Goal: Transaction & Acquisition: Purchase product/service

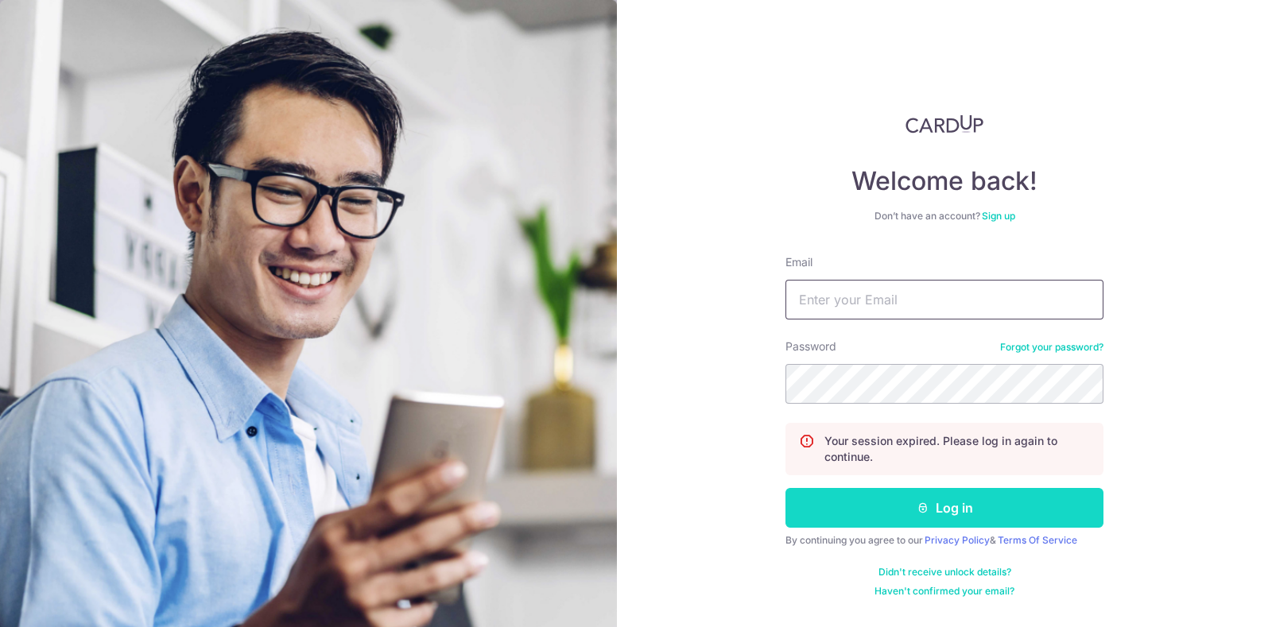
type input "[EMAIL_ADDRESS][DOMAIN_NAME]"
click at [887, 499] on button "Log in" at bounding box center [945, 508] width 318 height 40
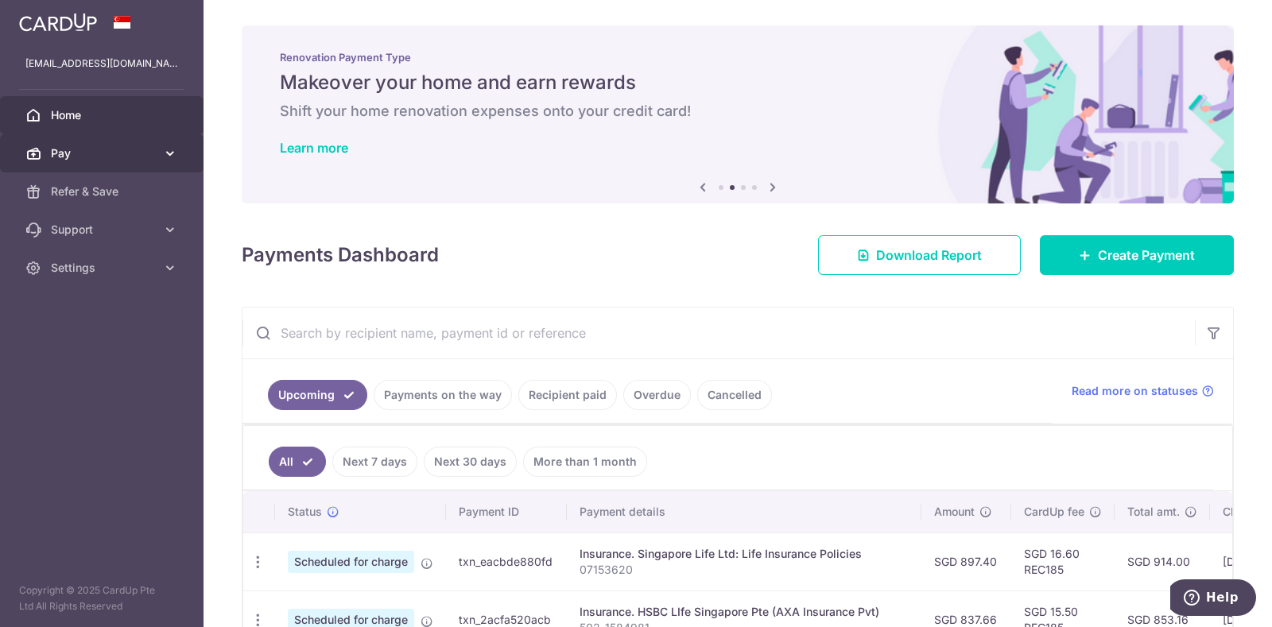
click at [103, 161] on link "Pay" at bounding box center [102, 153] width 204 height 38
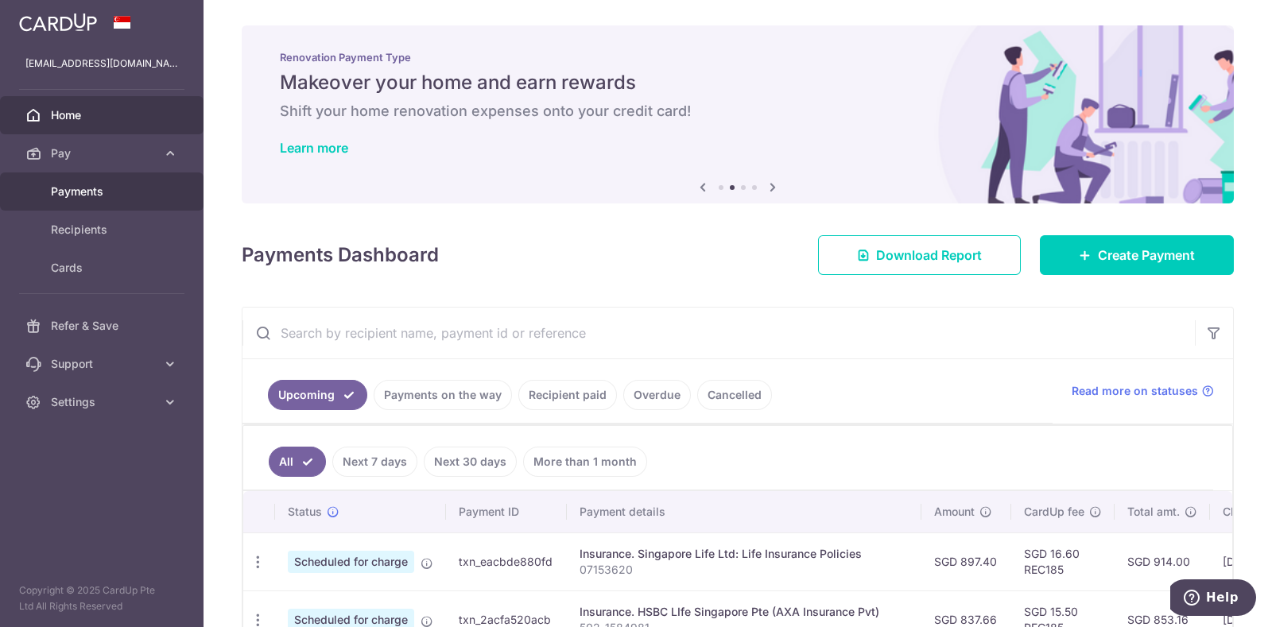
click at [122, 191] on span "Payments" at bounding box center [103, 192] width 105 height 16
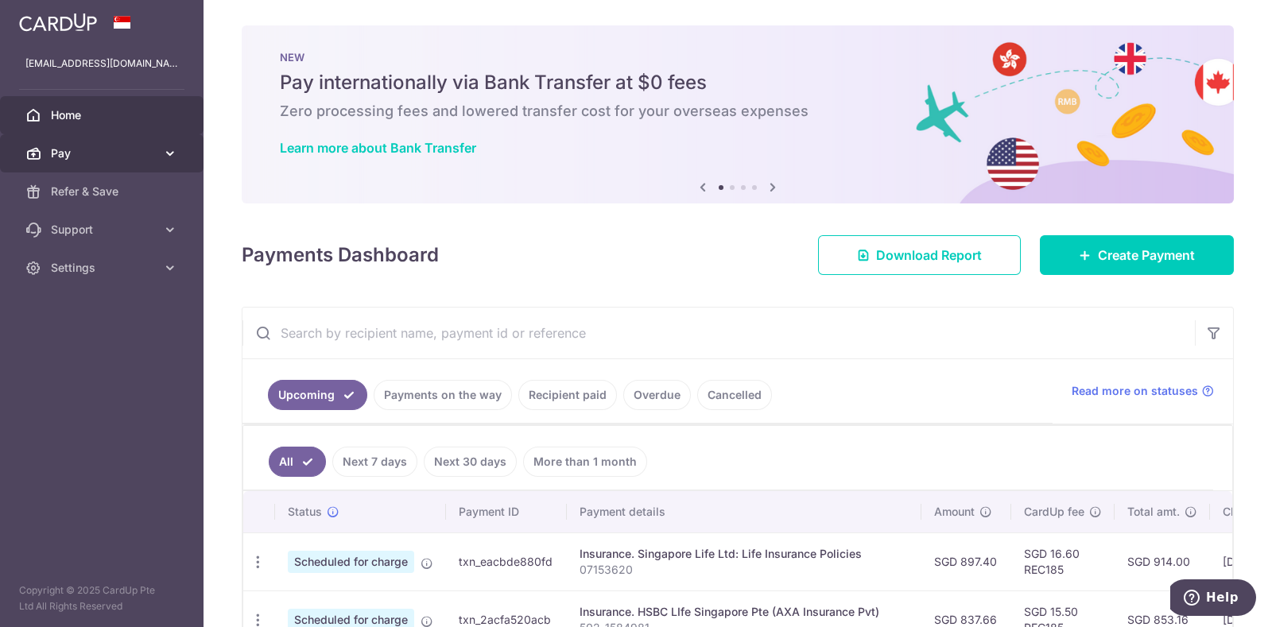
click at [70, 157] on span "Pay" at bounding box center [103, 154] width 105 height 16
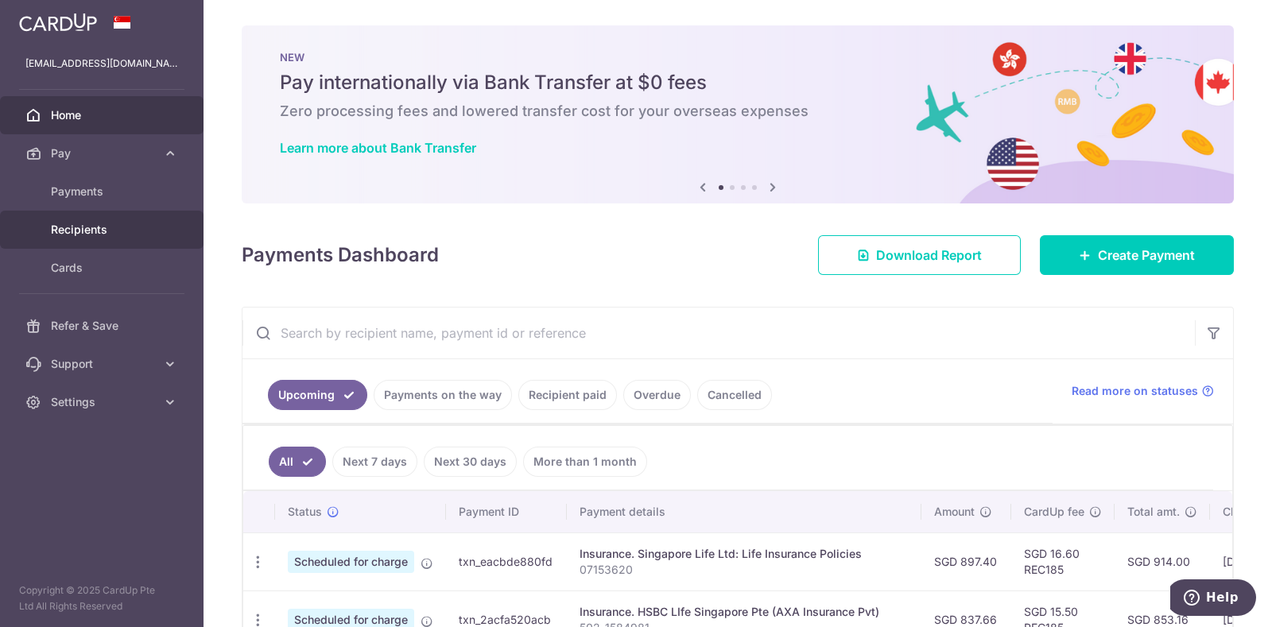
click at [66, 219] on link "Recipients" at bounding box center [102, 230] width 204 height 38
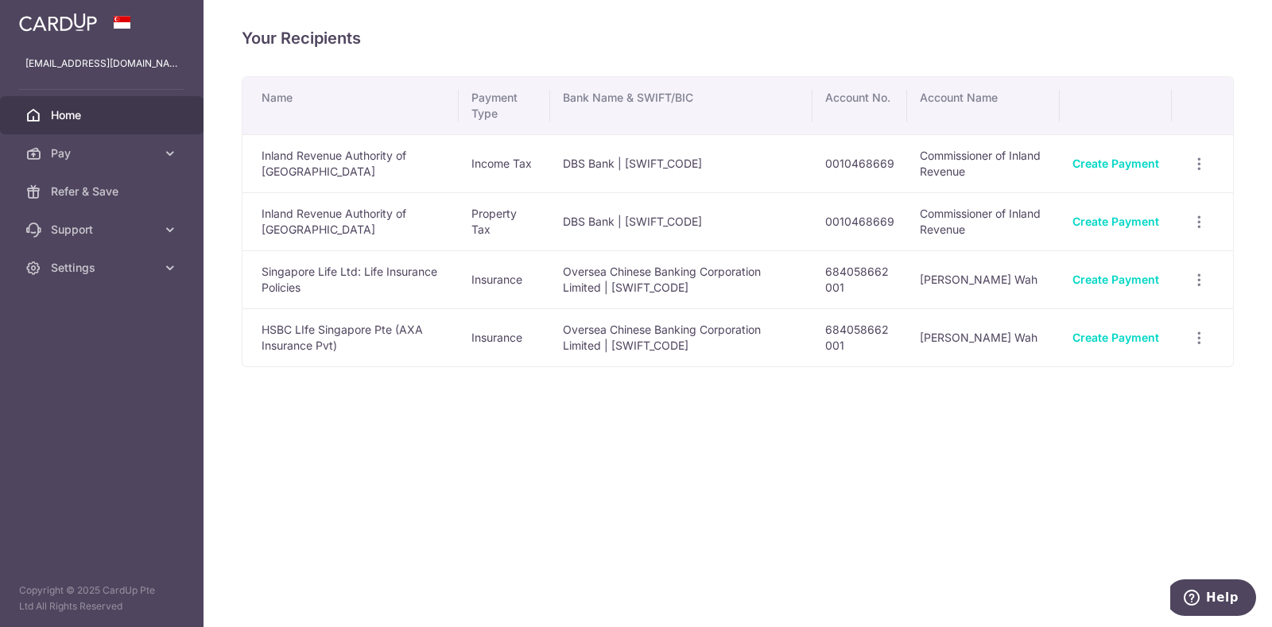
click at [88, 121] on span "Home" at bounding box center [103, 115] width 105 height 16
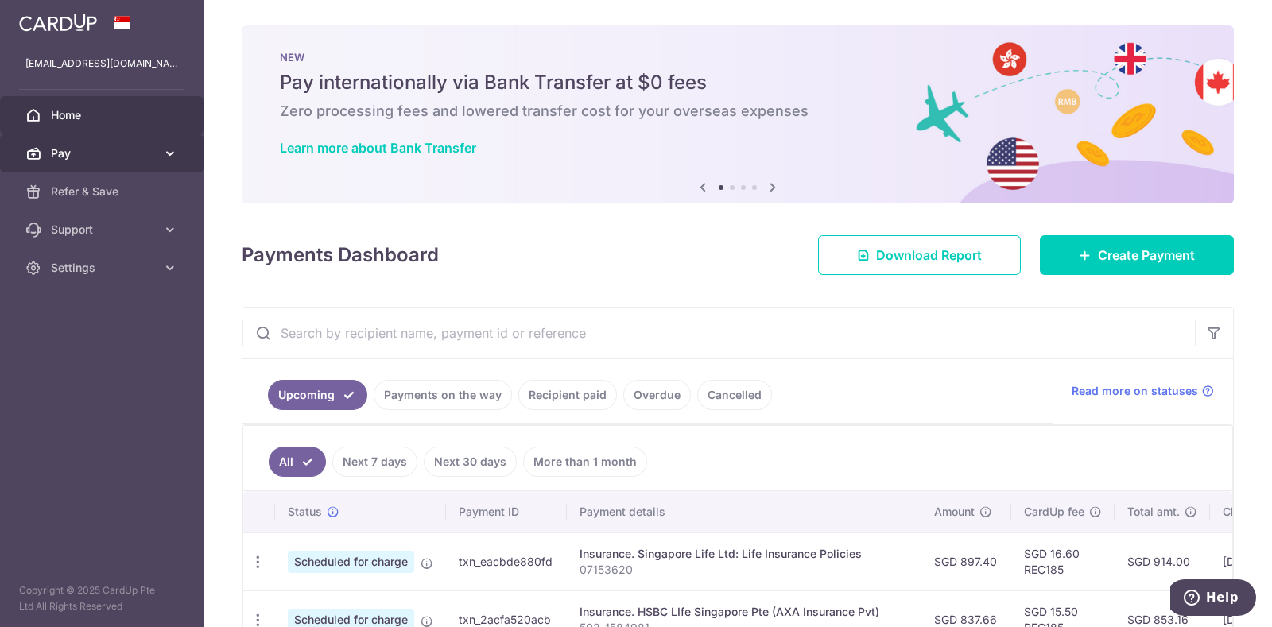
click at [100, 153] on span "Pay" at bounding box center [103, 154] width 105 height 16
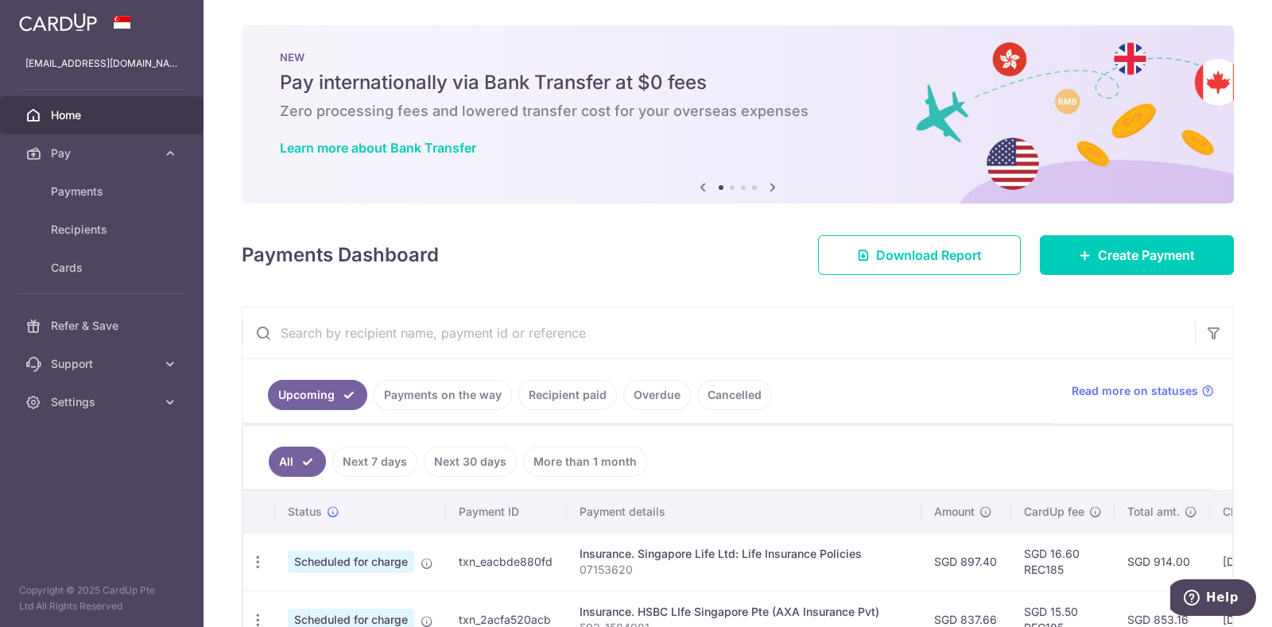
click at [770, 181] on icon at bounding box center [772, 187] width 19 height 20
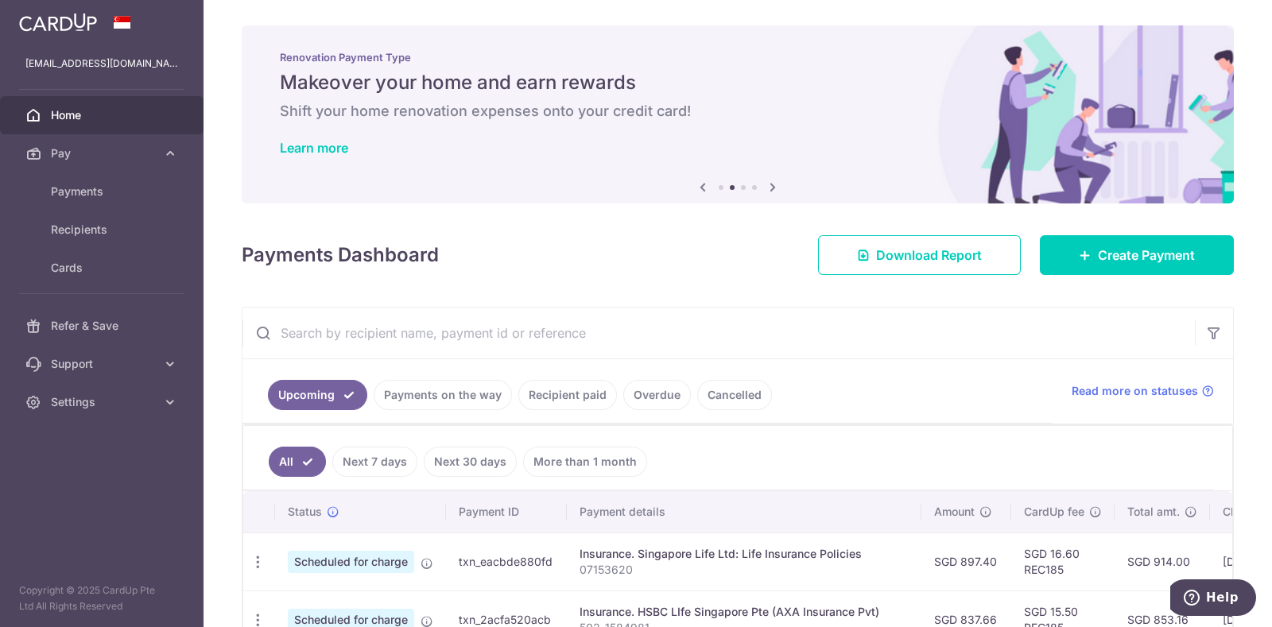
click at [770, 181] on icon at bounding box center [772, 187] width 19 height 20
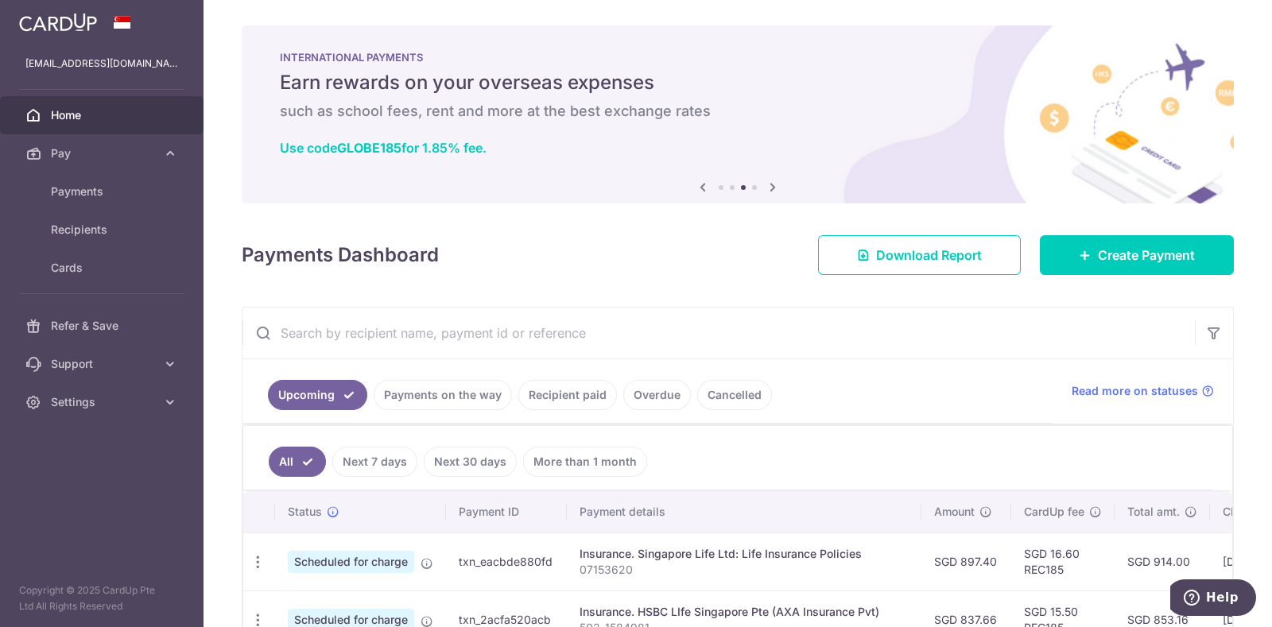
click at [770, 181] on icon at bounding box center [772, 187] width 19 height 20
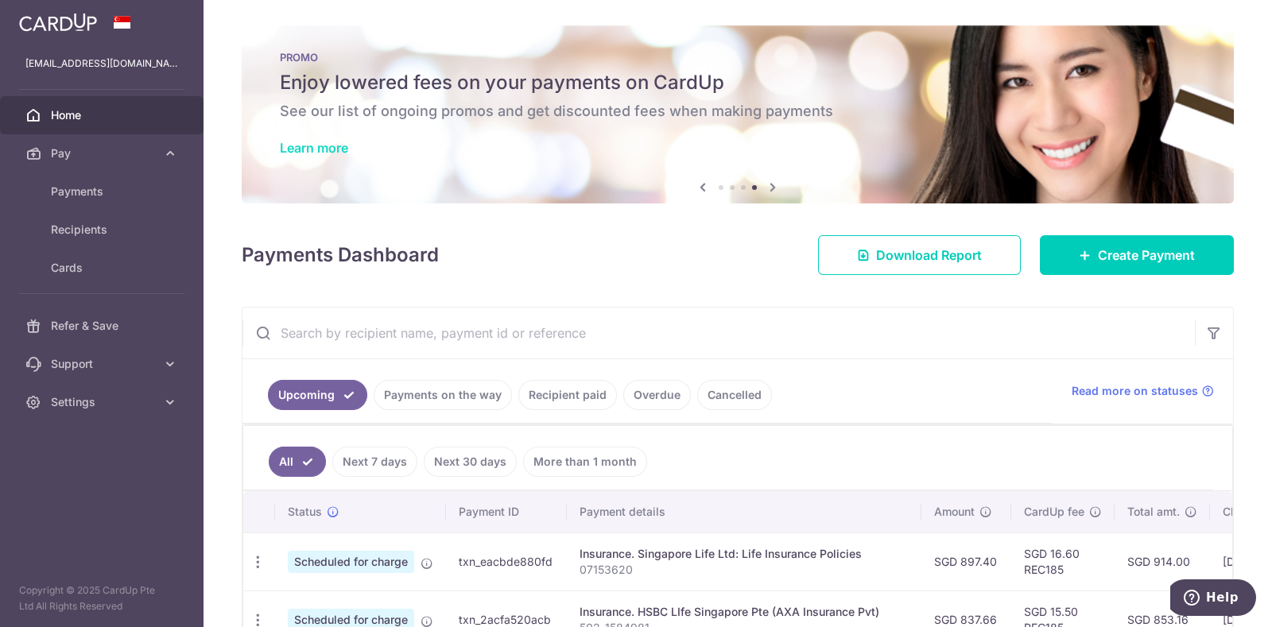
click at [332, 146] on link "Learn more" at bounding box center [314, 148] width 68 height 16
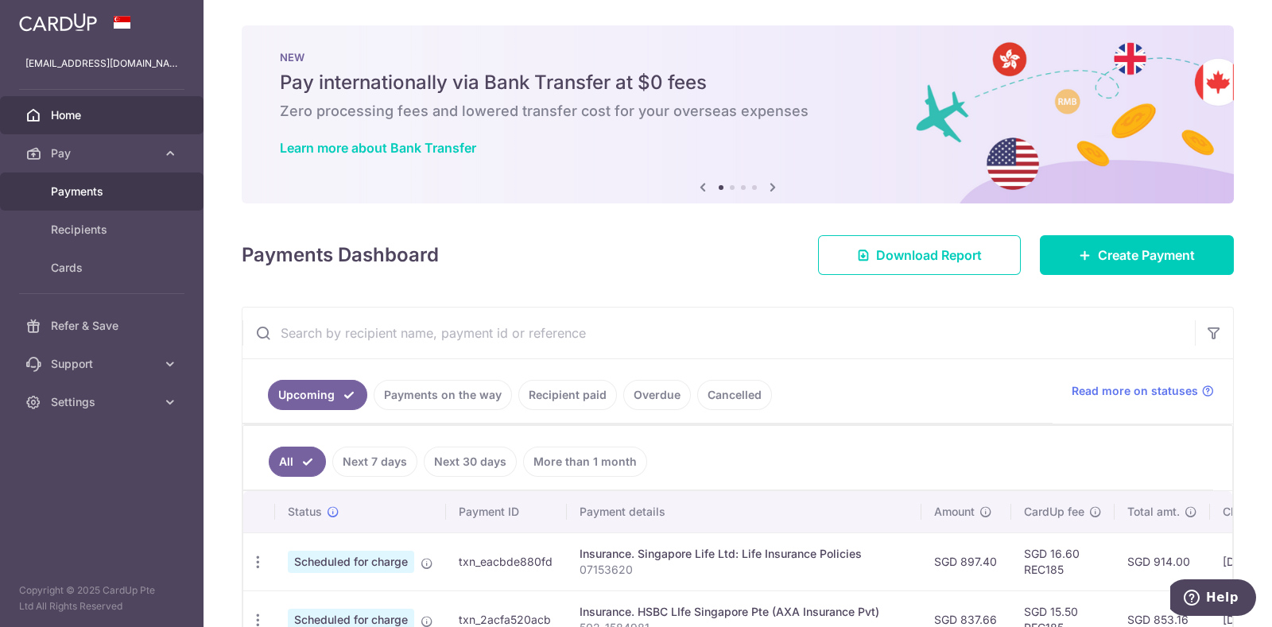
click at [99, 187] on span "Payments" at bounding box center [103, 192] width 105 height 16
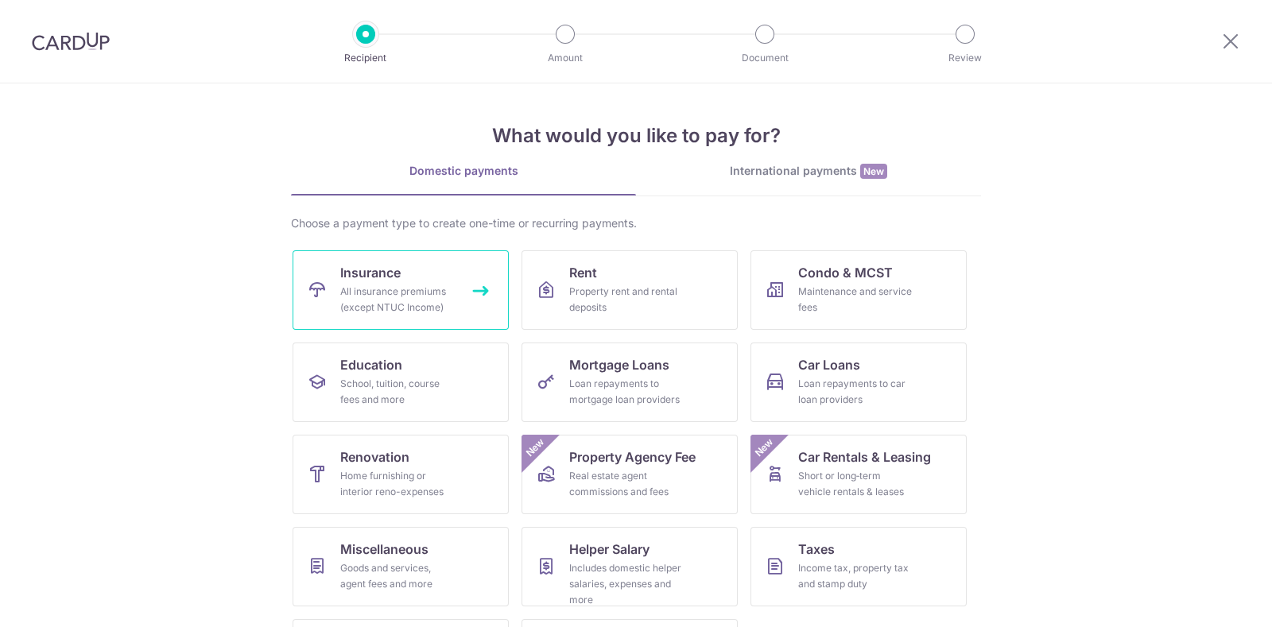
click at [361, 288] on div "All insurance premiums (except NTUC Income)" at bounding box center [397, 300] width 115 height 32
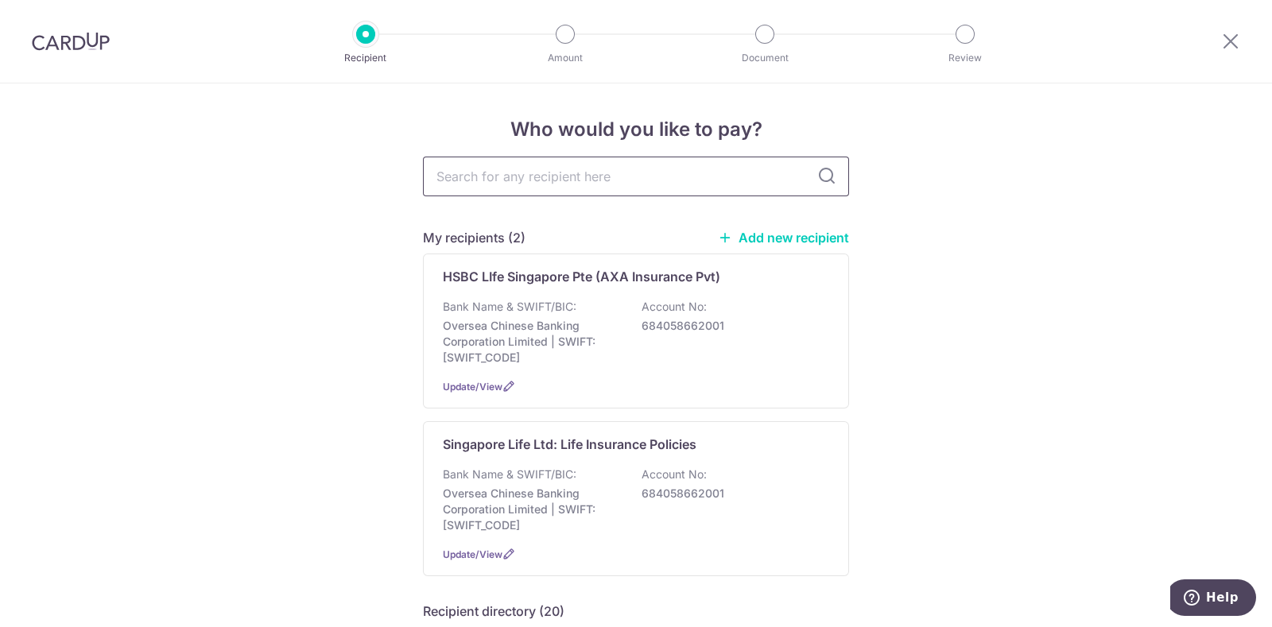
click at [604, 181] on input "text" at bounding box center [636, 177] width 426 height 40
type input "[GEOGRAPHIC_DATA]"
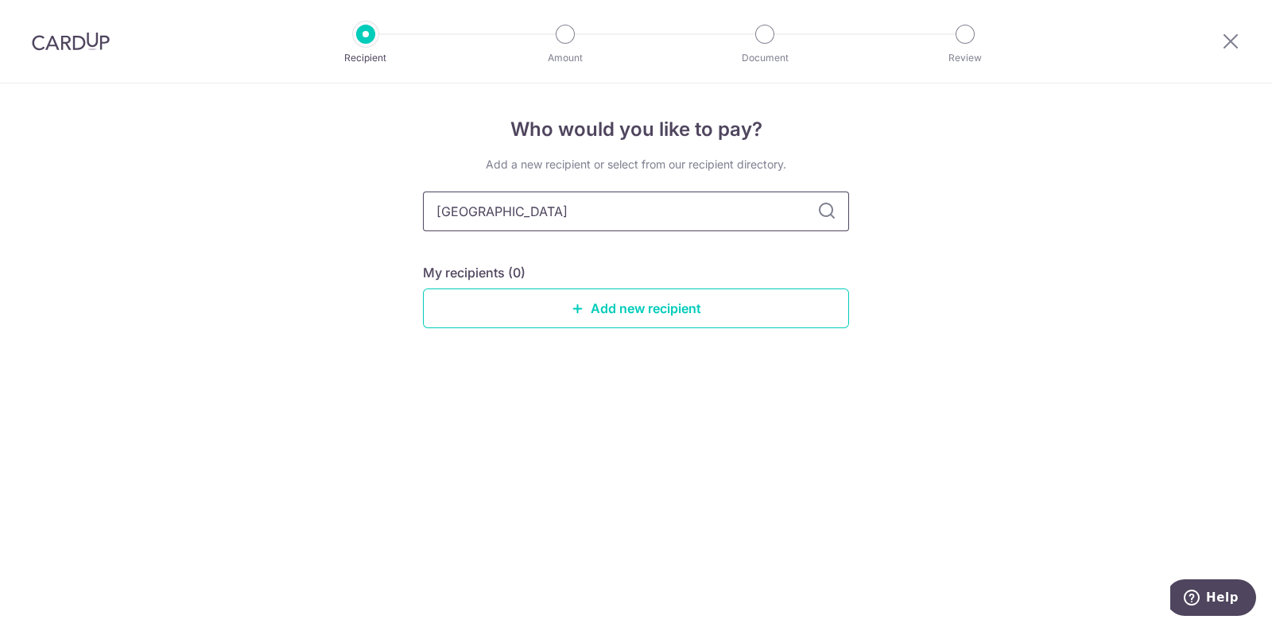
type input "[GEOGRAPHIC_DATA]"
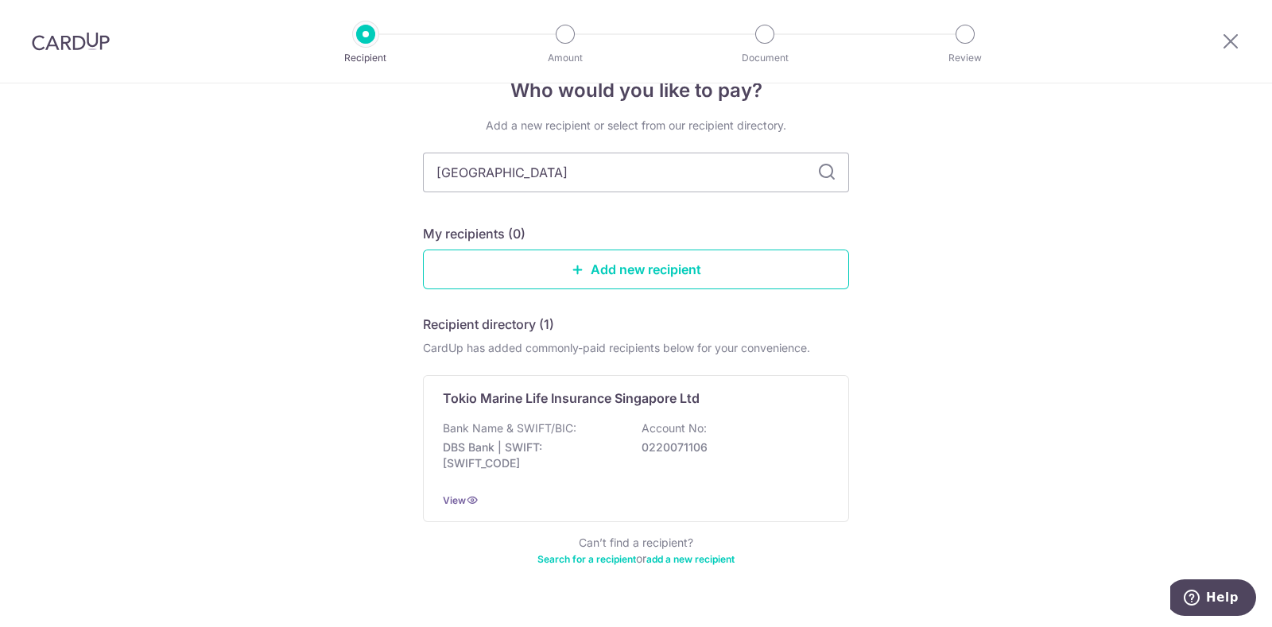
scroll to position [71, 0]
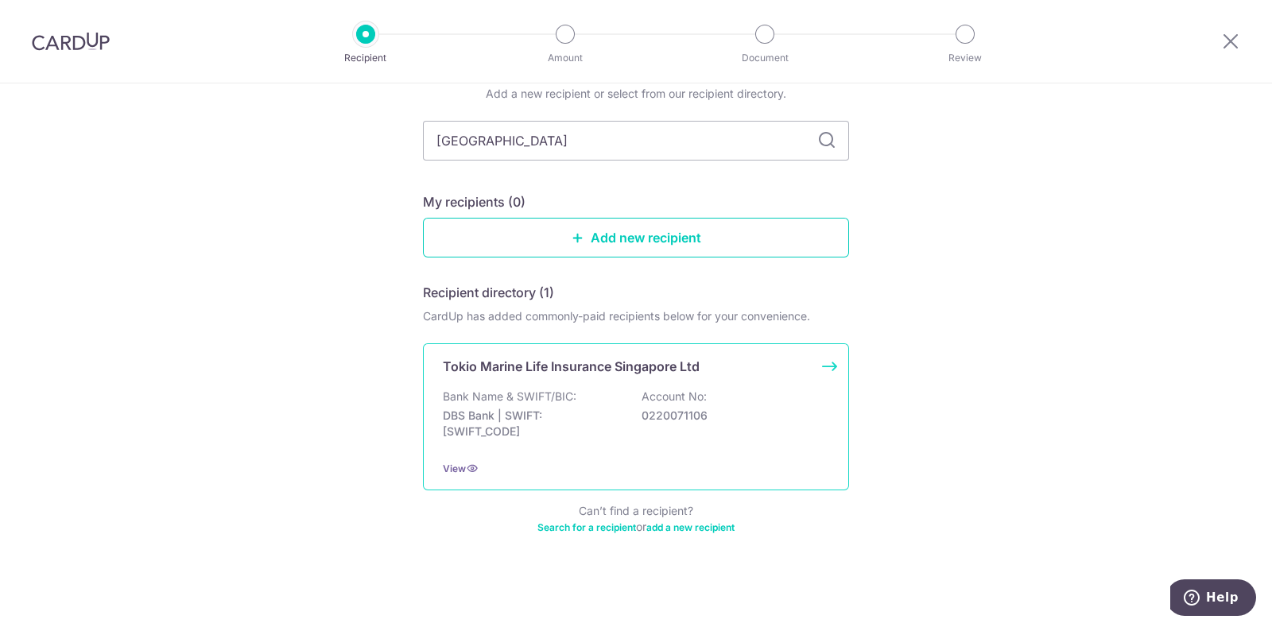
click at [525, 364] on p "Tokio Marine Life Insurance Singapore Ltd" at bounding box center [571, 366] width 257 height 19
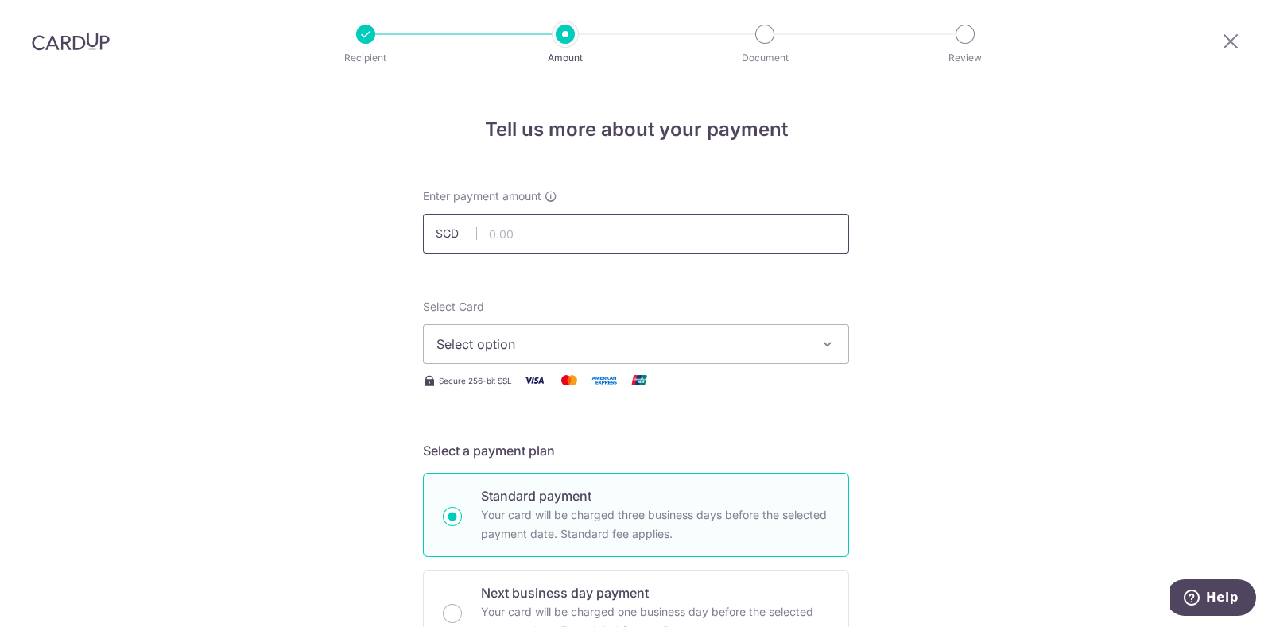
click at [534, 235] on input "text" at bounding box center [636, 234] width 426 height 40
type input "1,965.25"
click at [824, 349] on icon "button" at bounding box center [828, 344] width 16 height 16
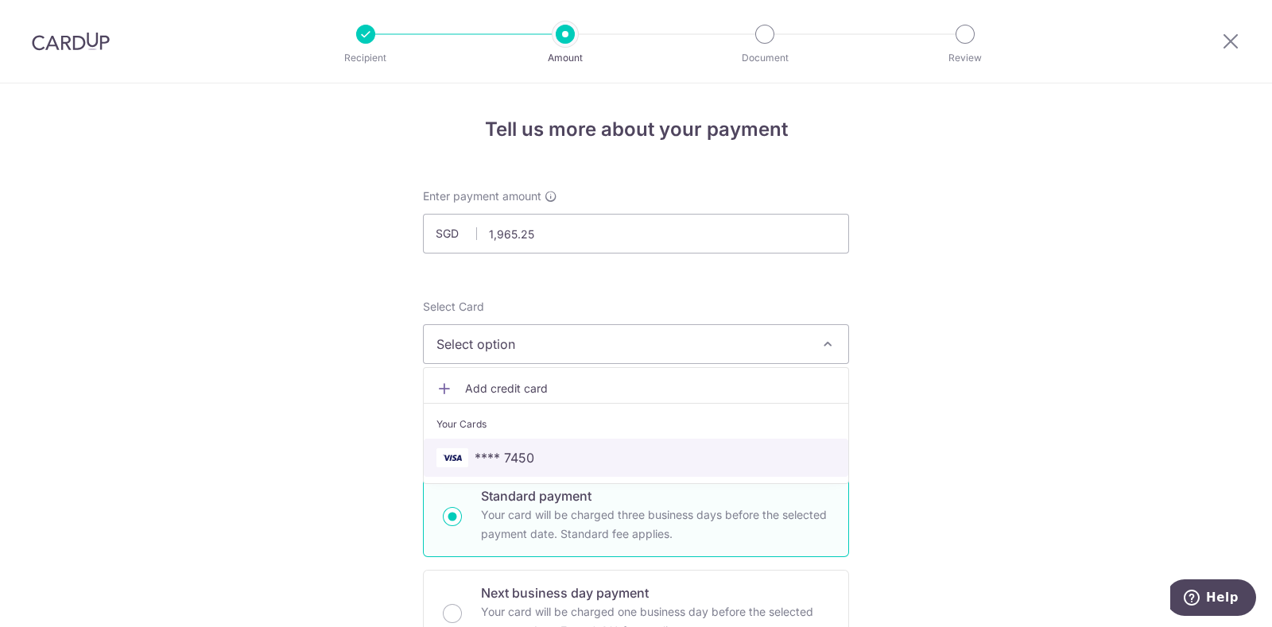
click at [584, 452] on span "**** 7450" at bounding box center [636, 457] width 399 height 19
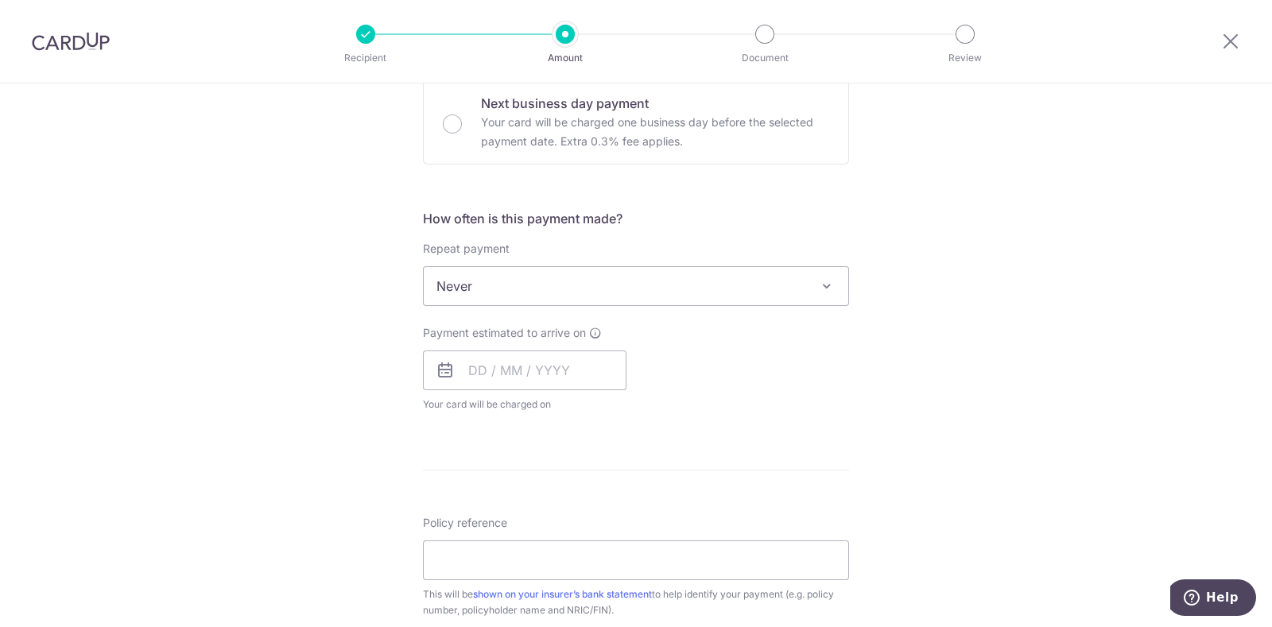
scroll to position [497, 0]
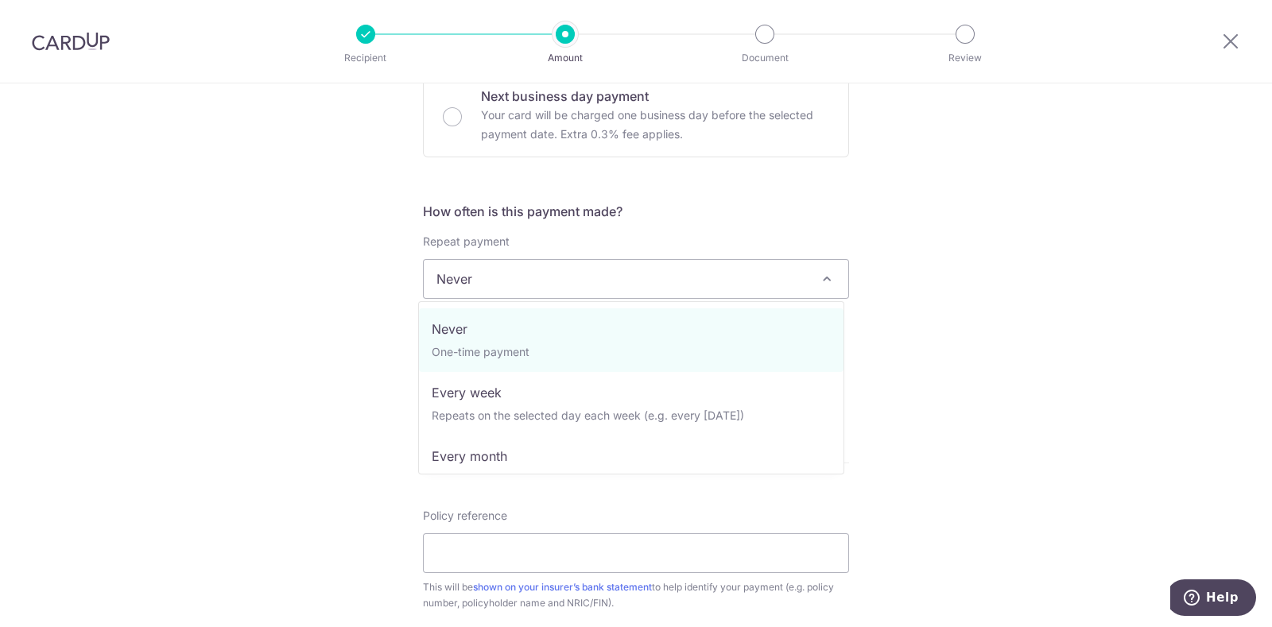
click at [817, 278] on span at bounding box center [826, 279] width 19 height 19
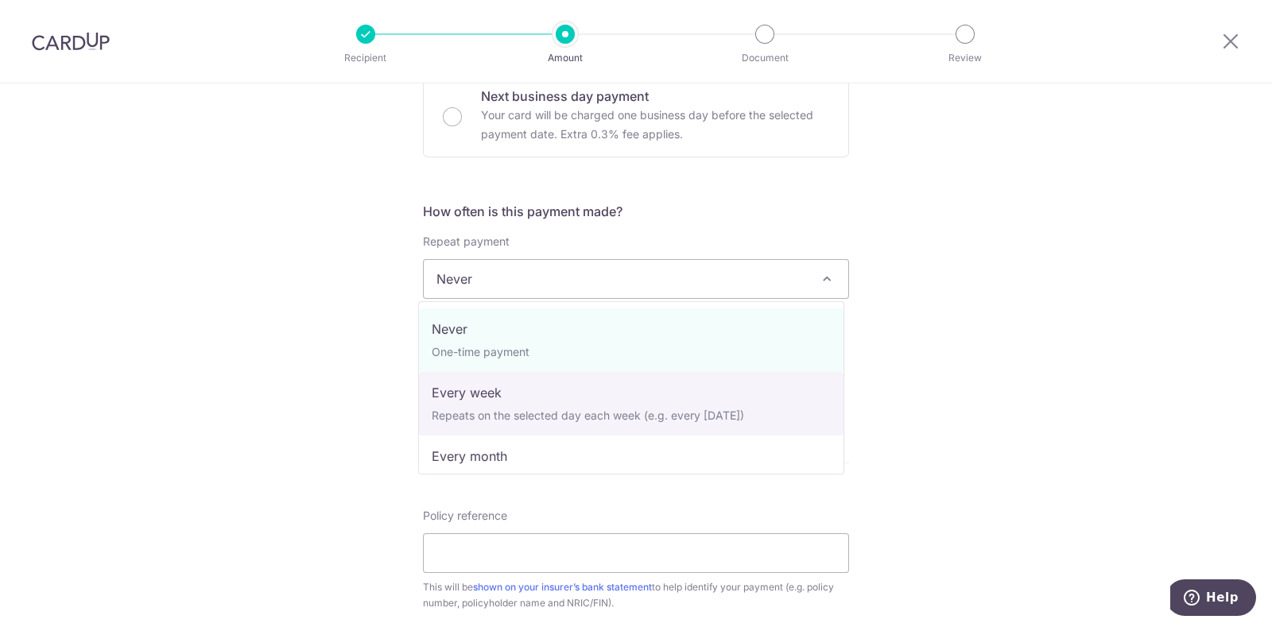
select select "2"
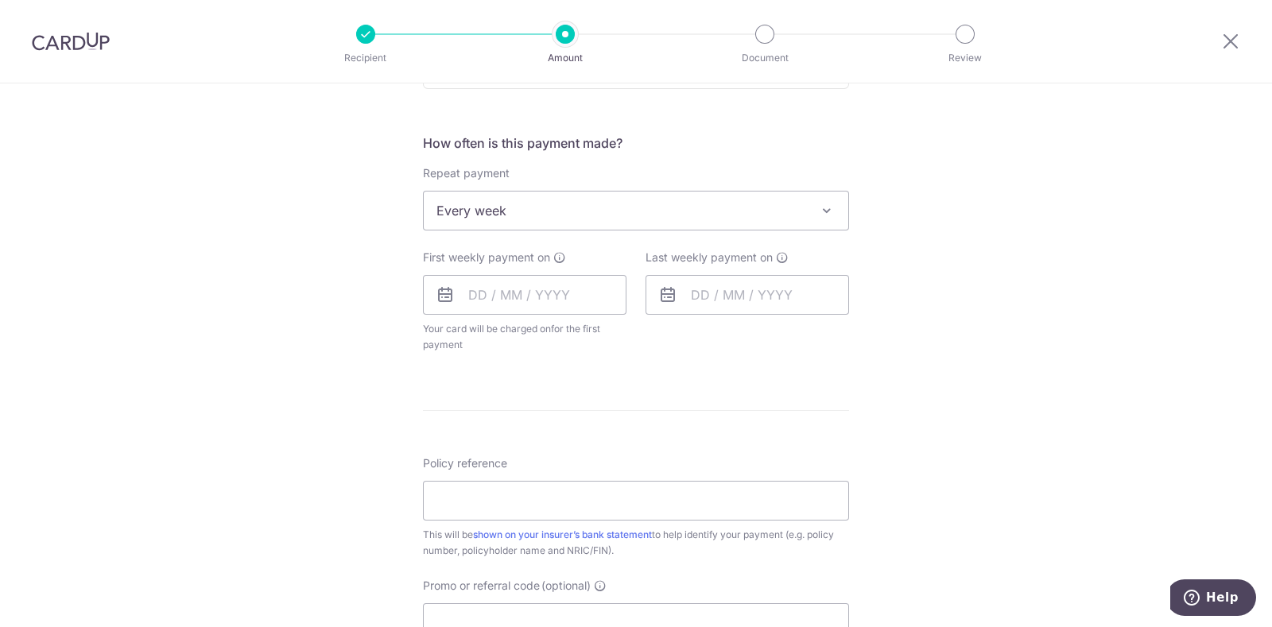
scroll to position [596, 0]
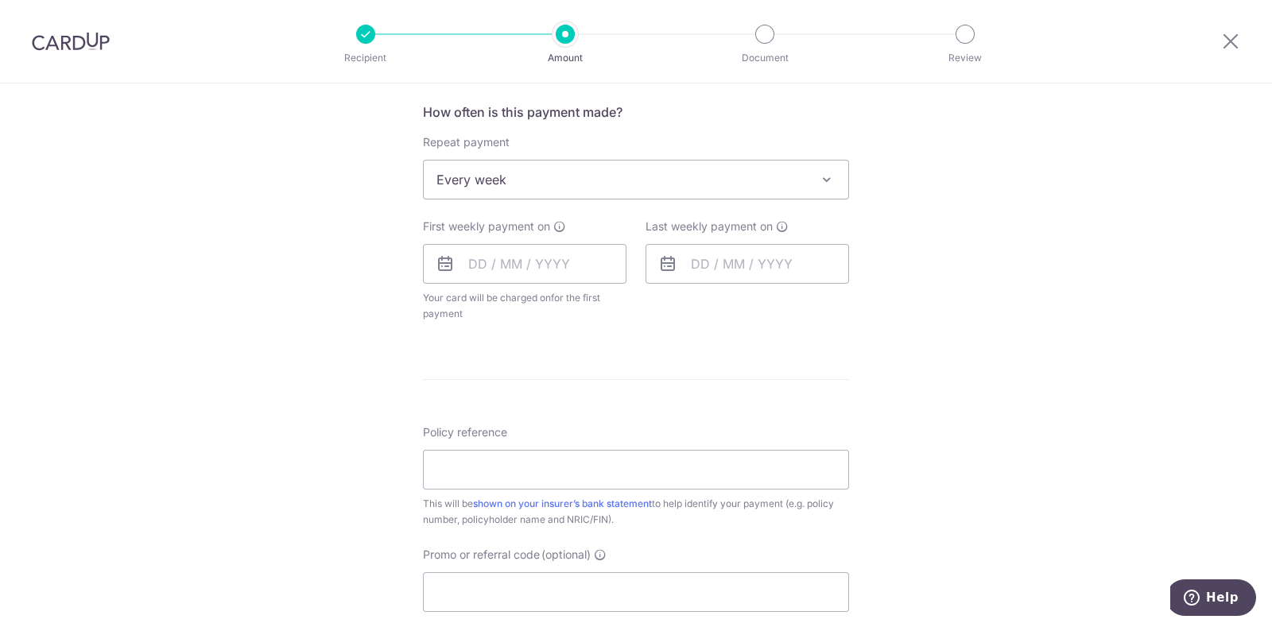
click at [445, 267] on icon at bounding box center [445, 263] width 19 height 19
click at [487, 264] on input "text" at bounding box center [525, 264] width 204 height 40
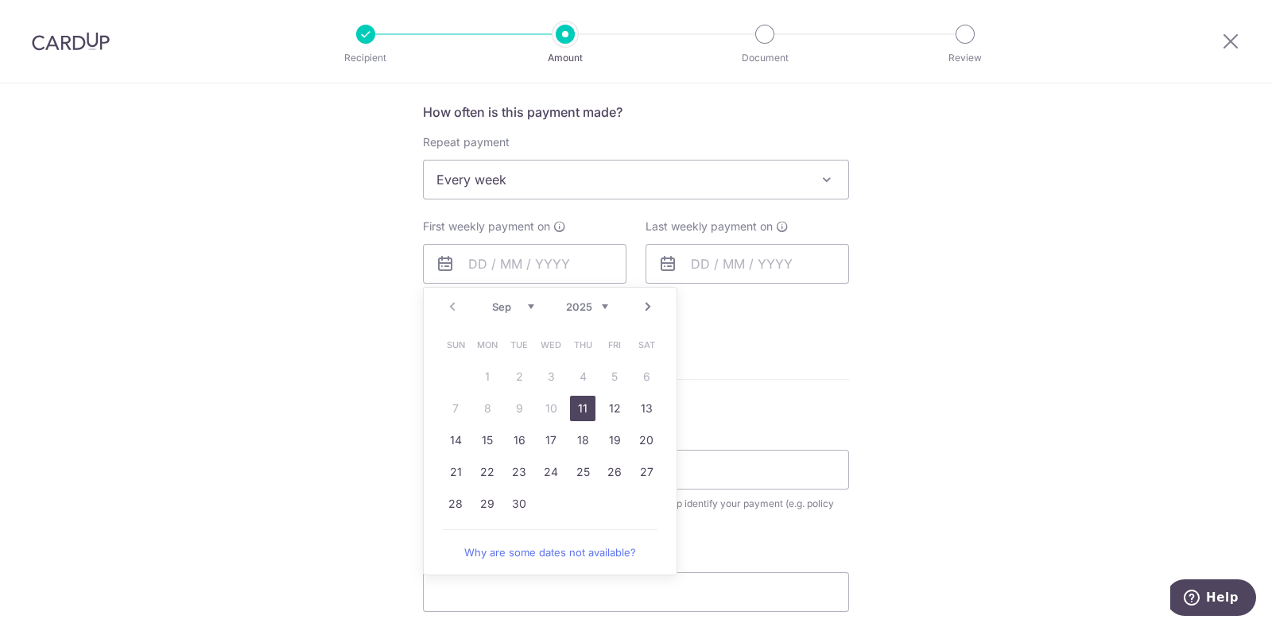
click at [577, 404] on link "11" at bounding box center [582, 408] width 25 height 25
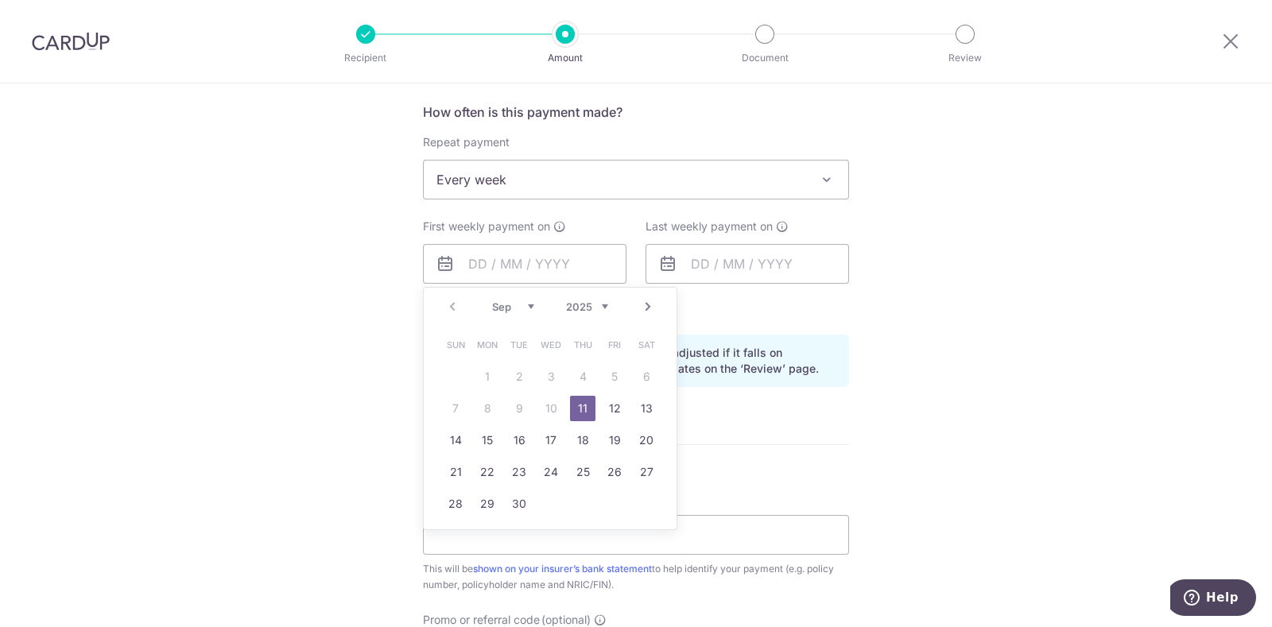
type input "[DATE]"
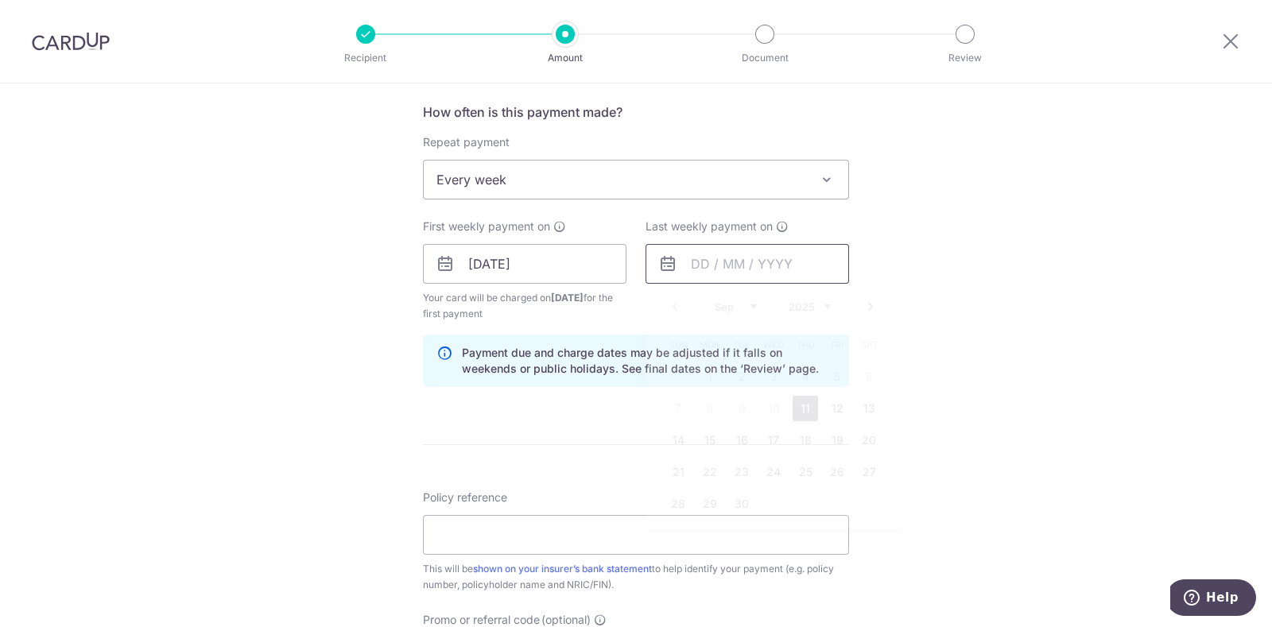
click at [749, 263] on input "text" at bounding box center [748, 264] width 204 height 40
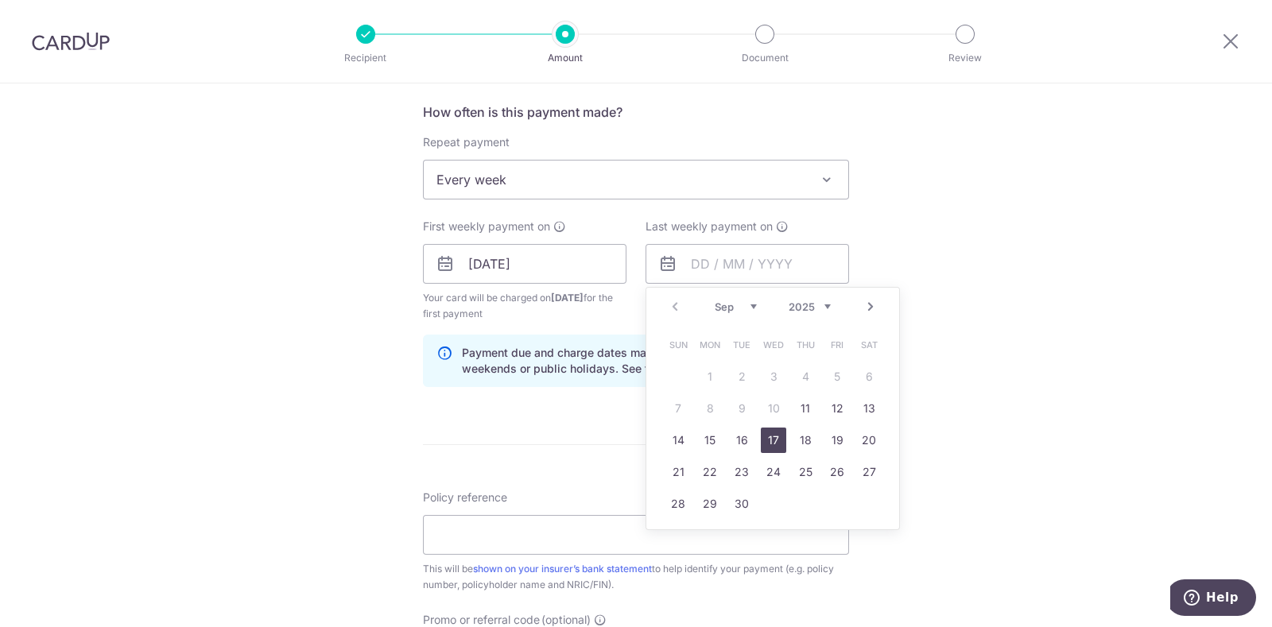
click at [761, 437] on link "17" at bounding box center [773, 440] width 25 height 25
type input "17/09/2025"
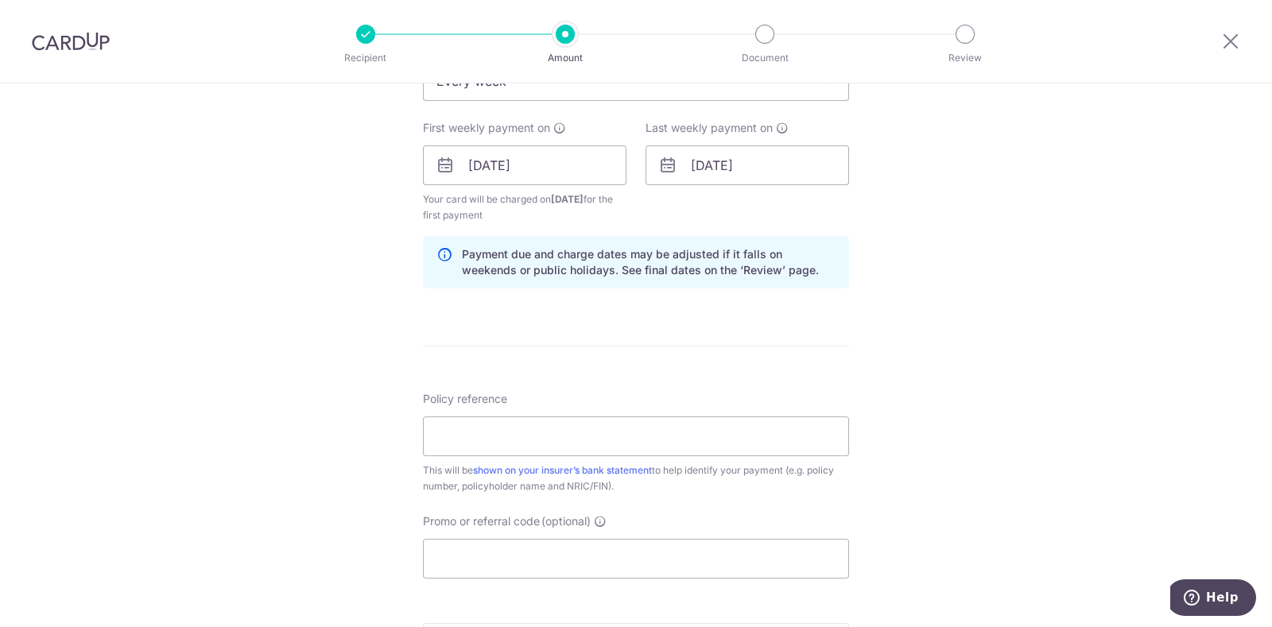
scroll to position [794, 0]
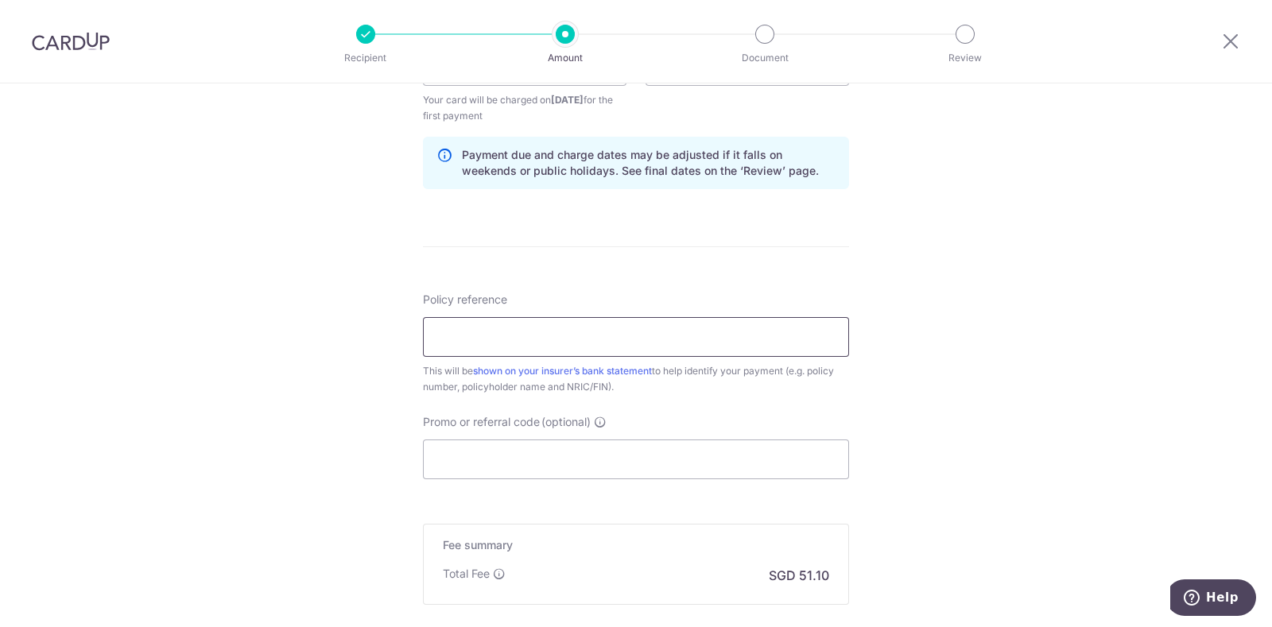
click at [513, 340] on input "Policy reference" at bounding box center [636, 337] width 426 height 40
type input "00333273 Siew Mun Wah"
click at [310, 371] on div "Tell us more about your payment Enter payment amount SGD 1,965.25 1965.25 Selec…" at bounding box center [636, 49] width 1272 height 1520
click at [485, 455] on input "Promo or referral code (optional)" at bounding box center [636, 460] width 426 height 40
paste input "REC185"
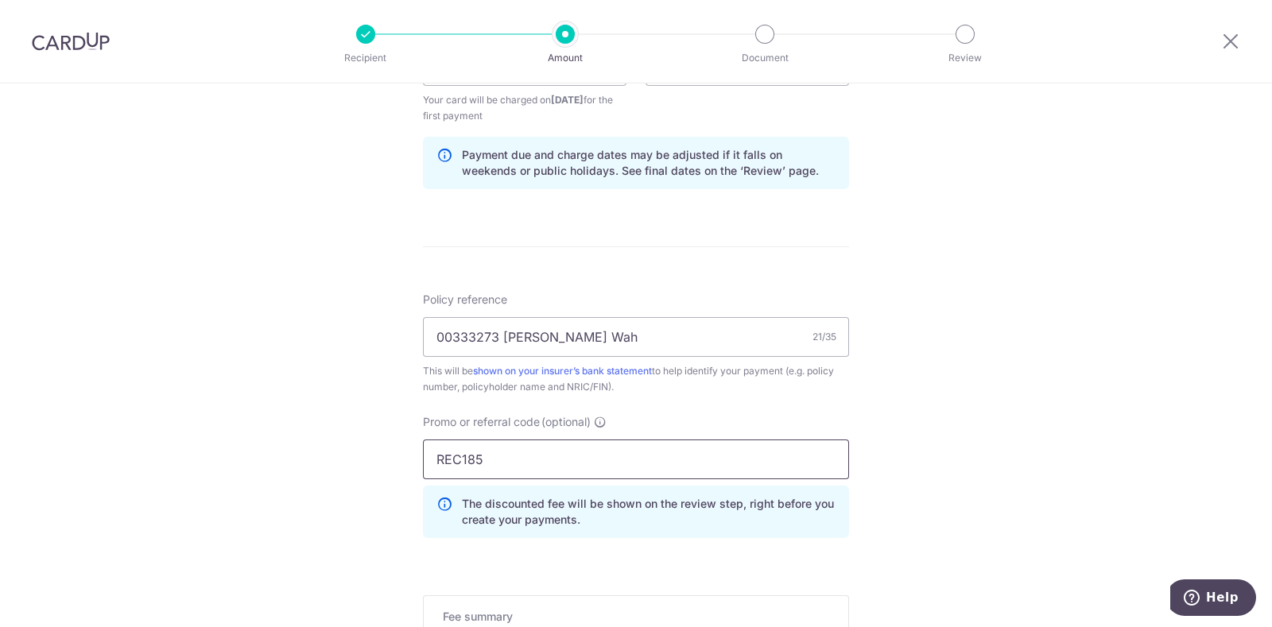
type input "REC185"
click at [358, 414] on div "Tell us more about your payment Enter payment amount SGD 1,965.25 1965.25 Selec…" at bounding box center [636, 84] width 1272 height 1591
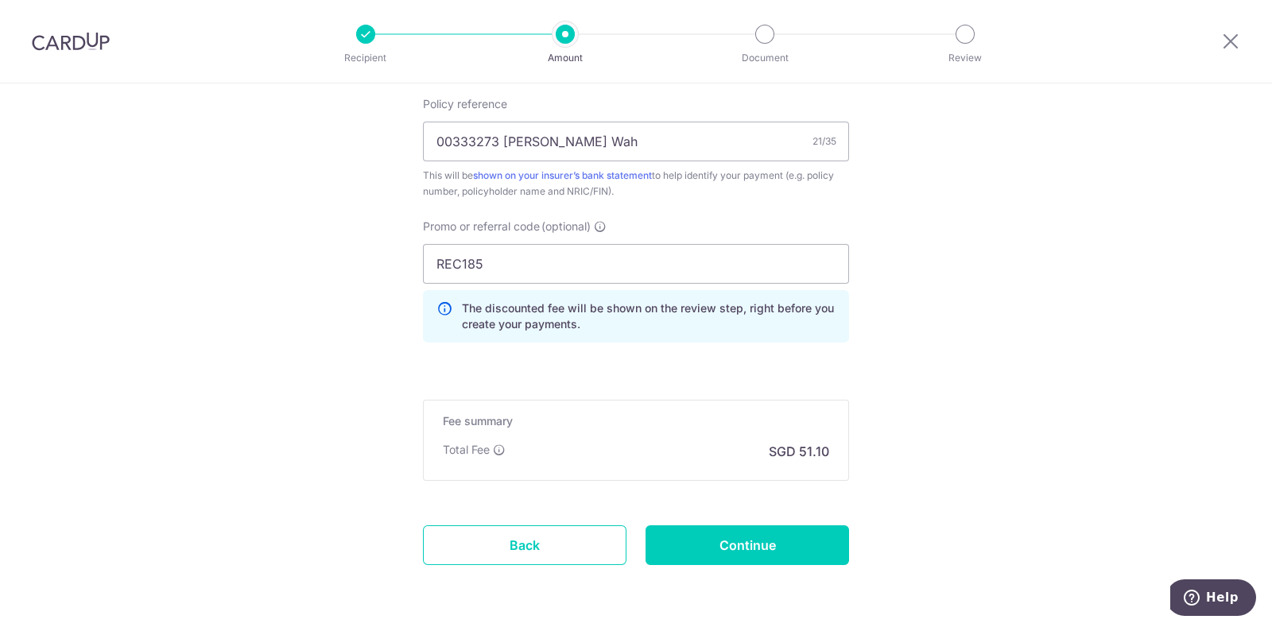
scroll to position [1045, 0]
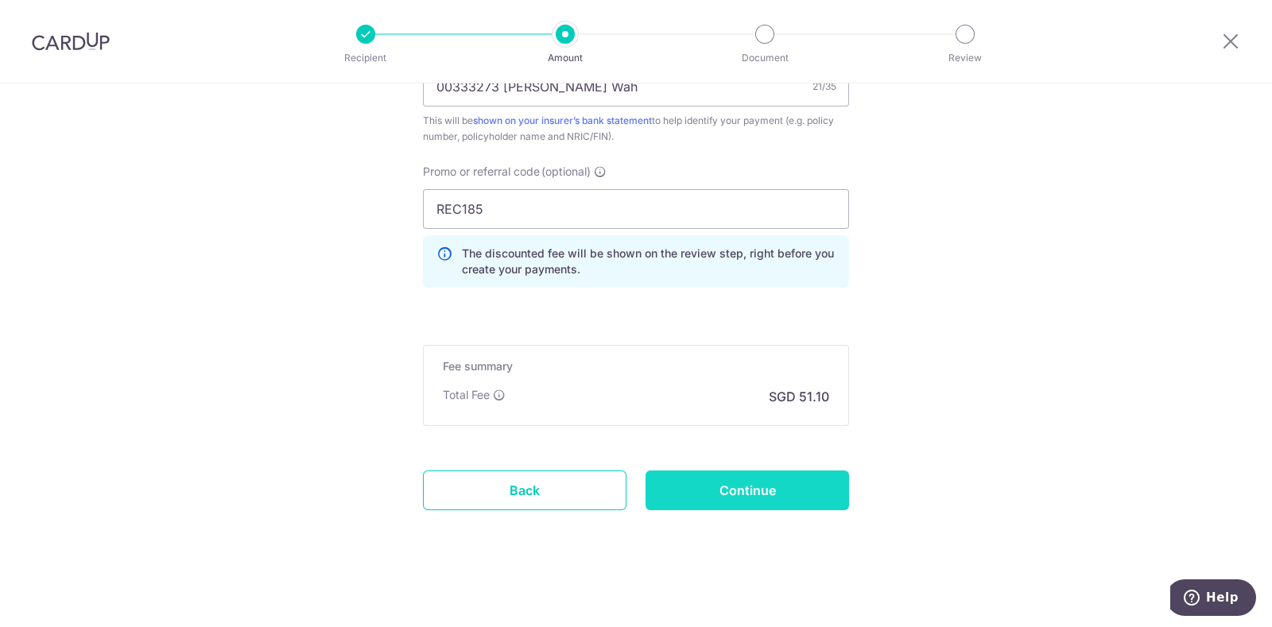
click at [722, 483] on input "Continue" at bounding box center [748, 491] width 204 height 40
type input "Create Schedule"
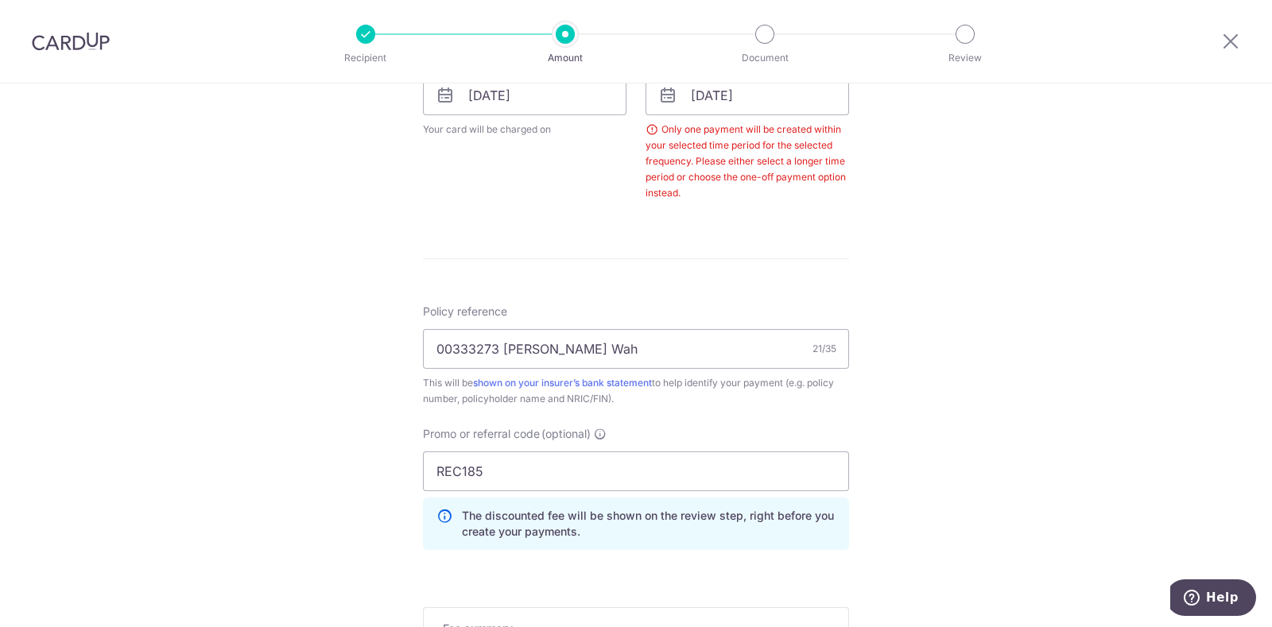
scroll to position [604, 0]
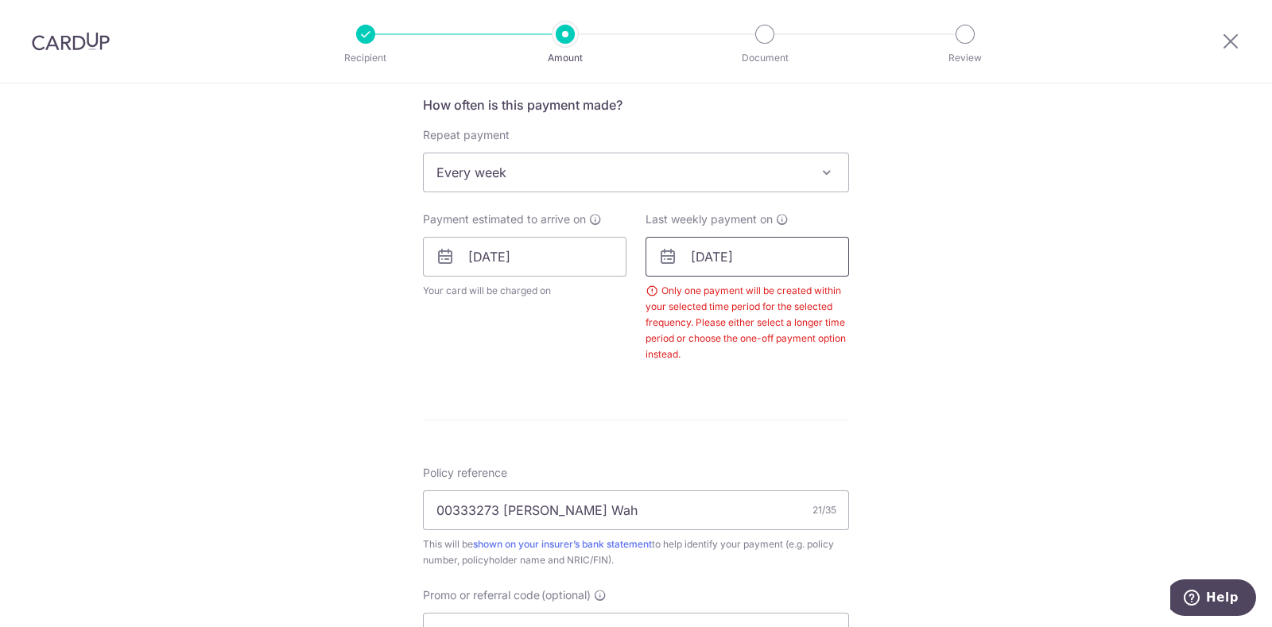
click at [716, 256] on input "17/09/2025" at bounding box center [748, 257] width 204 height 40
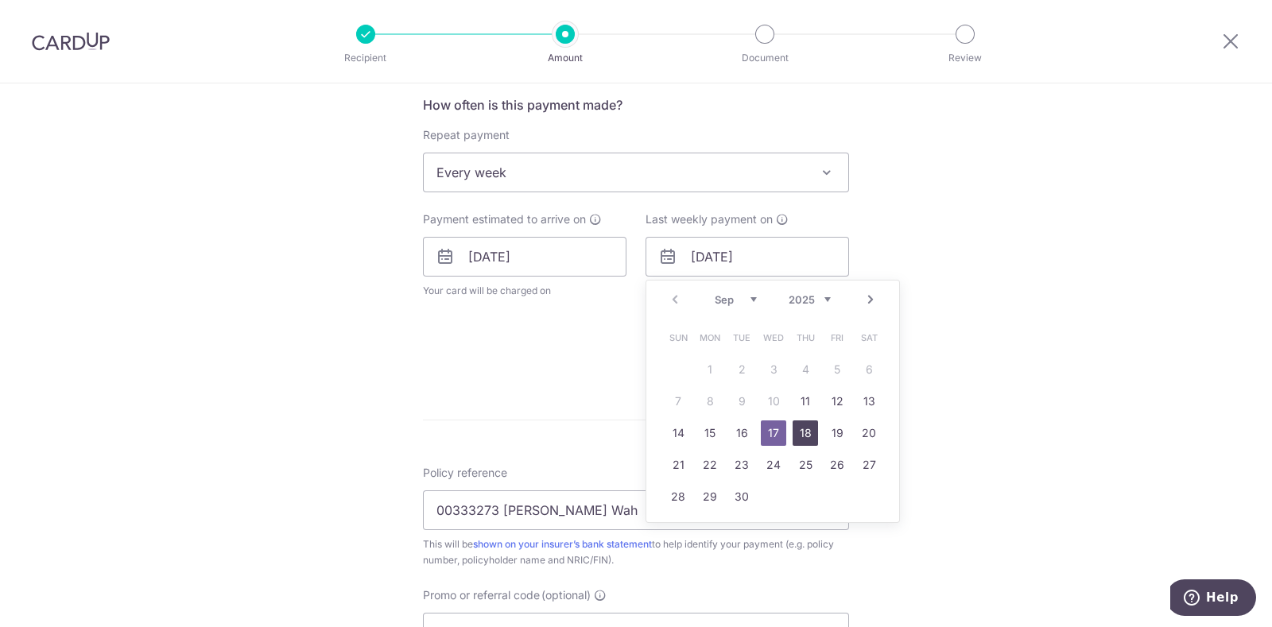
click at [796, 437] on link "18" at bounding box center [805, 433] width 25 height 25
type input "18/09/2025"
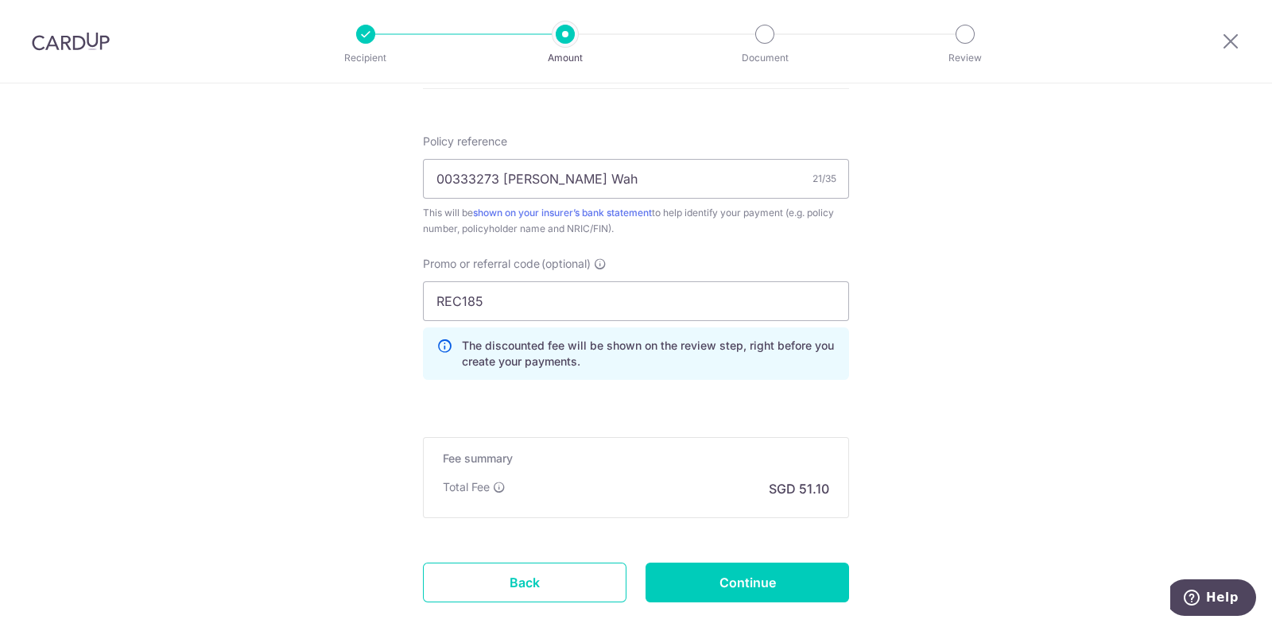
scroll to position [1093, 0]
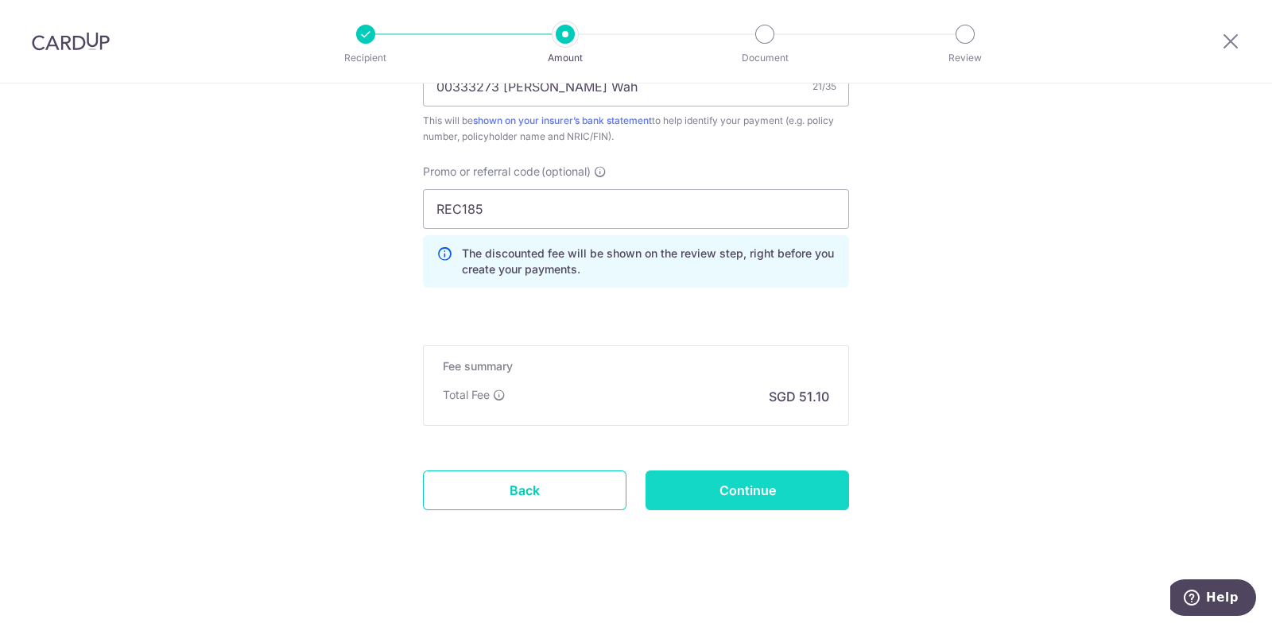
click at [795, 483] on input "Continue" at bounding box center [748, 491] width 204 height 40
type input "Create Schedule"
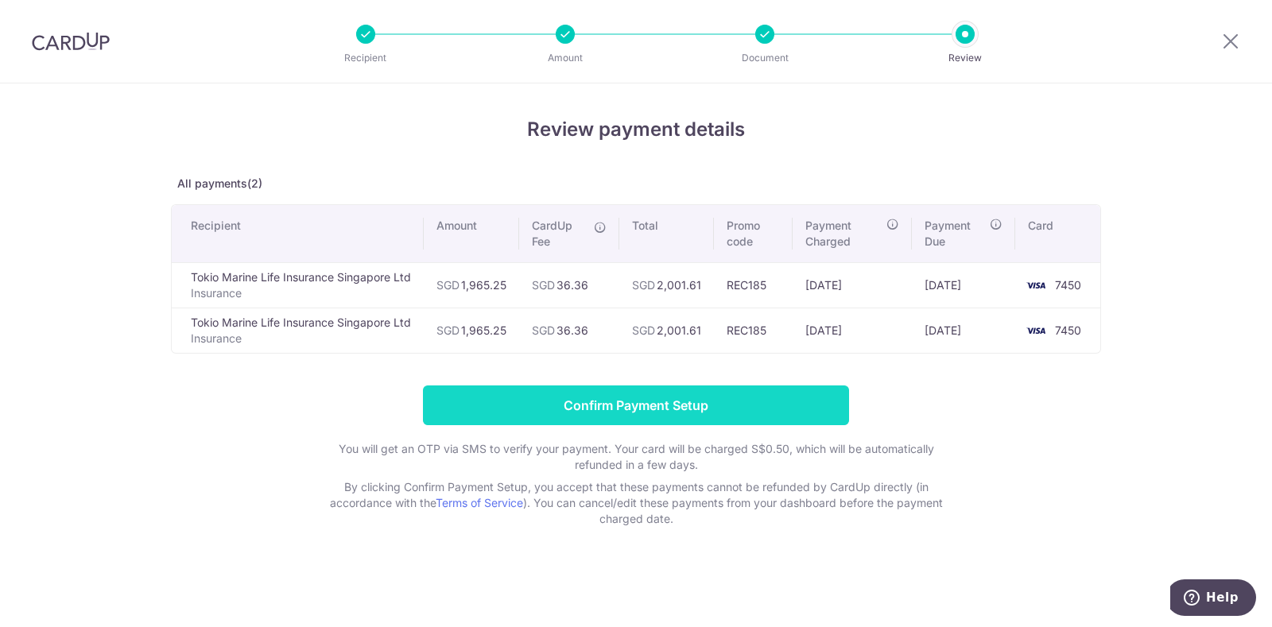
click at [614, 410] on input "Confirm Payment Setup" at bounding box center [636, 406] width 426 height 40
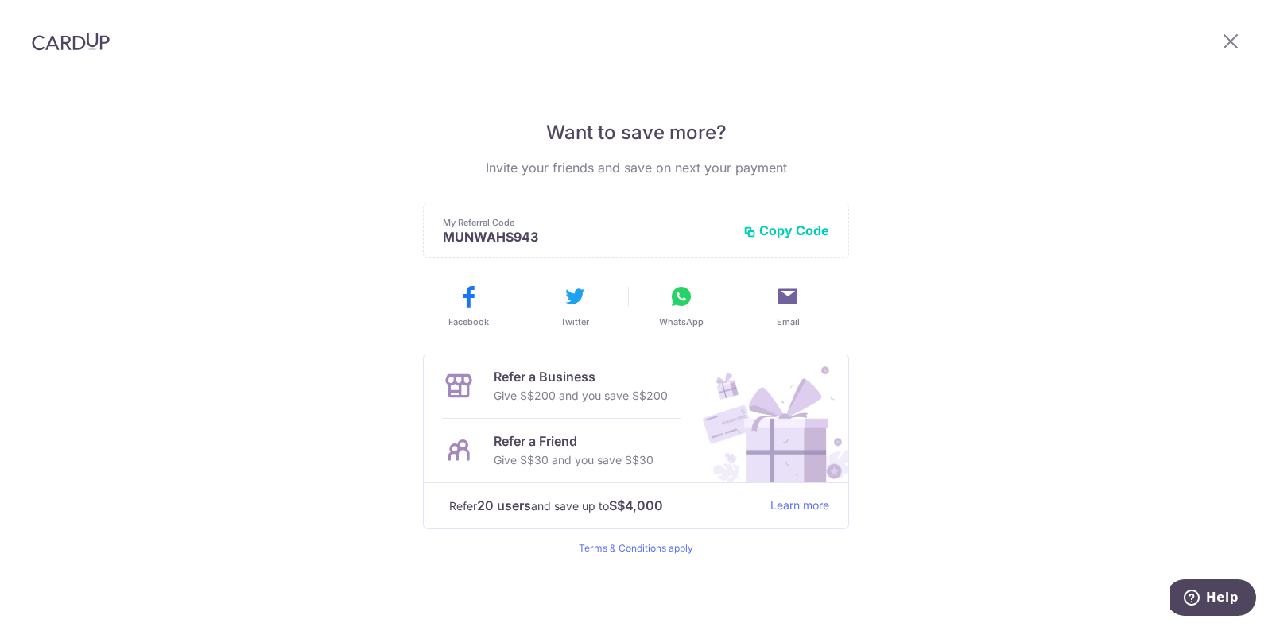
scroll to position [5, 0]
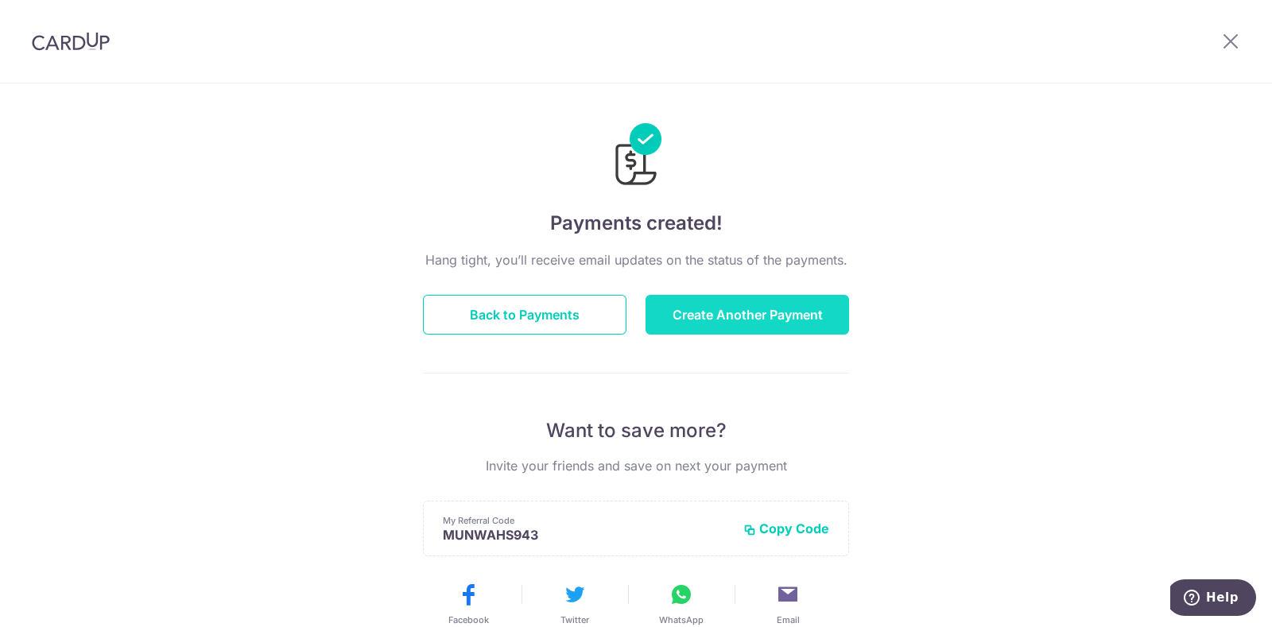
click at [692, 314] on button "Create Another Payment" at bounding box center [748, 315] width 204 height 40
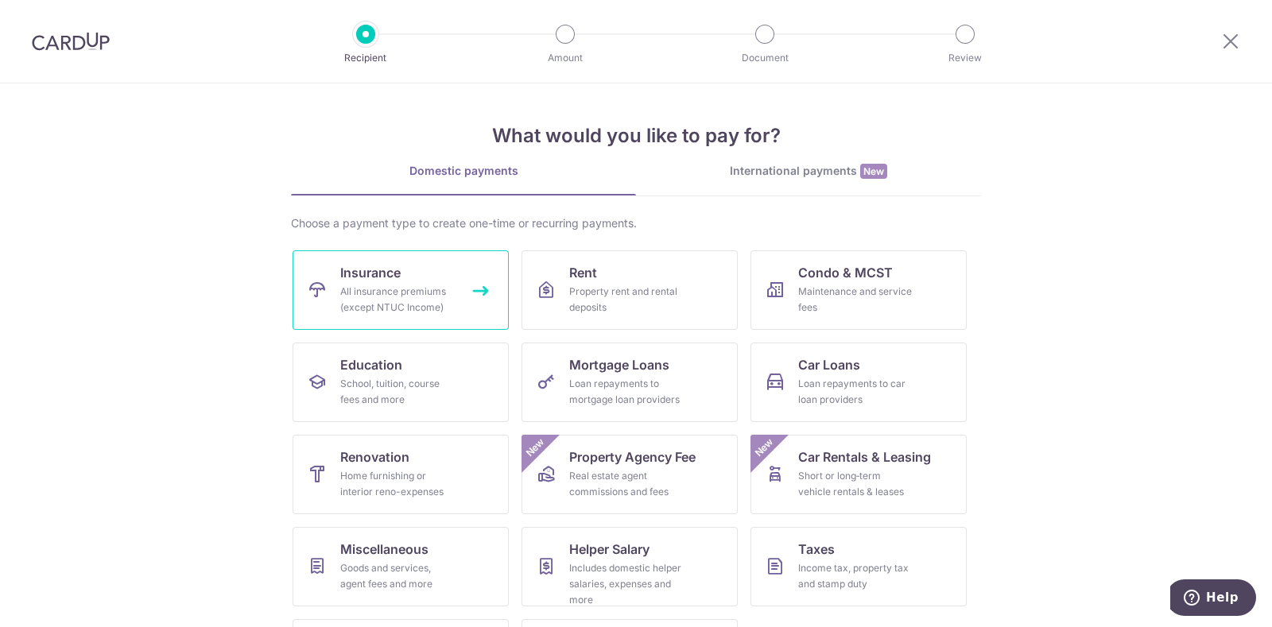
click at [378, 277] on span "Insurance" at bounding box center [370, 272] width 60 height 19
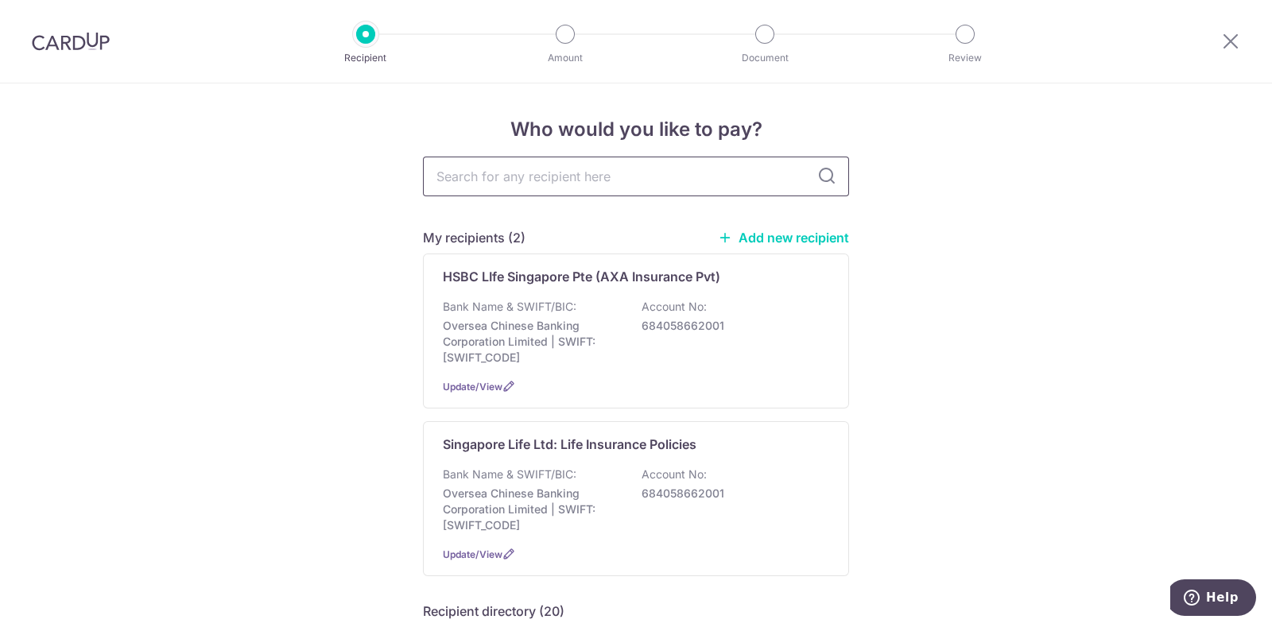
click at [555, 173] on input "text" at bounding box center [636, 177] width 426 height 40
type input "hsbc"
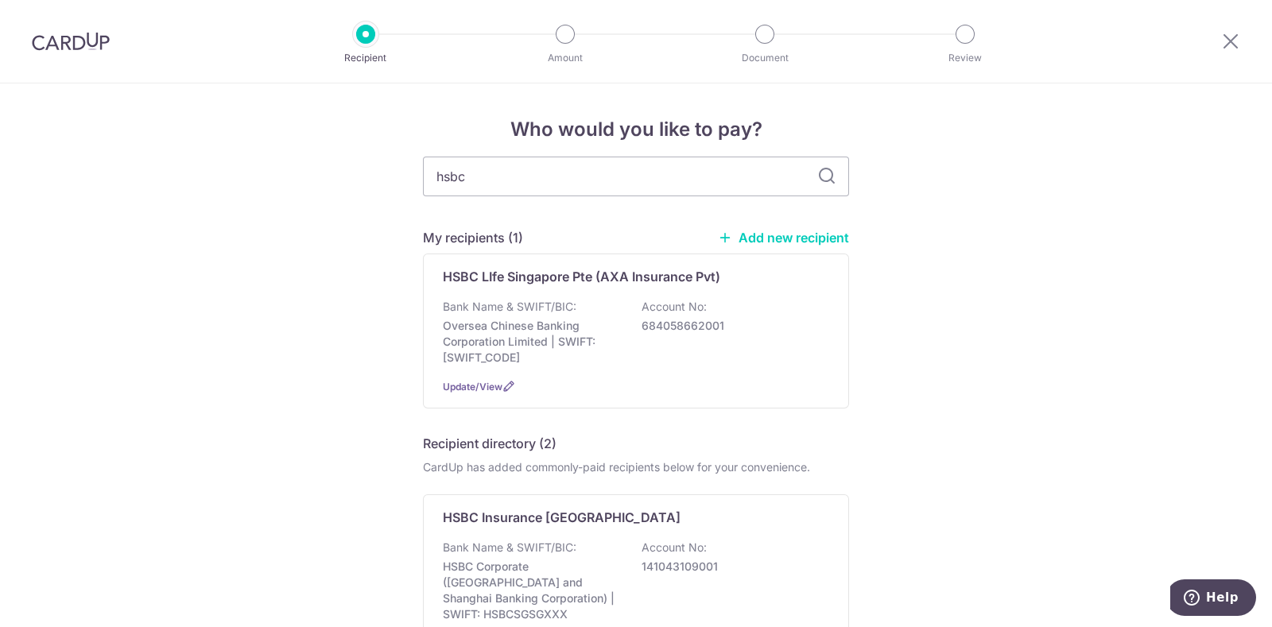
click at [819, 179] on icon at bounding box center [826, 176] width 19 height 19
click at [732, 181] on input "hsbc" at bounding box center [636, 177] width 426 height 40
type input "h"
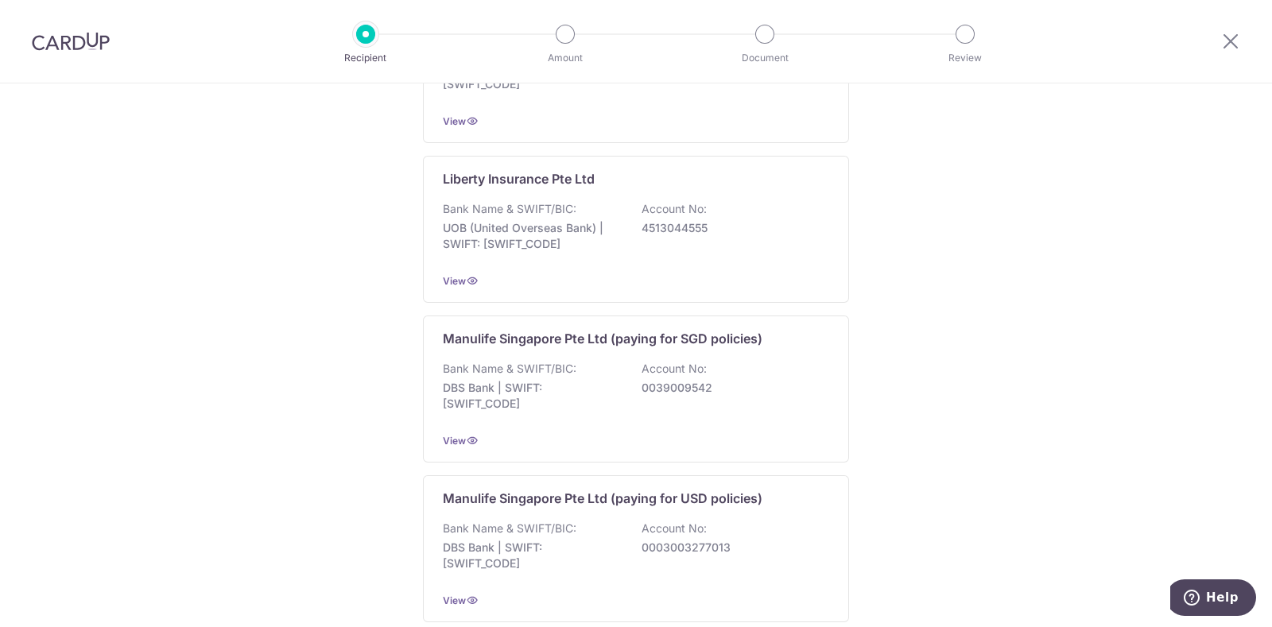
scroll to position [1741, 0]
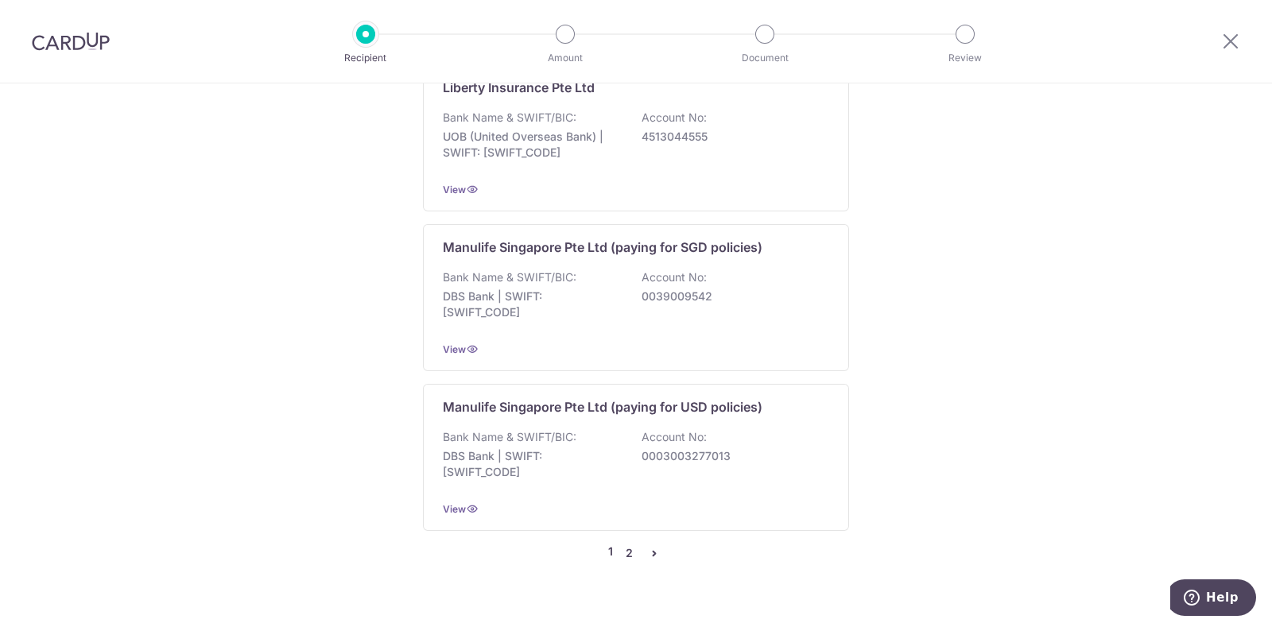
click at [628, 544] on link "2" at bounding box center [628, 553] width 19 height 19
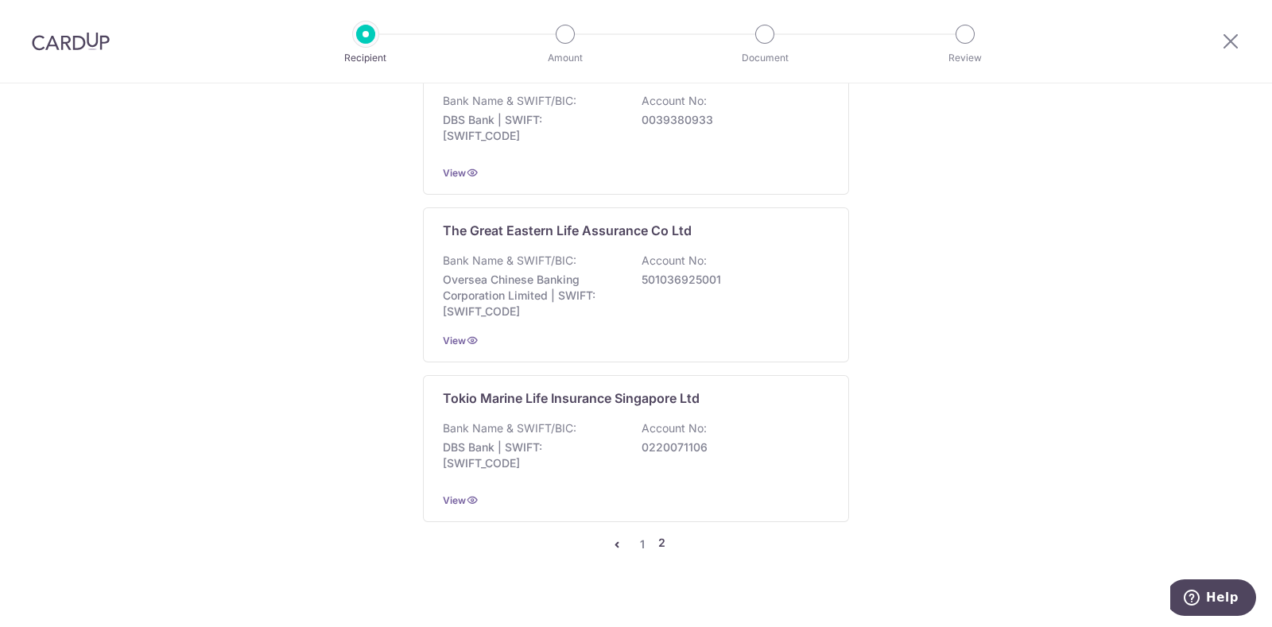
scroll to position [1749, 0]
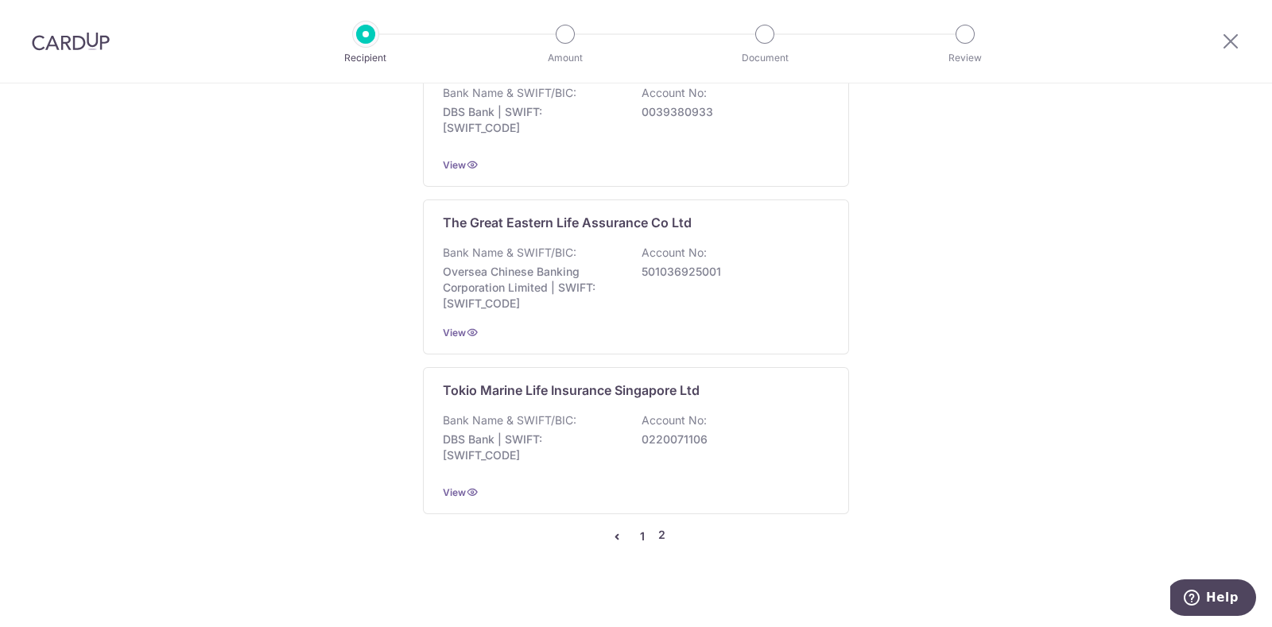
click at [637, 530] on link "1" at bounding box center [642, 536] width 19 height 19
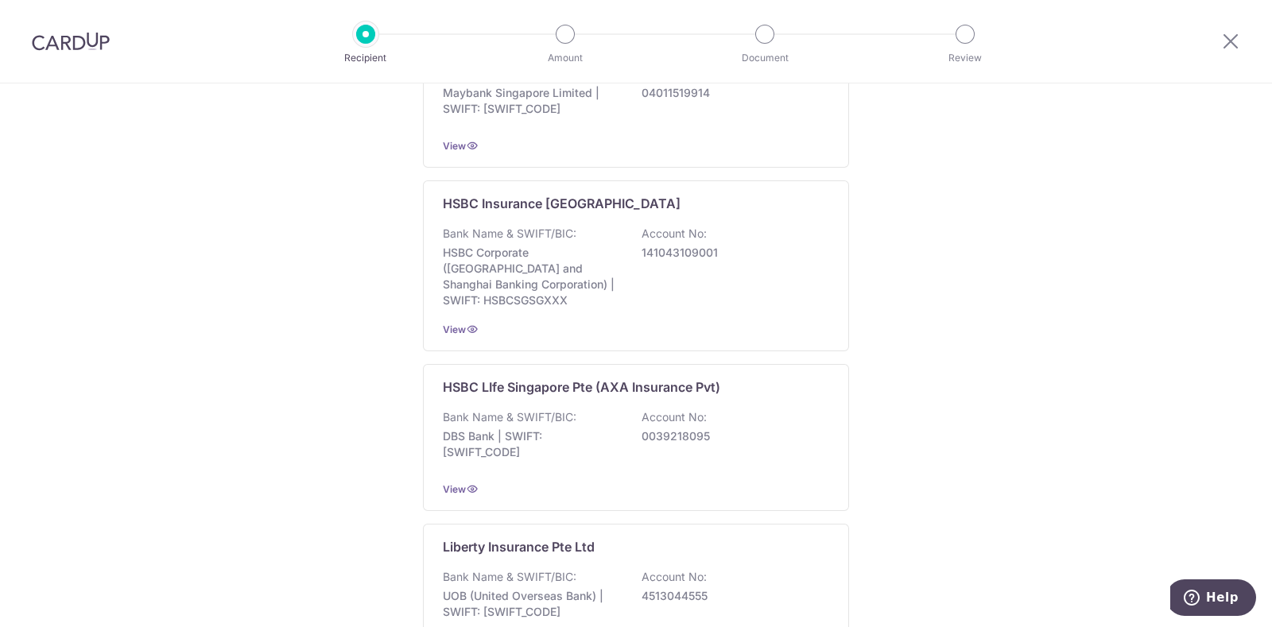
scroll to position [1291, 0]
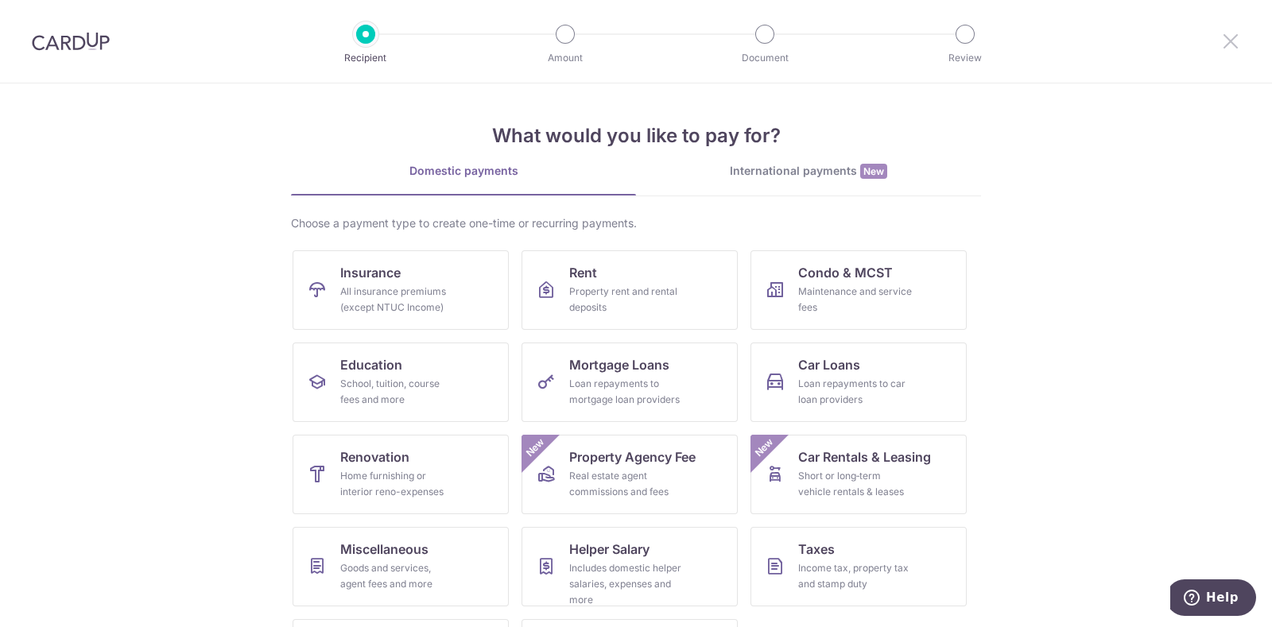
drag, startPoint x: 0, startPoint y: 0, endPoint x: 1237, endPoint y: 41, distance: 1238.0
click at [1237, 41] on icon at bounding box center [1230, 41] width 19 height 20
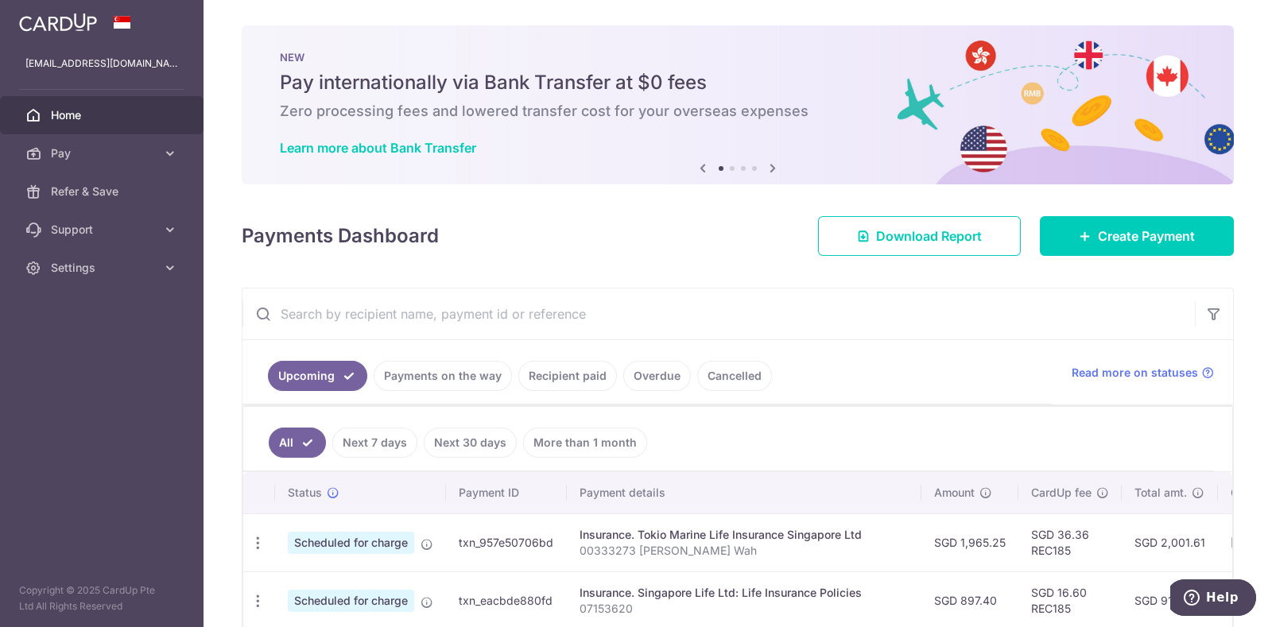
click at [565, 371] on link "Recipient paid" at bounding box center [567, 376] width 99 height 30
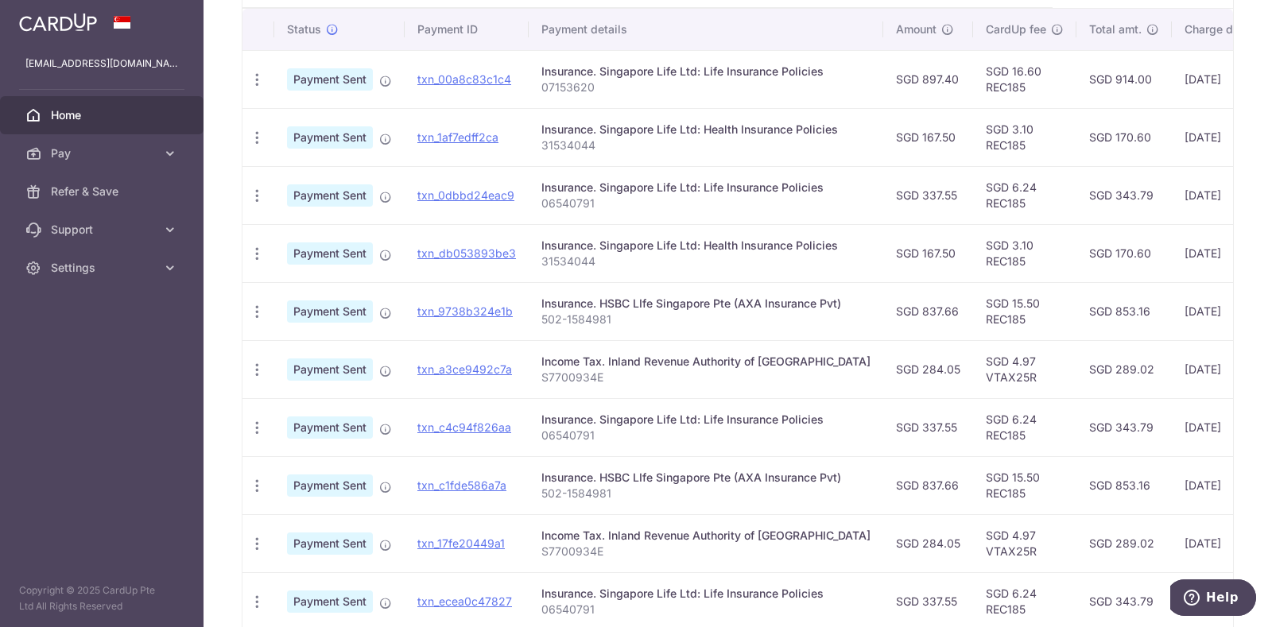
scroll to position [522, 0]
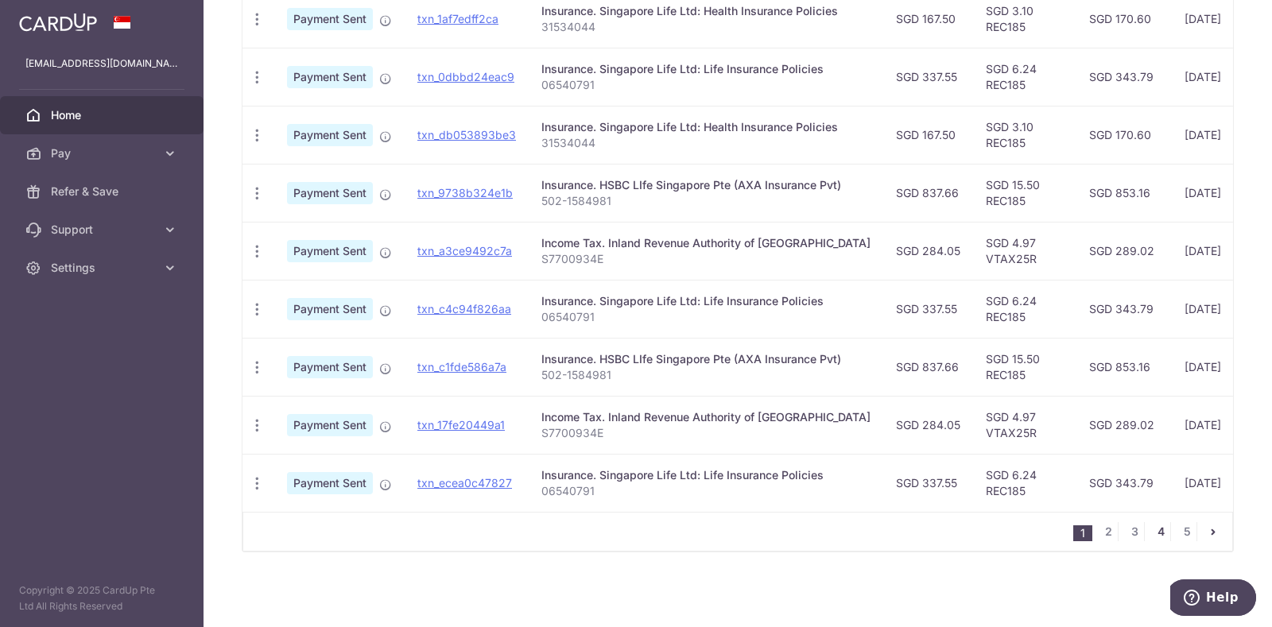
click at [1152, 537] on link "4" at bounding box center [1160, 531] width 19 height 19
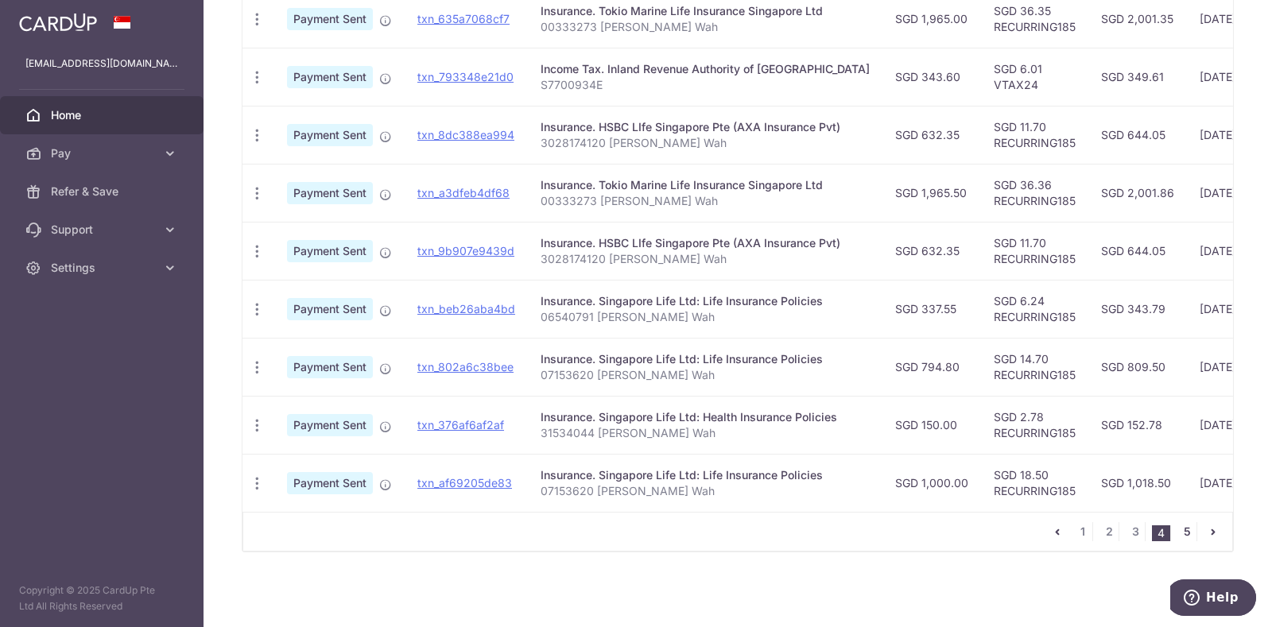
click at [1183, 538] on link "5" at bounding box center [1187, 531] width 19 height 19
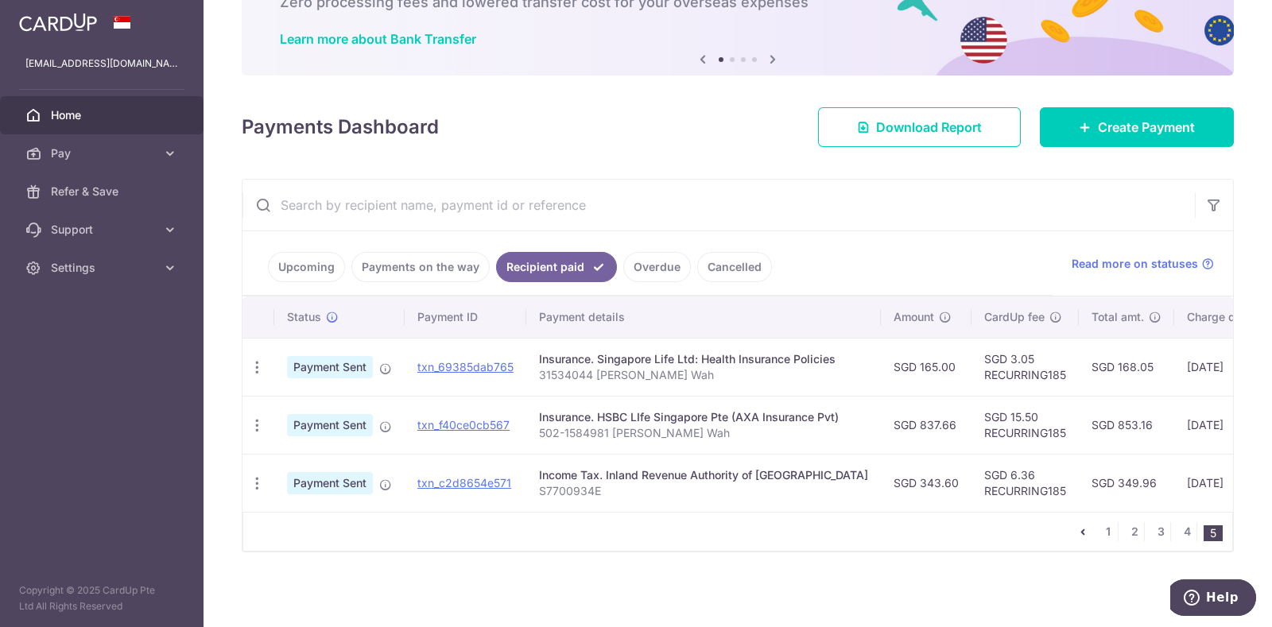
scroll to position [116, 0]
click at [1178, 533] on link "4" at bounding box center [1187, 531] width 19 height 19
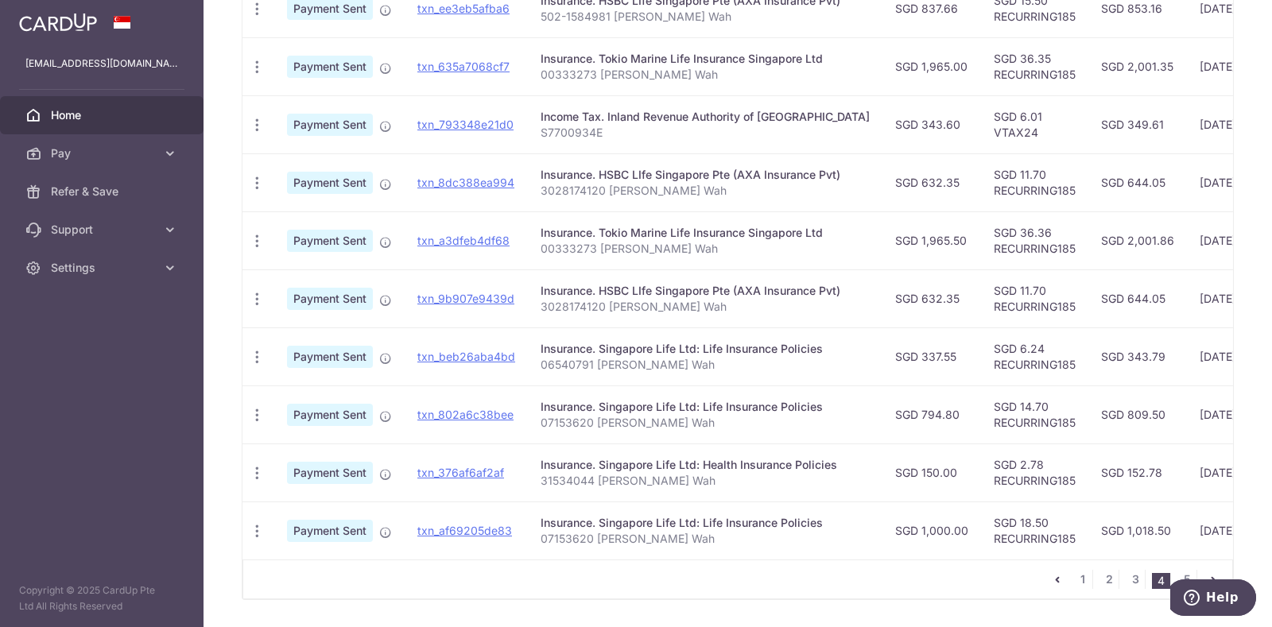
scroll to position [522, 0]
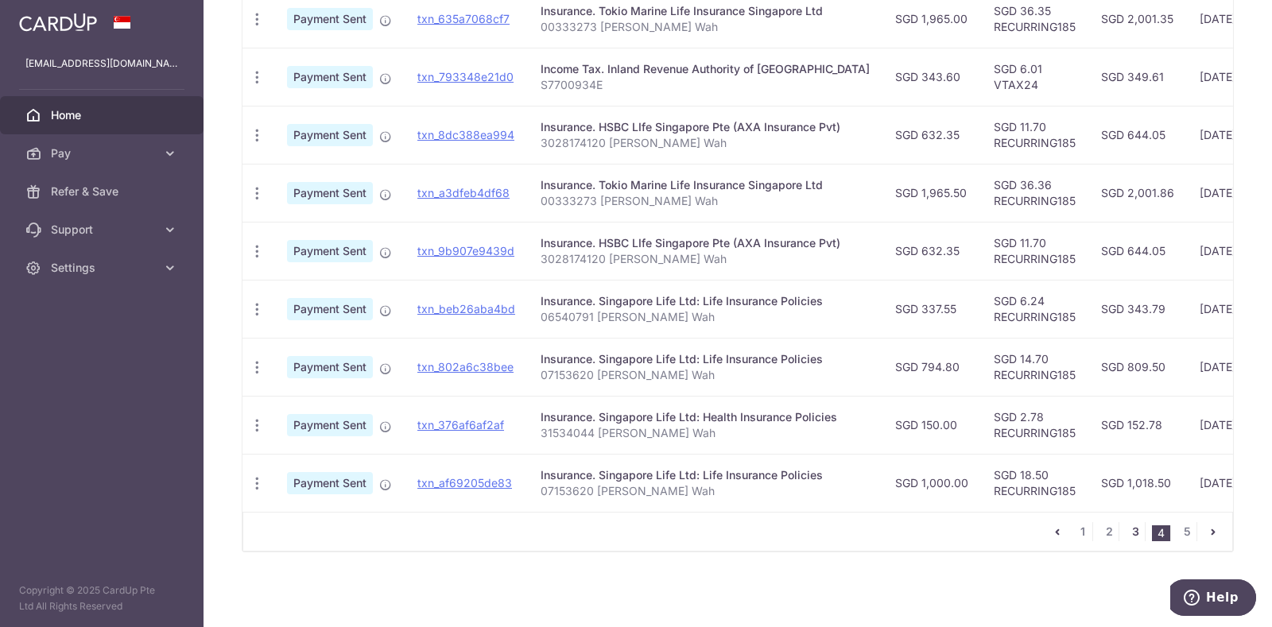
click at [1126, 533] on link "3" at bounding box center [1135, 531] width 19 height 19
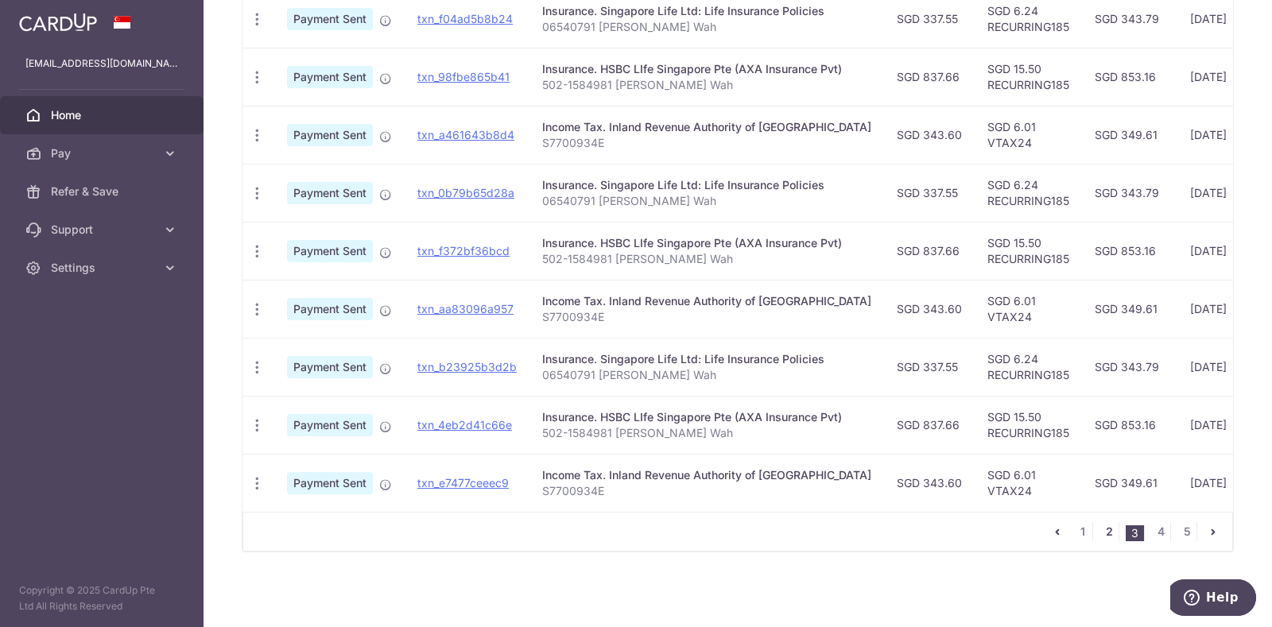
click at [1101, 529] on link "2" at bounding box center [1109, 531] width 19 height 19
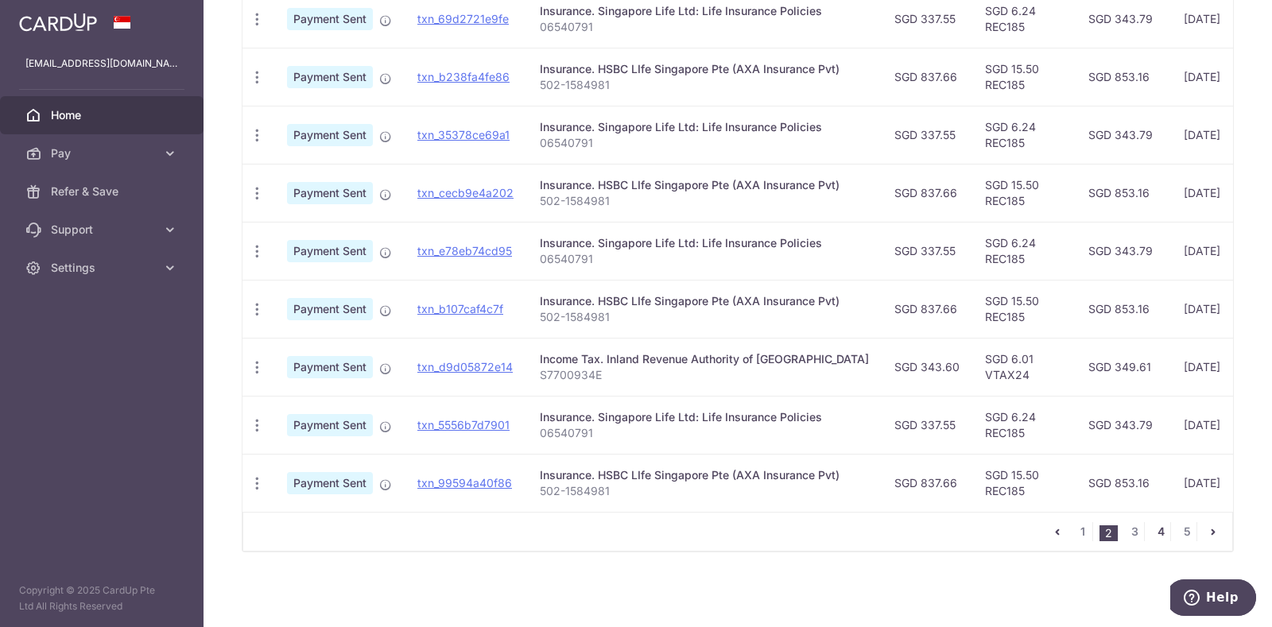
click at [1151, 533] on link "4" at bounding box center [1160, 531] width 19 height 19
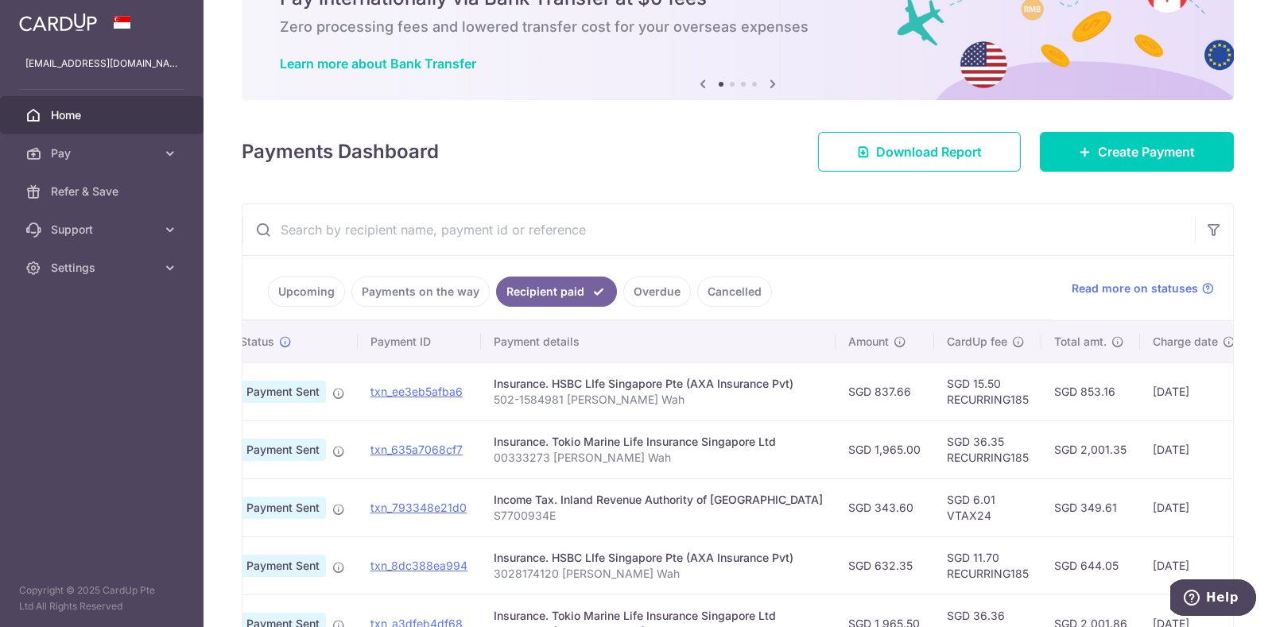
scroll to position [108, 0]
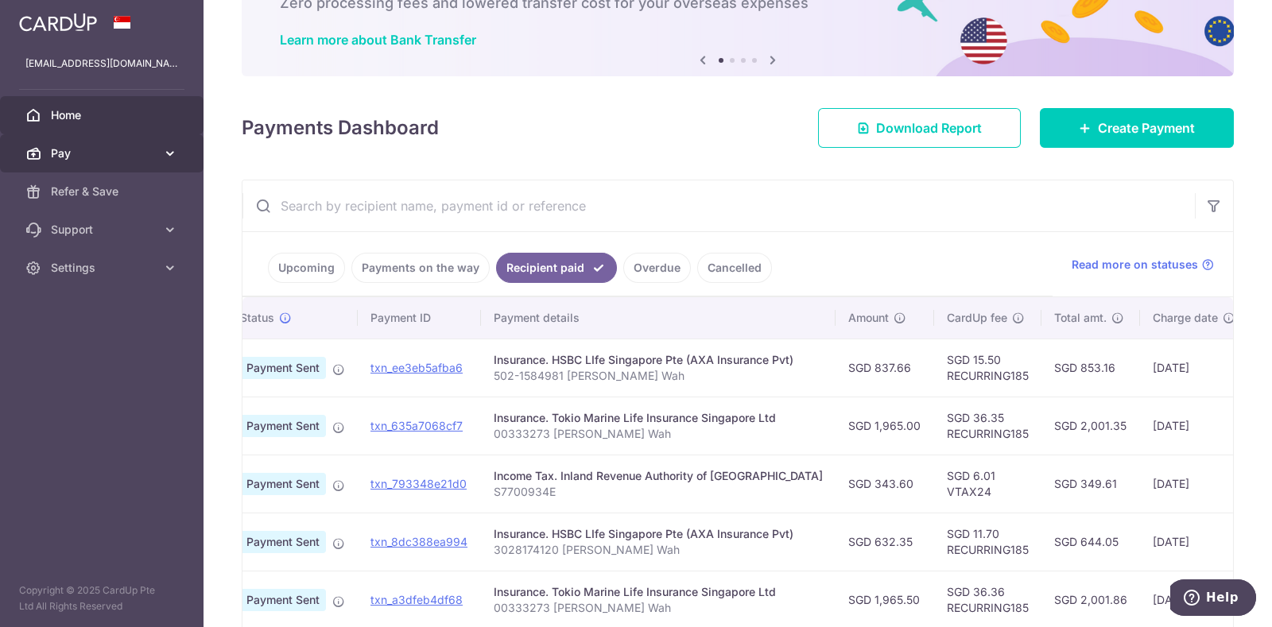
click at [142, 156] on span "Pay" at bounding box center [103, 154] width 105 height 16
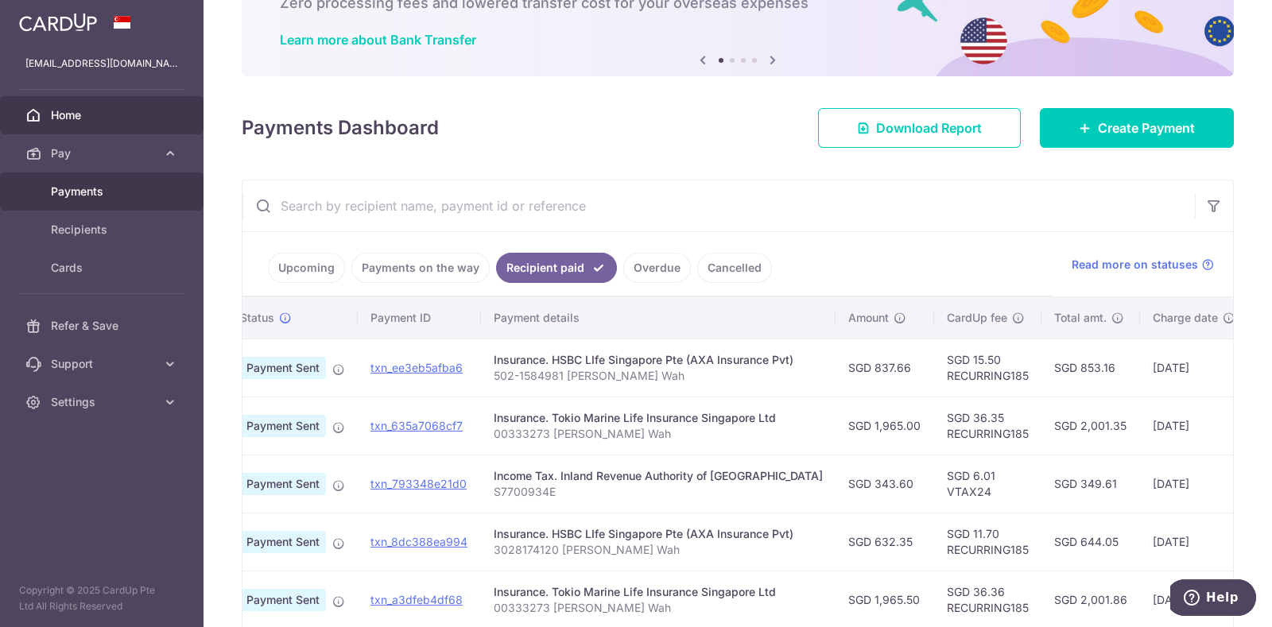
click at [95, 196] on span "Payments" at bounding box center [103, 192] width 105 height 16
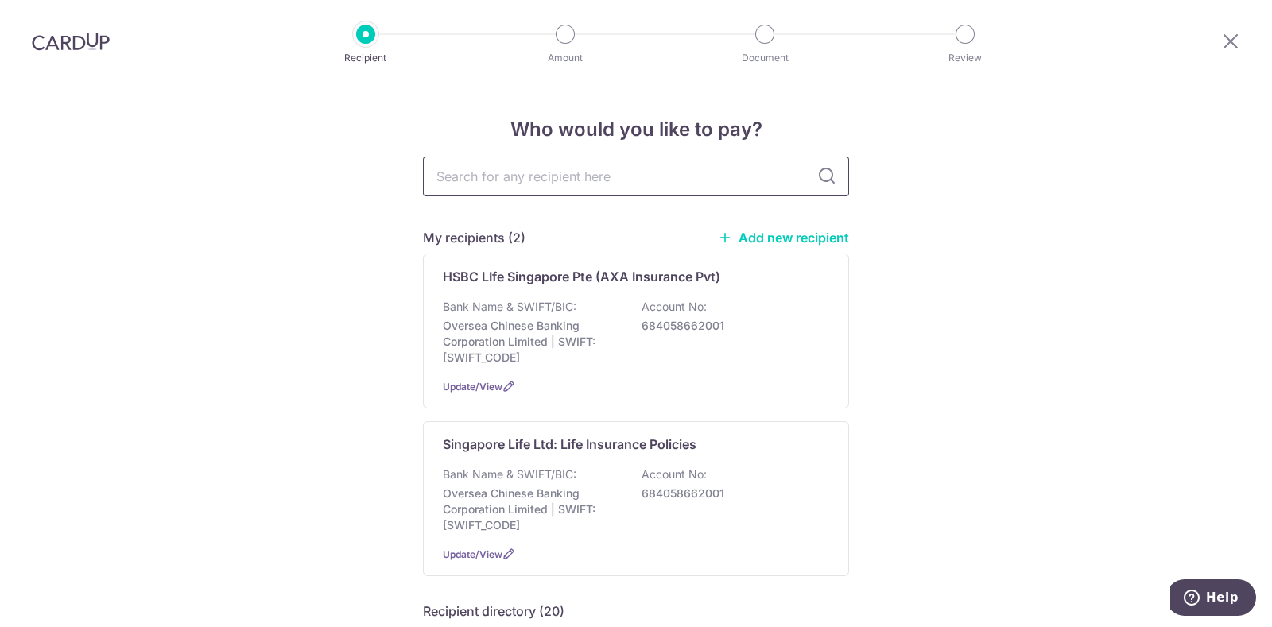
click at [522, 184] on input "text" at bounding box center [636, 177] width 426 height 40
type input "hsbc"
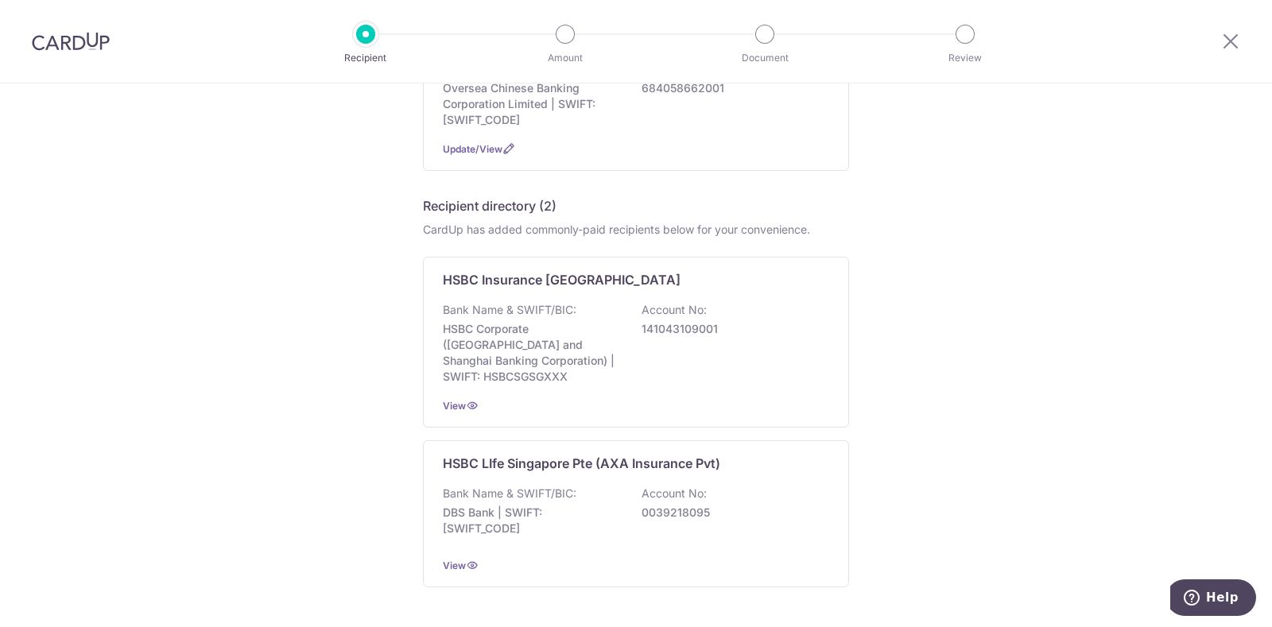
scroll to position [272, 0]
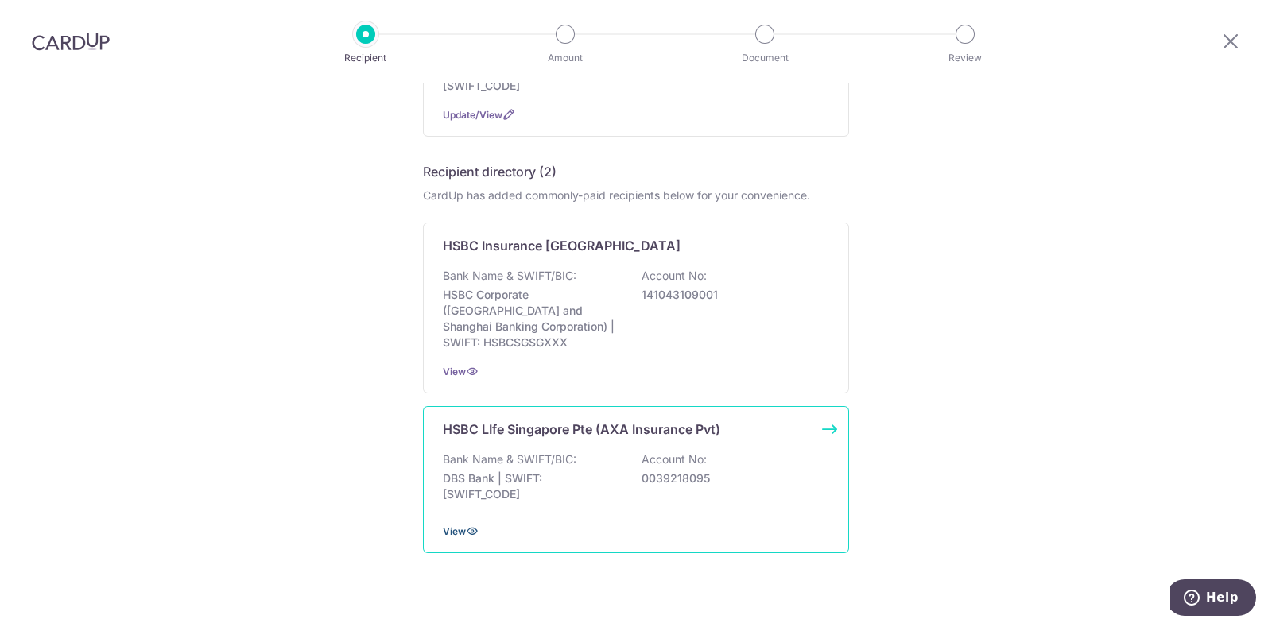
click at [448, 526] on span "View" at bounding box center [454, 532] width 23 height 12
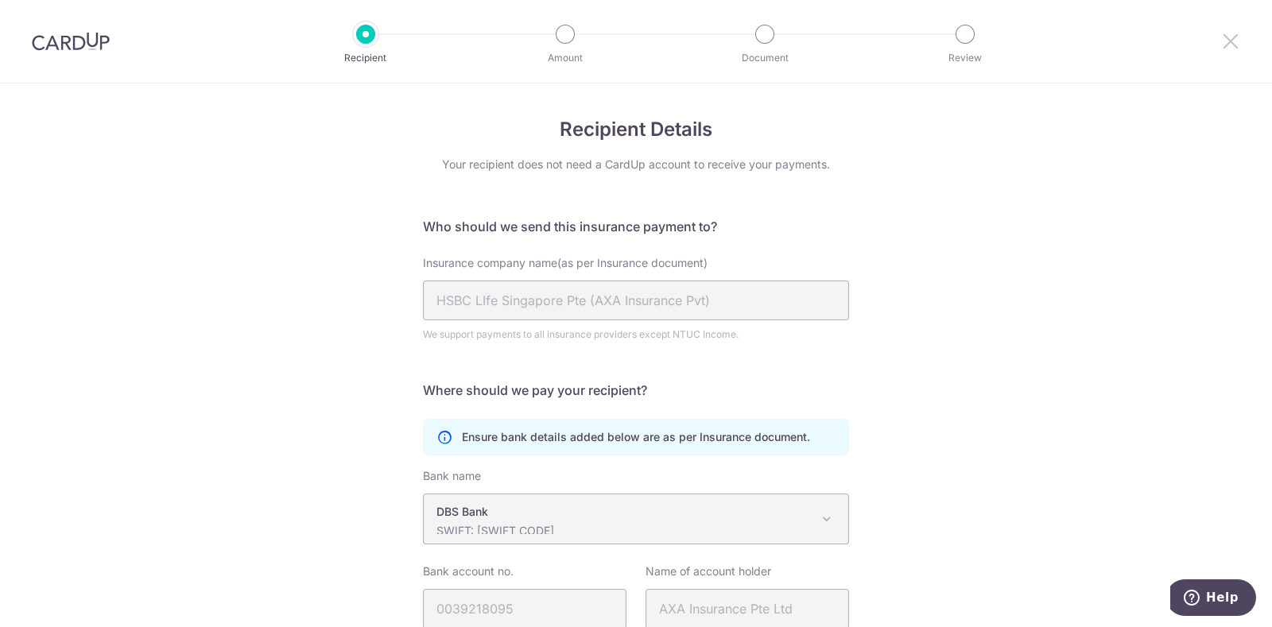
click at [1227, 39] on icon at bounding box center [1230, 41] width 19 height 20
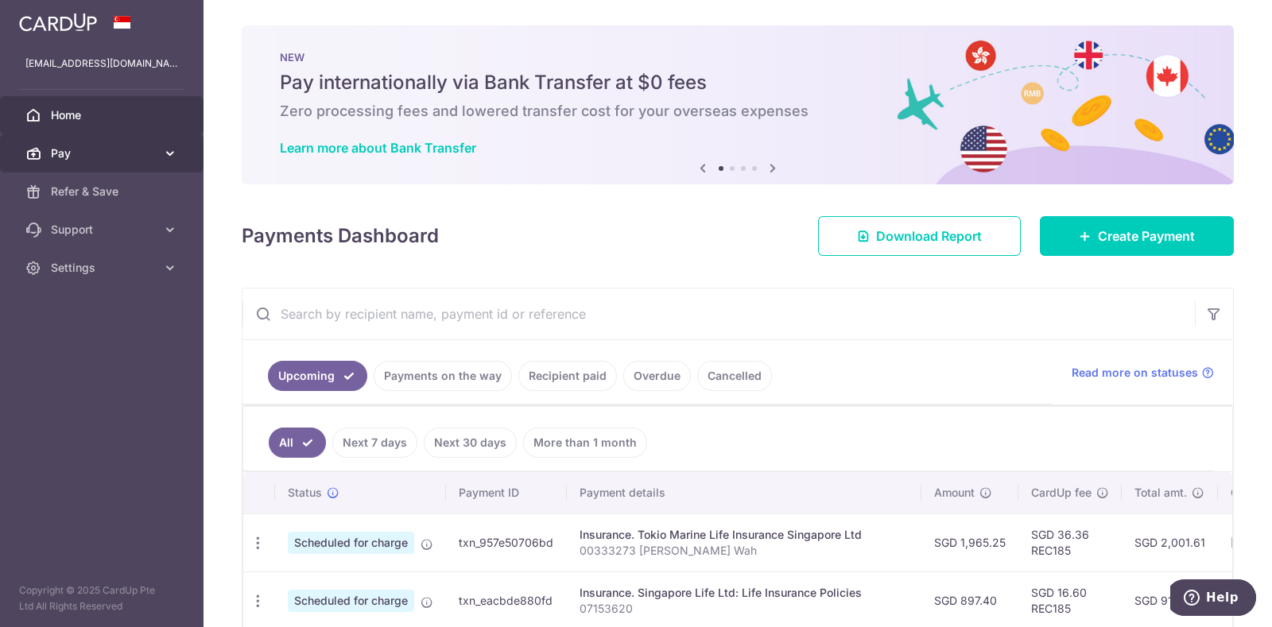
click at [157, 161] on link "Pay" at bounding box center [102, 153] width 204 height 38
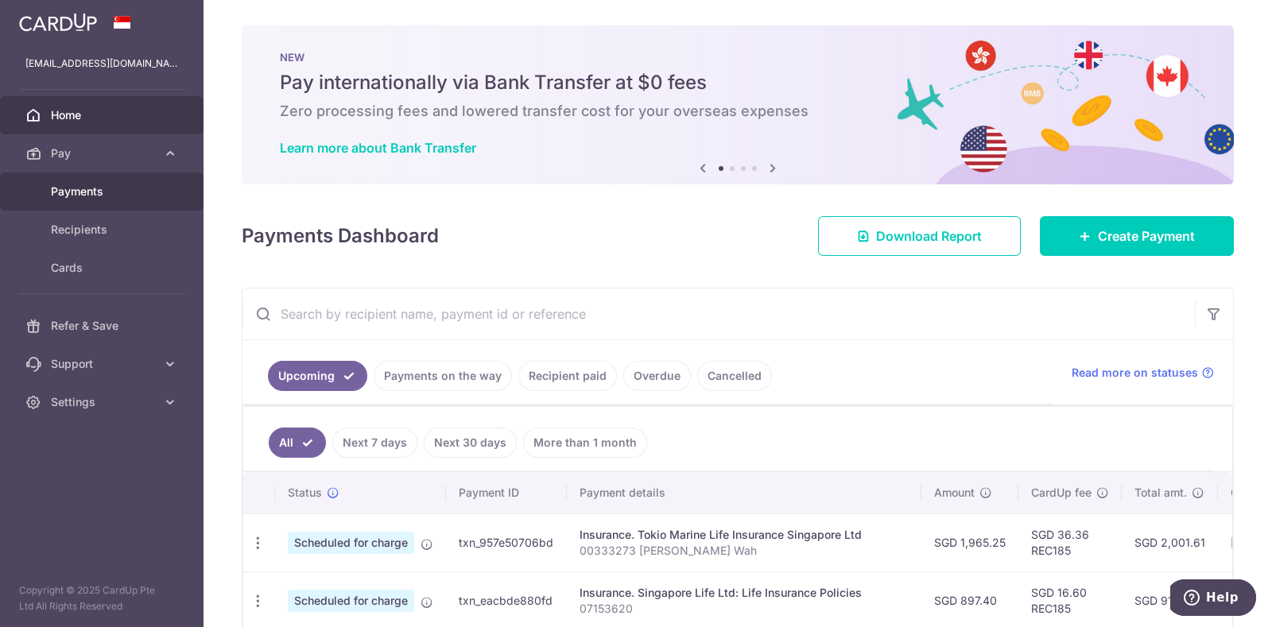
click at [126, 198] on span "Payments" at bounding box center [103, 192] width 105 height 16
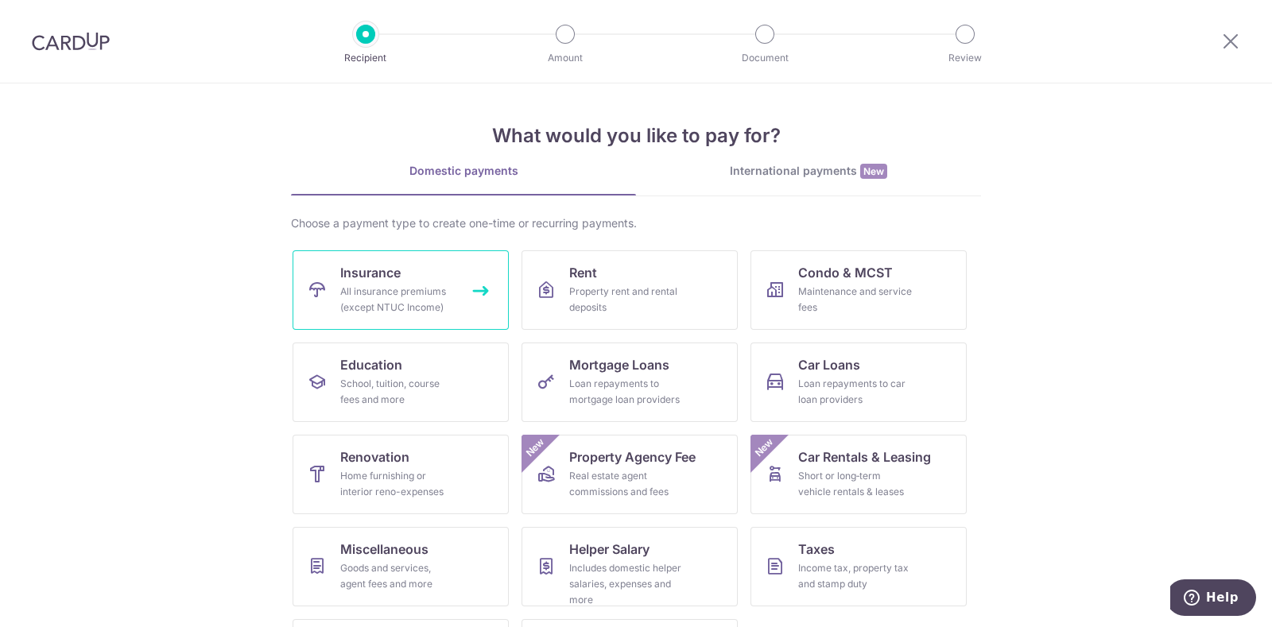
click at [390, 287] on div "All insurance premiums (except NTUC Income)" at bounding box center [397, 300] width 115 height 32
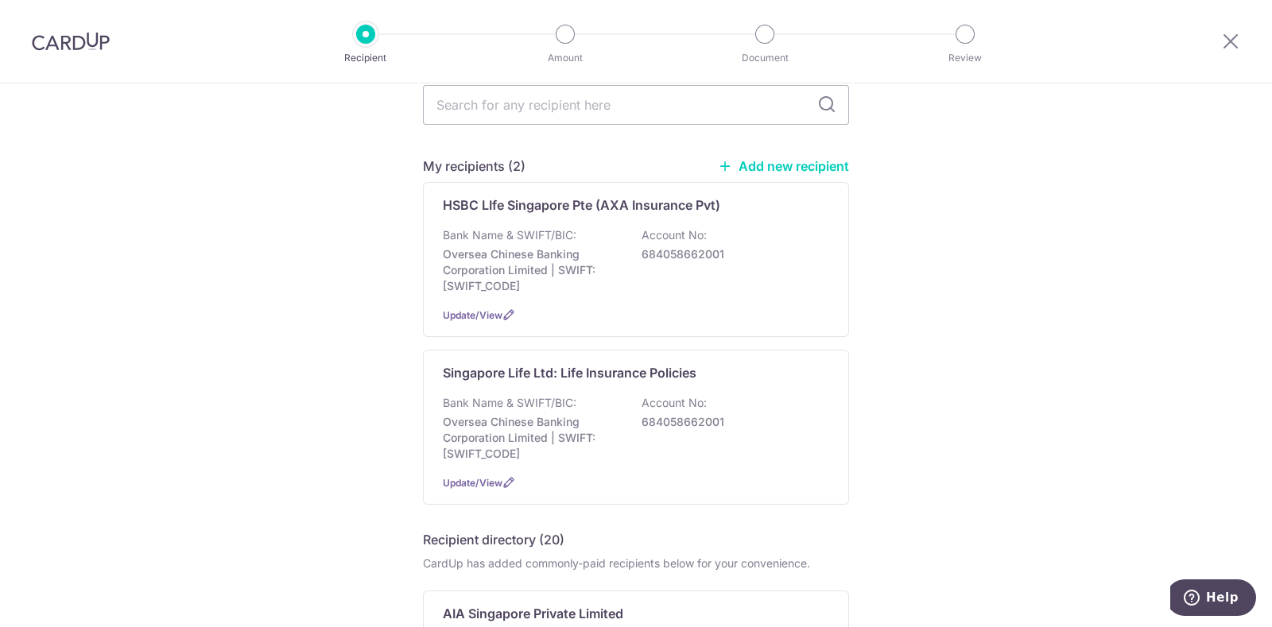
scroll to position [99, 0]
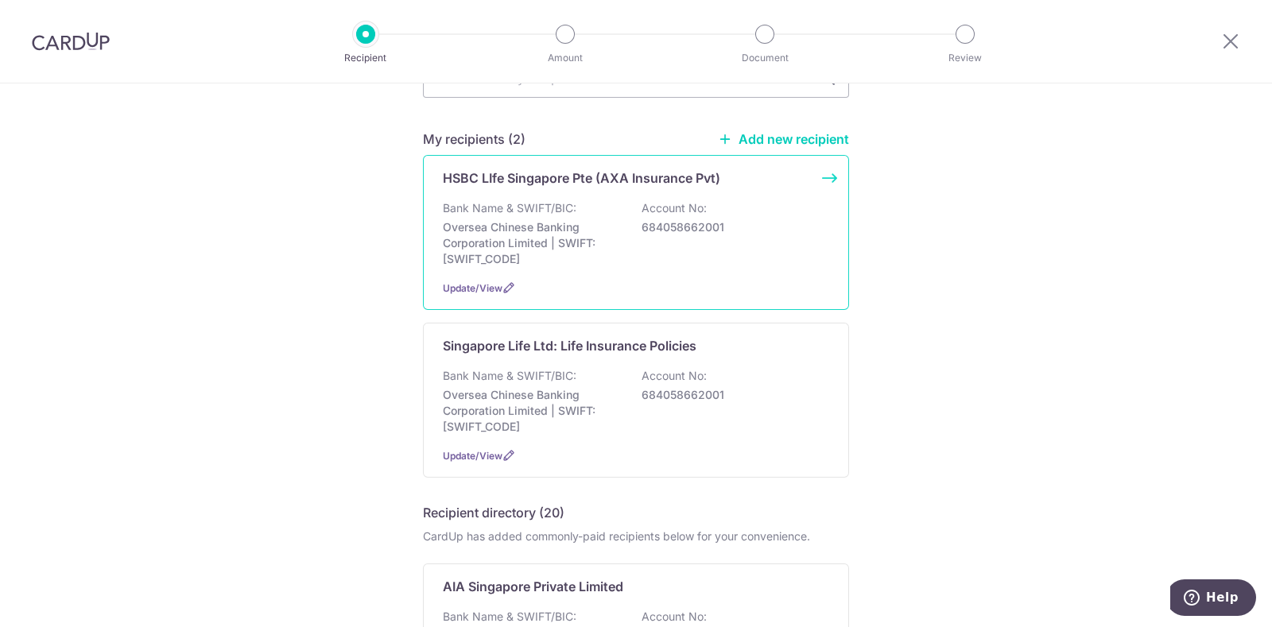
click at [561, 173] on p "HSBC LIfe Singapore Pte (AXA Insurance Pvt)" at bounding box center [582, 178] width 278 height 19
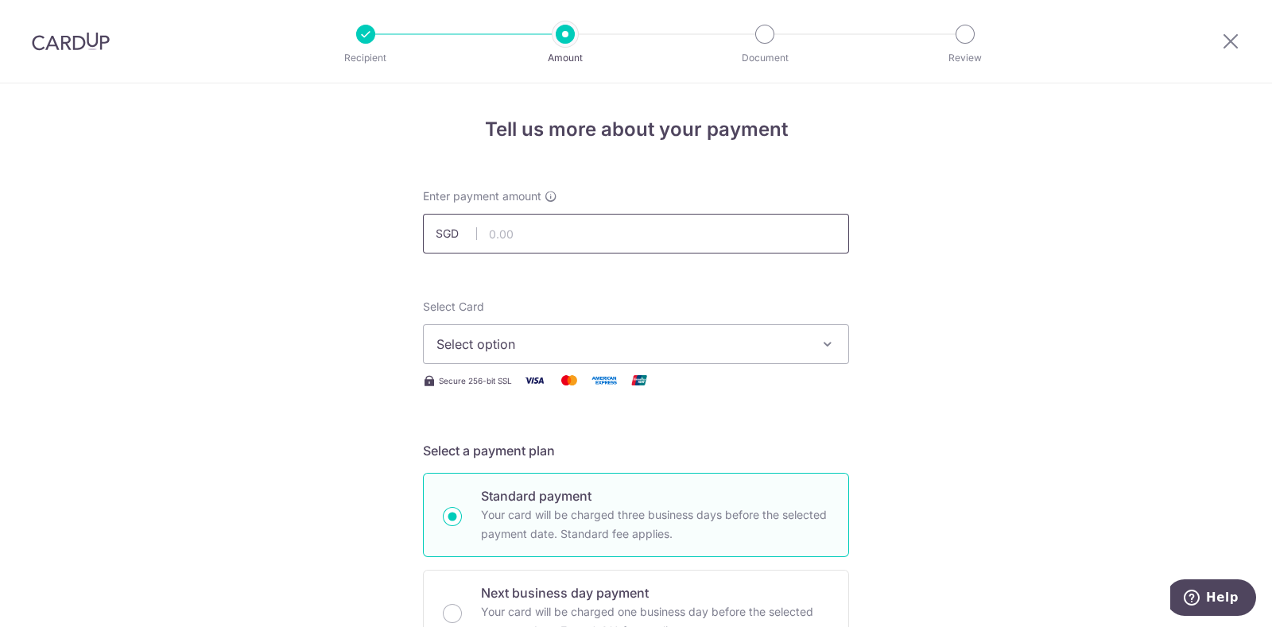
click at [513, 239] on input "text" at bounding box center [636, 234] width 426 height 40
type input "150.00"
click at [595, 339] on span "Select option" at bounding box center [622, 344] width 371 height 19
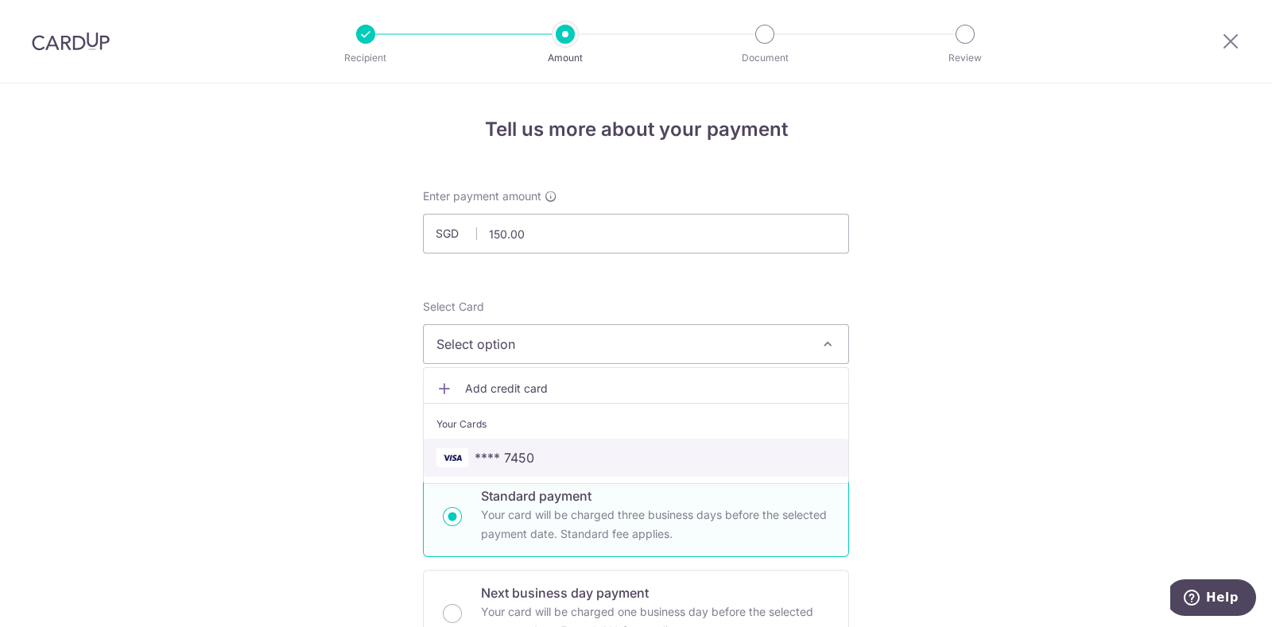
drag, startPoint x: 514, startPoint y: 459, endPoint x: 477, endPoint y: 443, distance: 40.6
click at [514, 459] on span "**** 7450" at bounding box center [505, 457] width 60 height 19
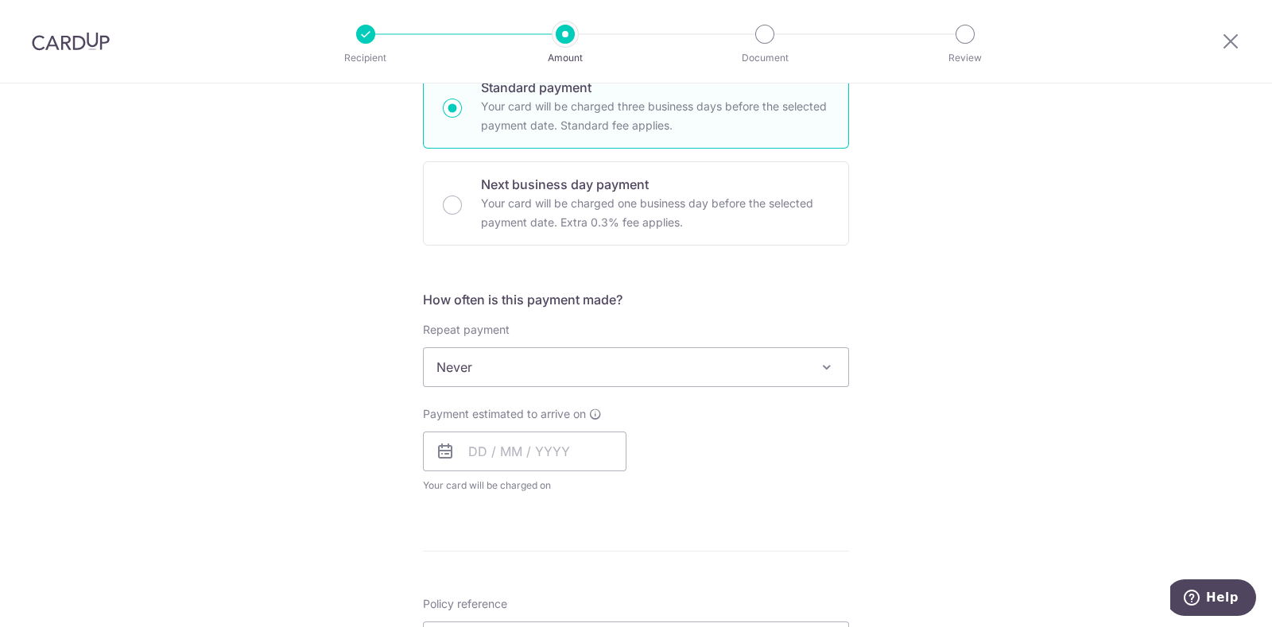
scroll to position [497, 0]
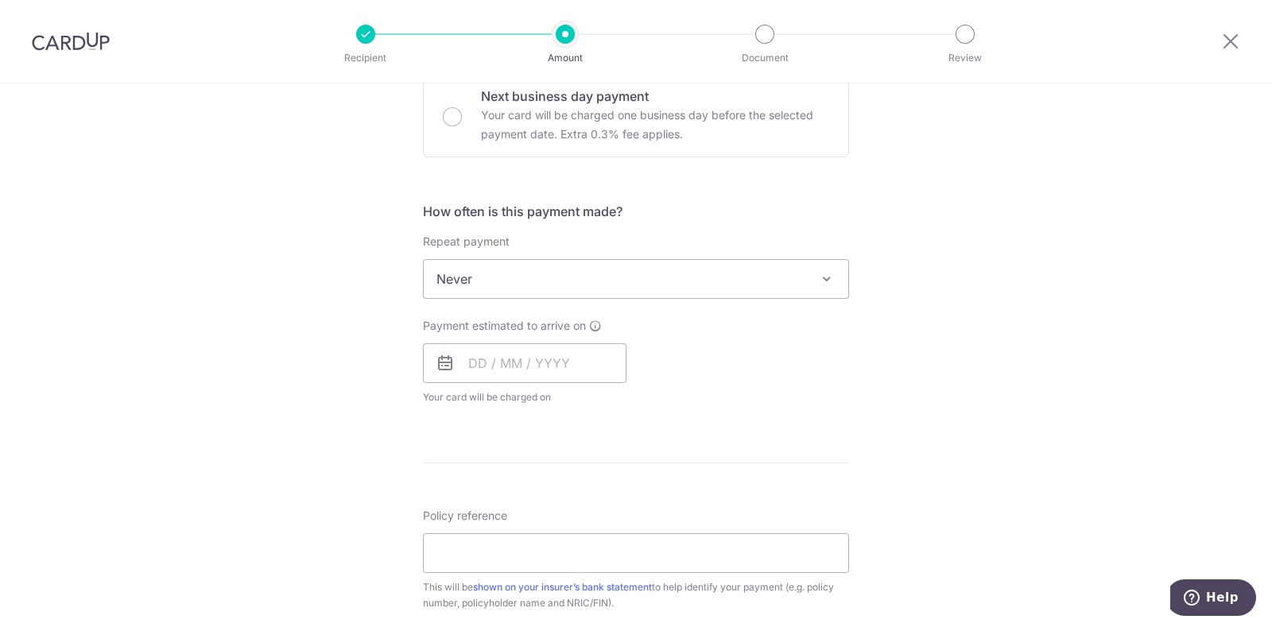
click at [819, 274] on span at bounding box center [826, 279] width 19 height 19
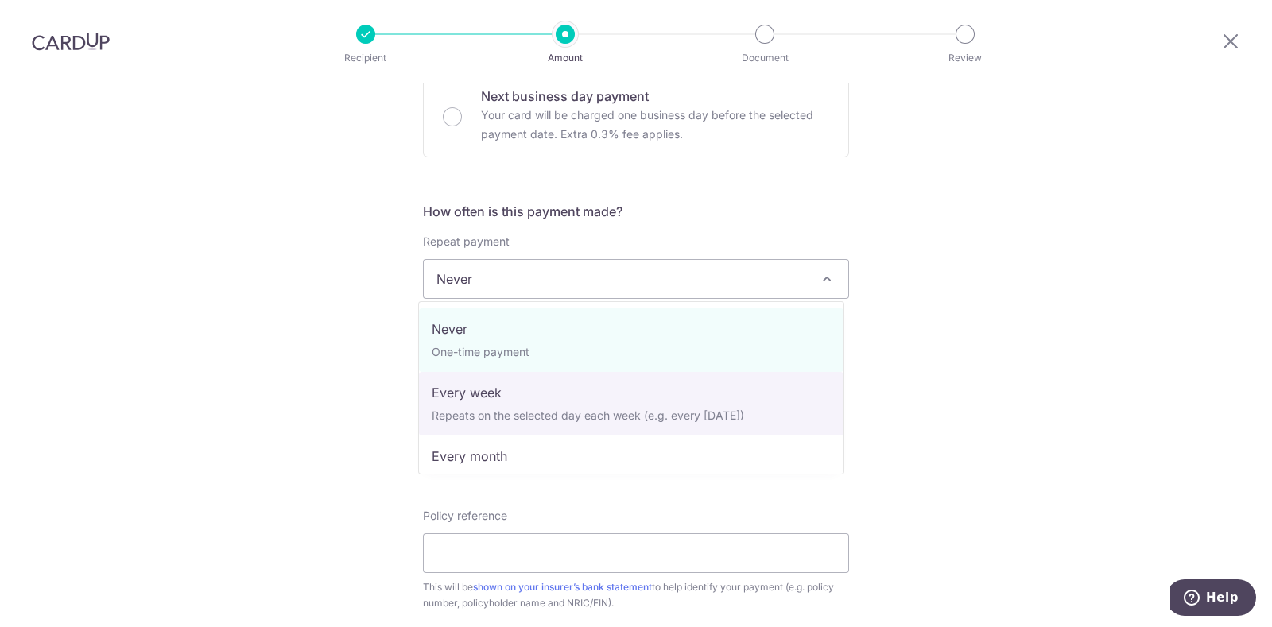
select select "2"
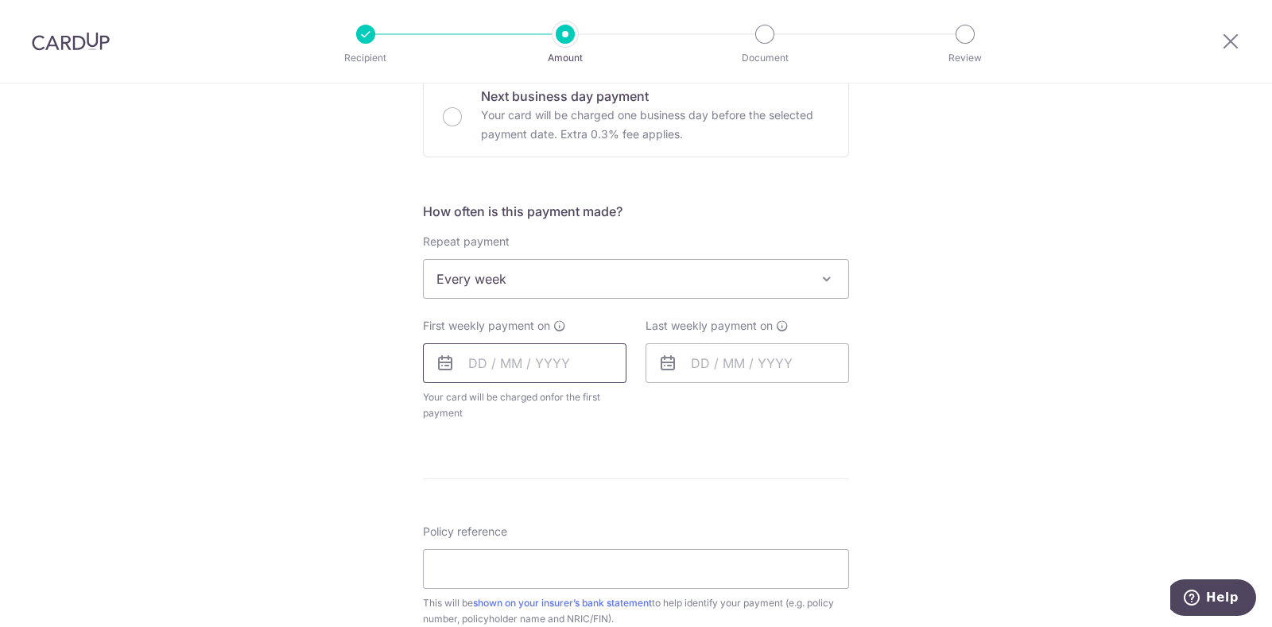
click at [478, 363] on input "text" at bounding box center [525, 364] width 204 height 40
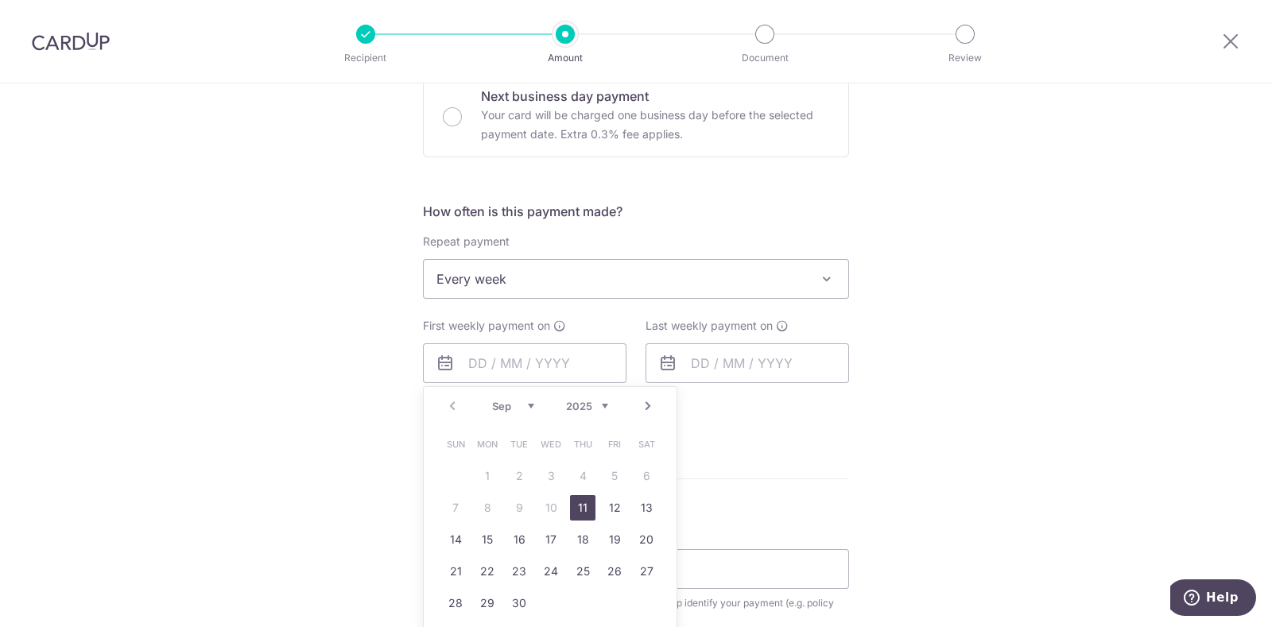
click at [580, 503] on link "11" at bounding box center [582, 507] width 25 height 25
type input "11/09/2025"
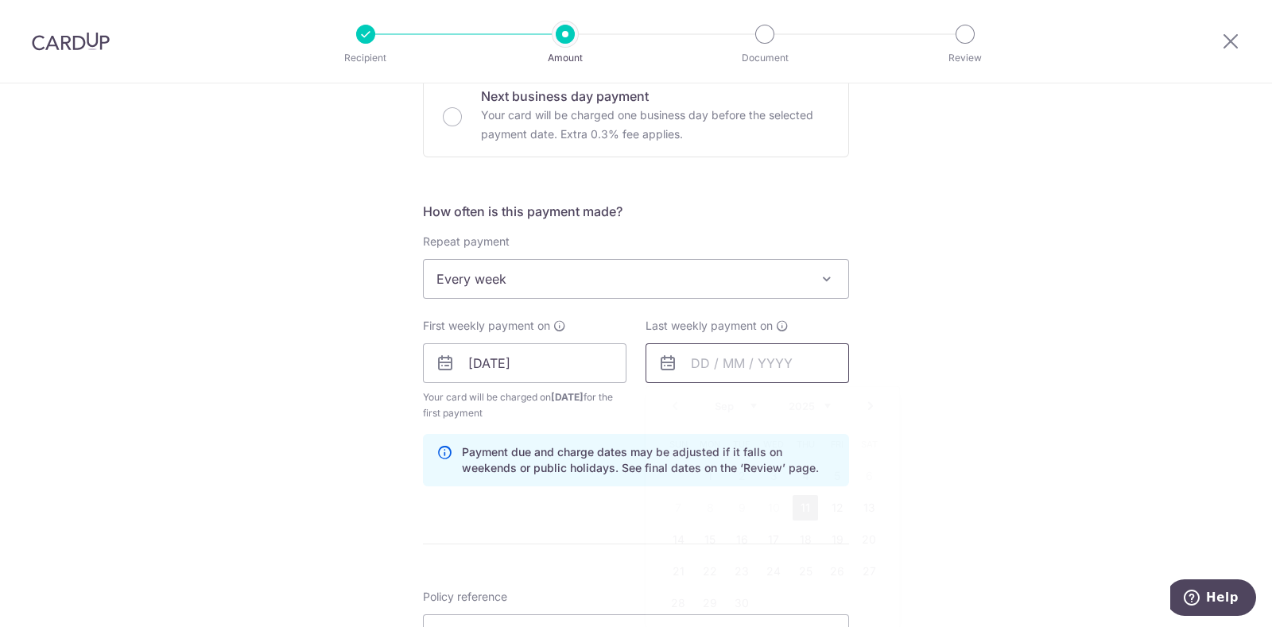
click at [791, 365] on input "text" at bounding box center [748, 364] width 204 height 40
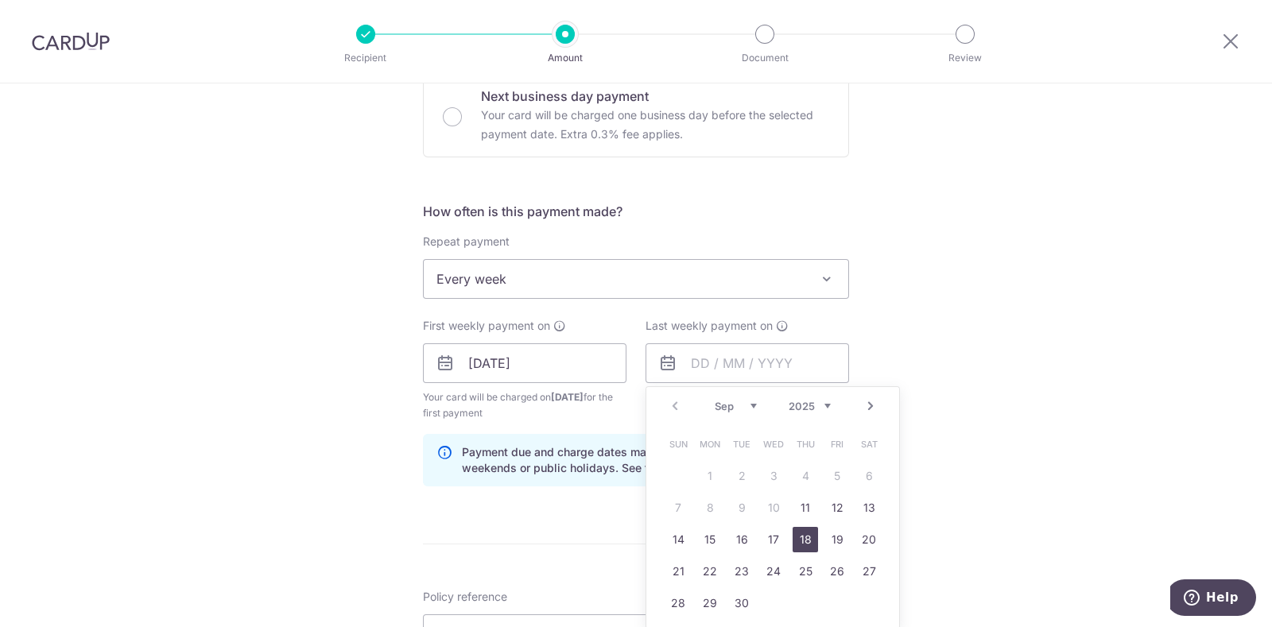
click at [795, 538] on link "18" at bounding box center [805, 539] width 25 height 25
type input "[DATE]"
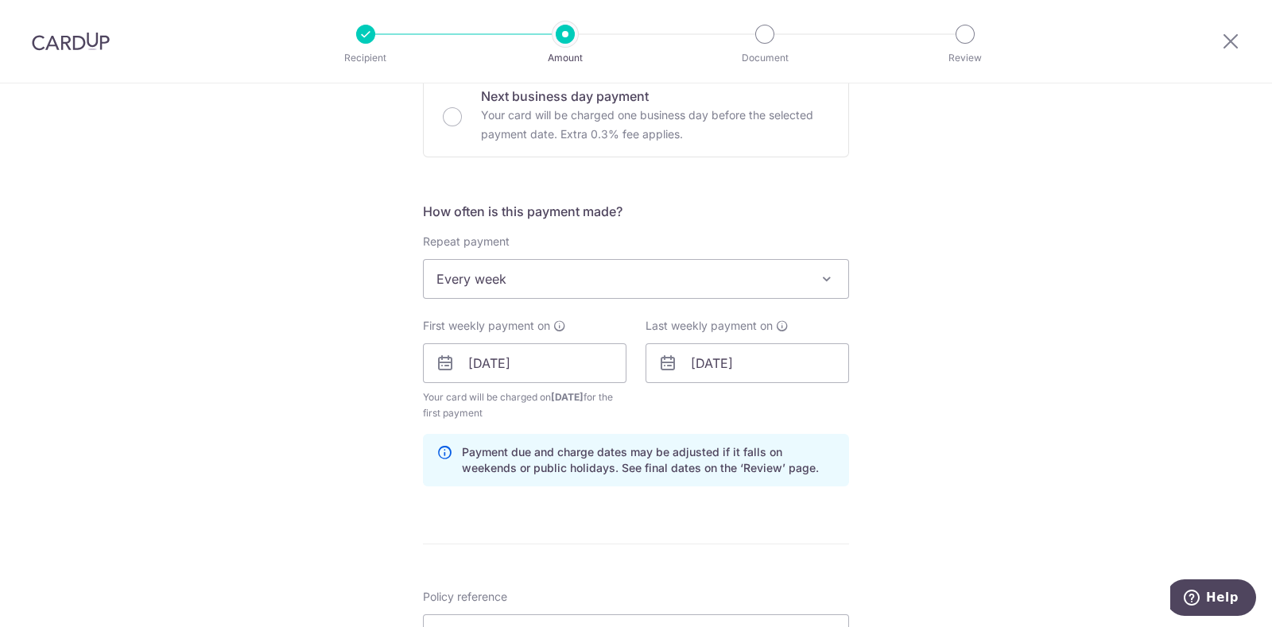
click at [329, 385] on div "Tell us more about your payment Enter payment amount SGD 150.00 150.00 Select C…" at bounding box center [636, 346] width 1272 height 1520
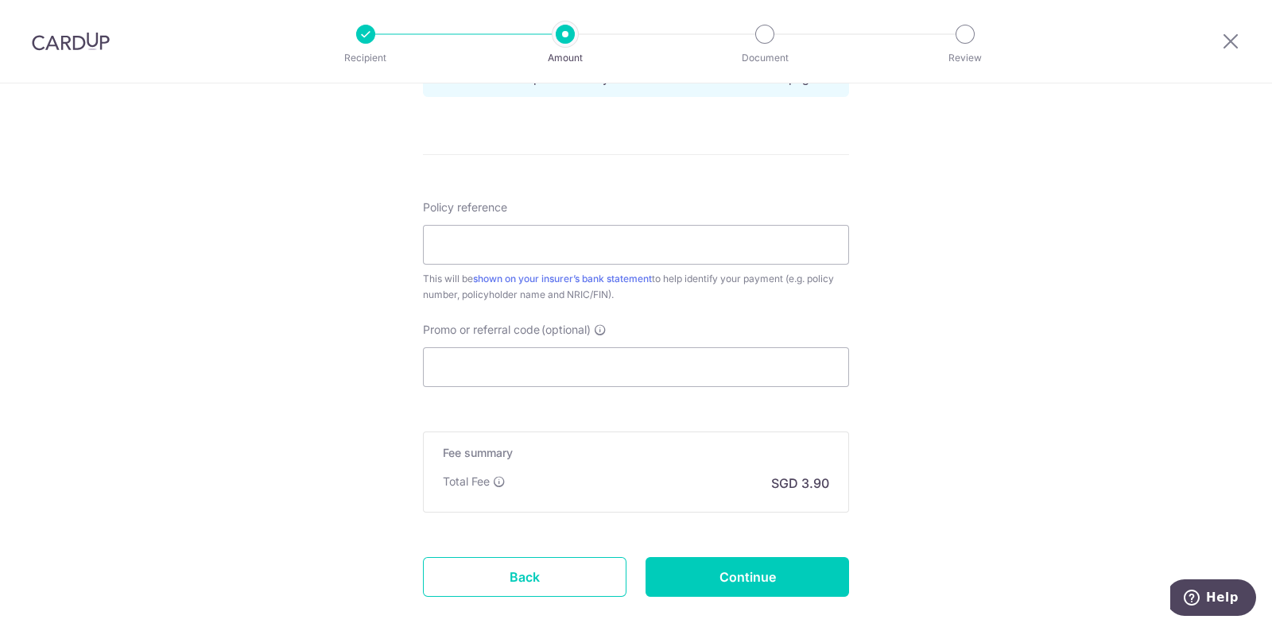
scroll to position [895, 0]
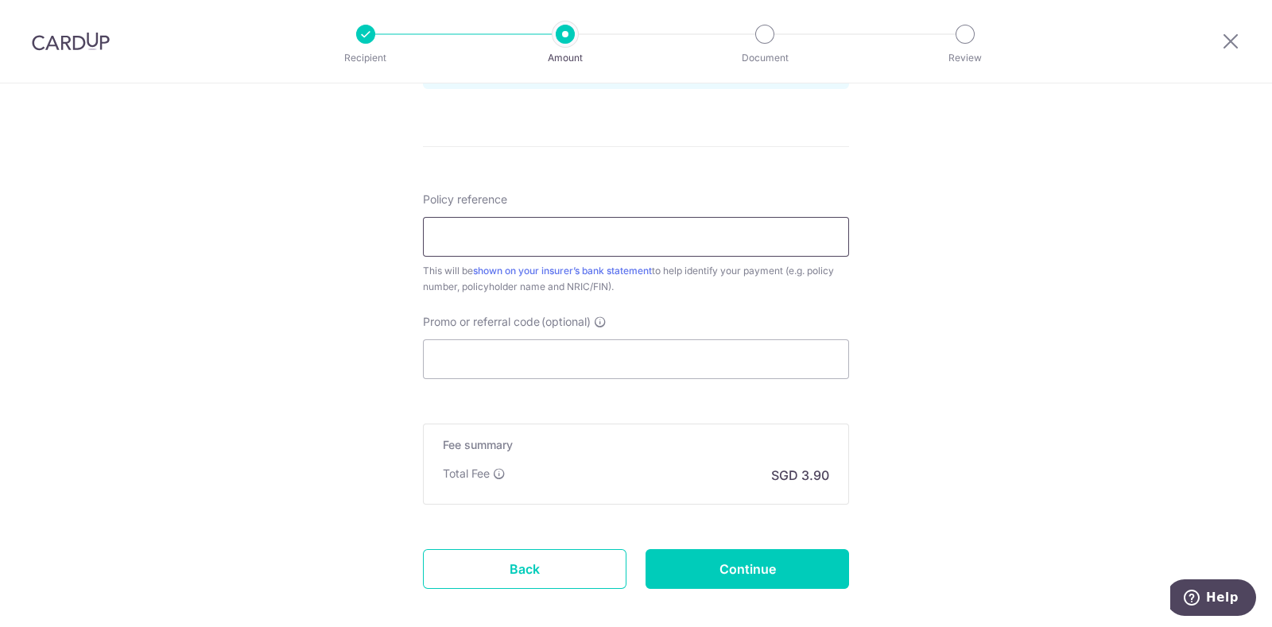
click at [497, 237] on input "Policy reference" at bounding box center [636, 237] width 426 height 40
click at [530, 236] on input "Policy reference" at bounding box center [636, 237] width 426 height 40
paste input "302-8174112"
click at [461, 235] on input "302-8174112" at bounding box center [636, 237] width 426 height 40
type input "3028174112"
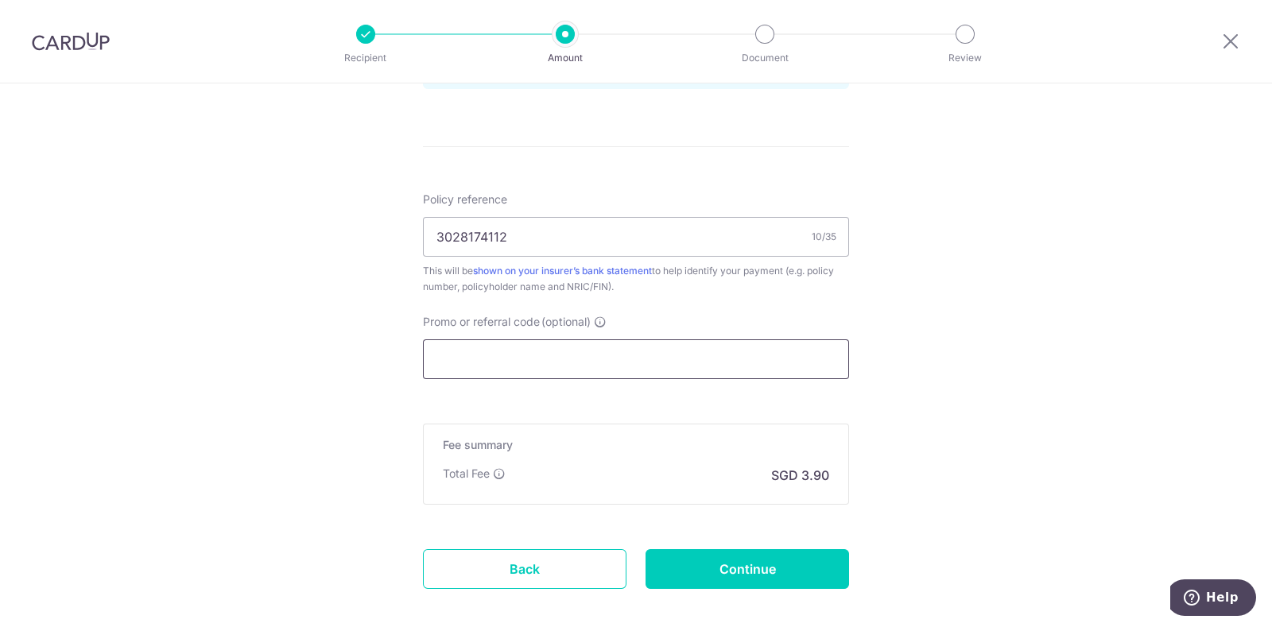
click at [490, 371] on input "Promo or referral code (optional)" at bounding box center [636, 360] width 426 height 40
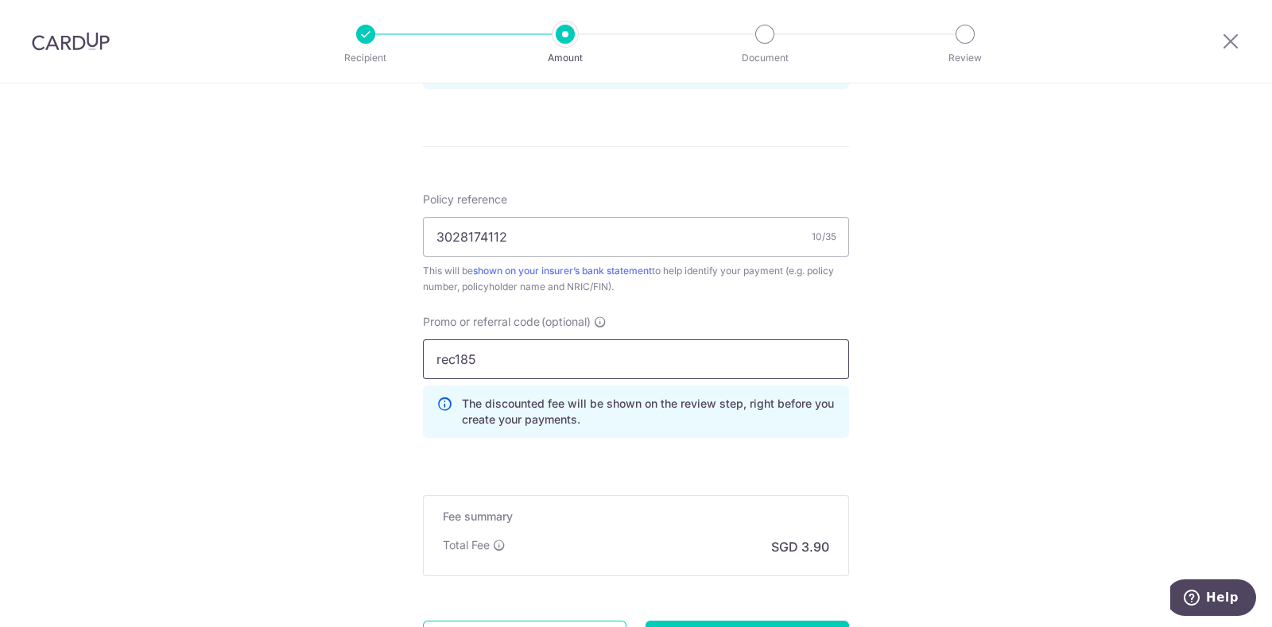
type input "rec185"
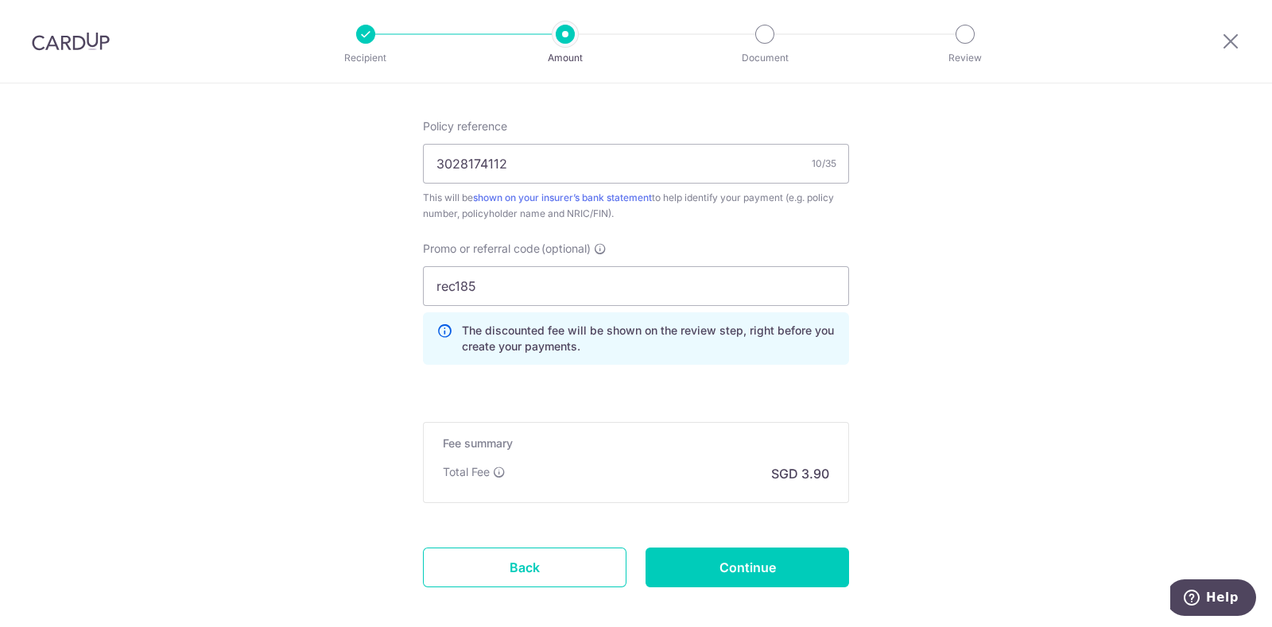
scroll to position [994, 0]
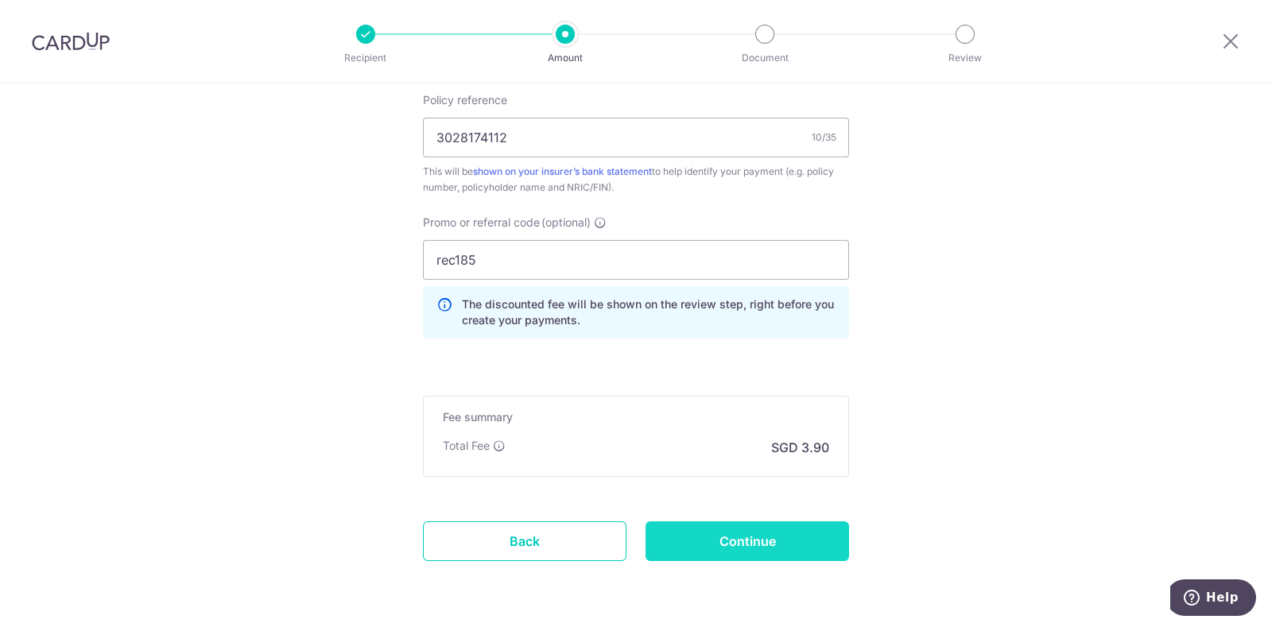
click at [732, 526] on input "Continue" at bounding box center [748, 542] width 204 height 40
type input "Create Schedule"
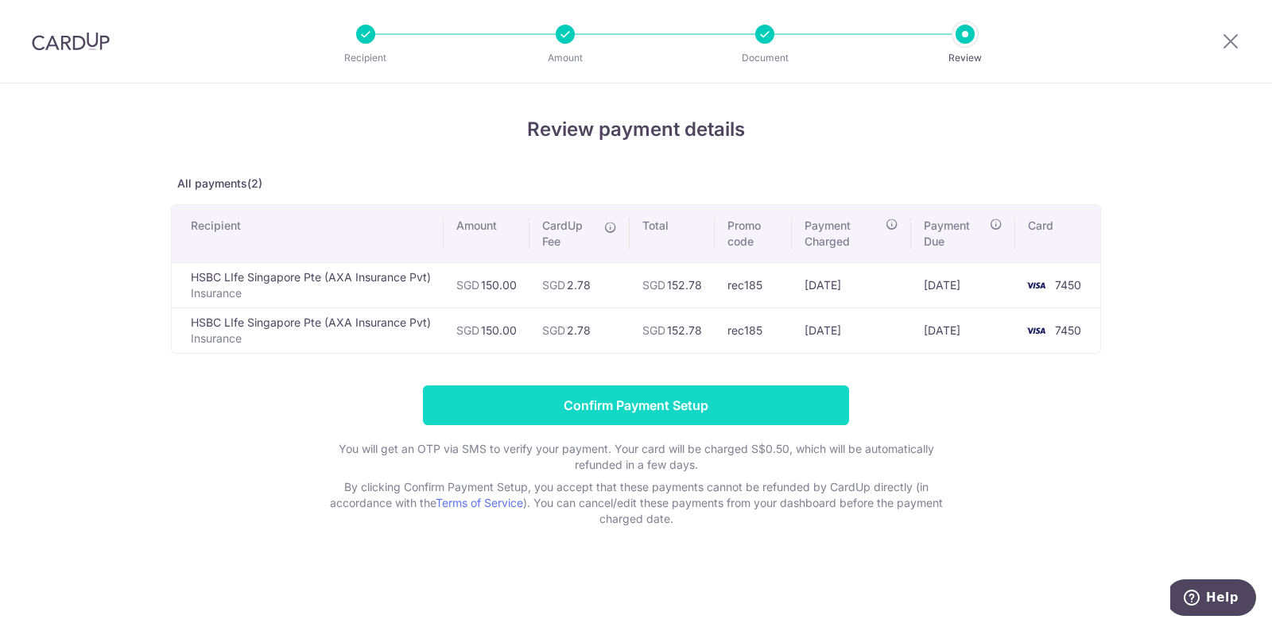
click at [605, 411] on input "Confirm Payment Setup" at bounding box center [636, 406] width 426 height 40
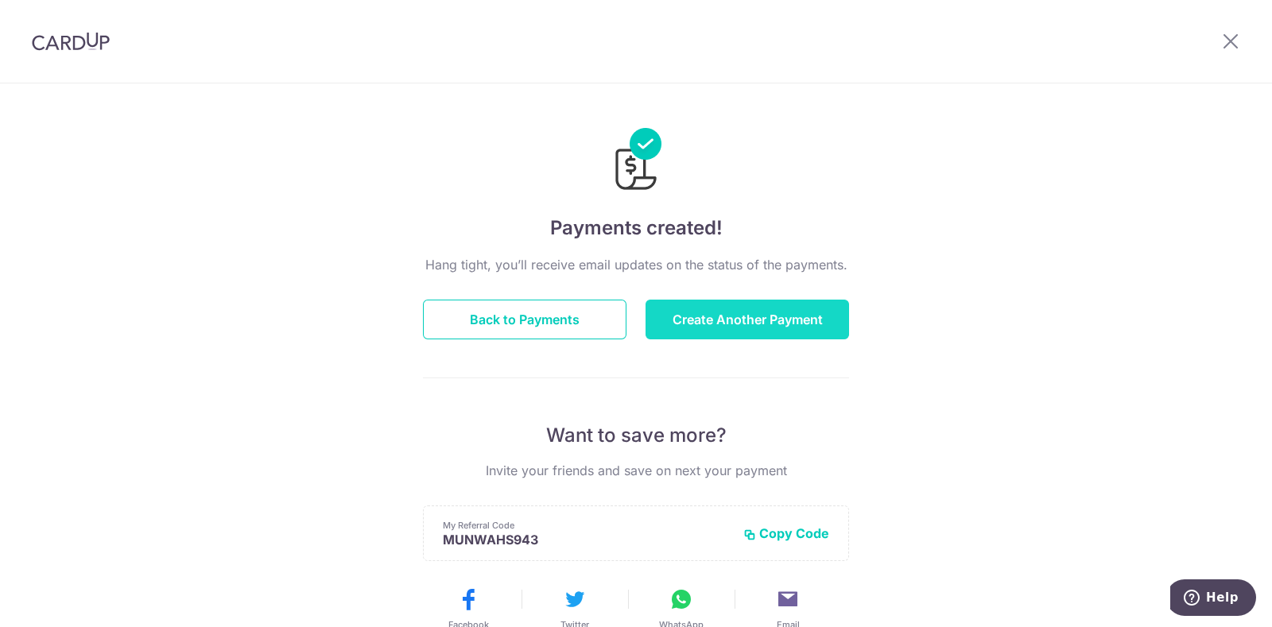
click at [728, 308] on button "Create Another Payment" at bounding box center [748, 320] width 204 height 40
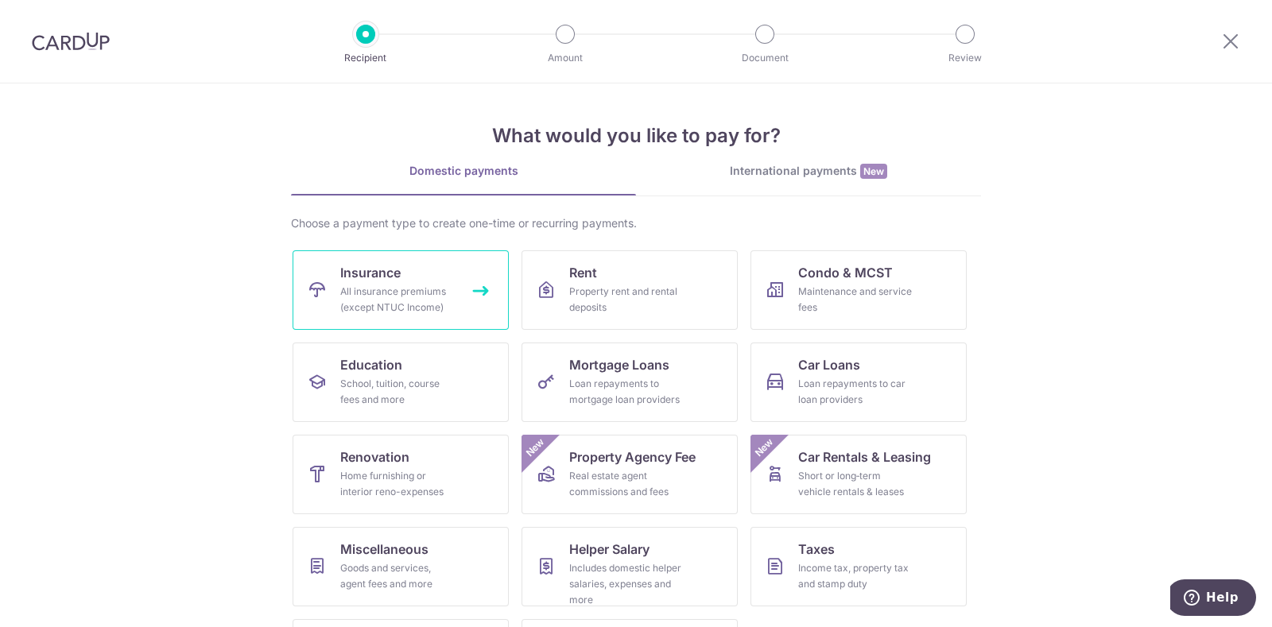
click at [416, 295] on div "All insurance premiums (except NTUC Income)" at bounding box center [397, 300] width 115 height 32
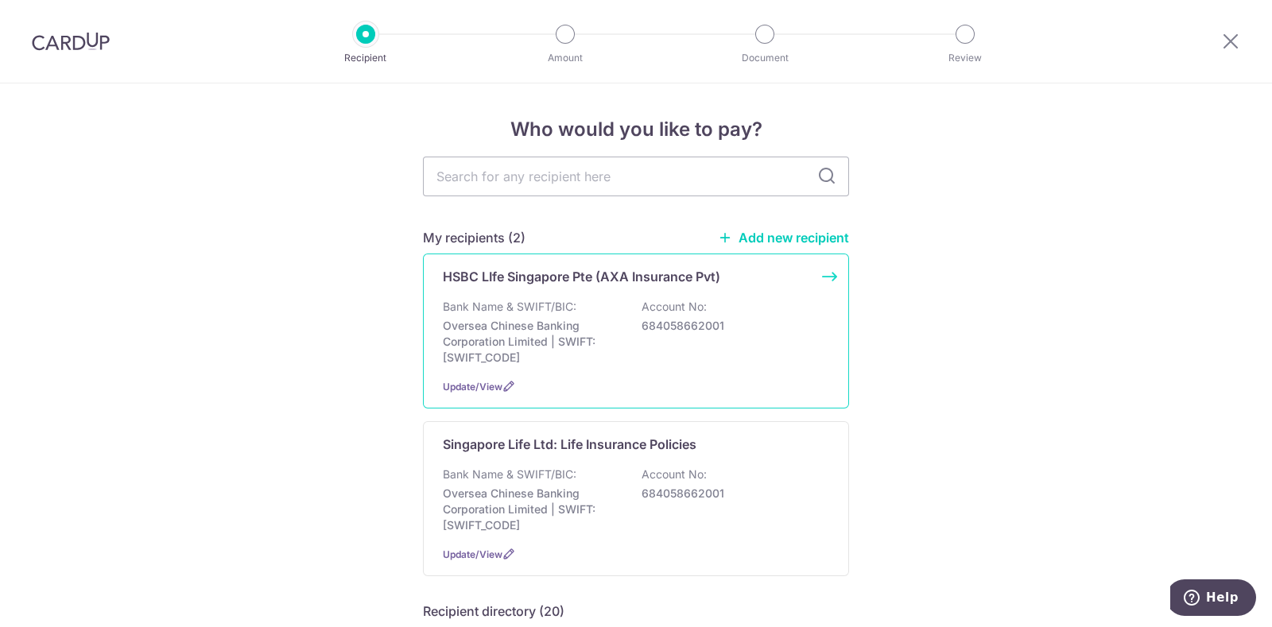
click at [531, 274] on p "HSBC LIfe Singapore Pte (AXA Insurance Pvt)" at bounding box center [582, 276] width 278 height 19
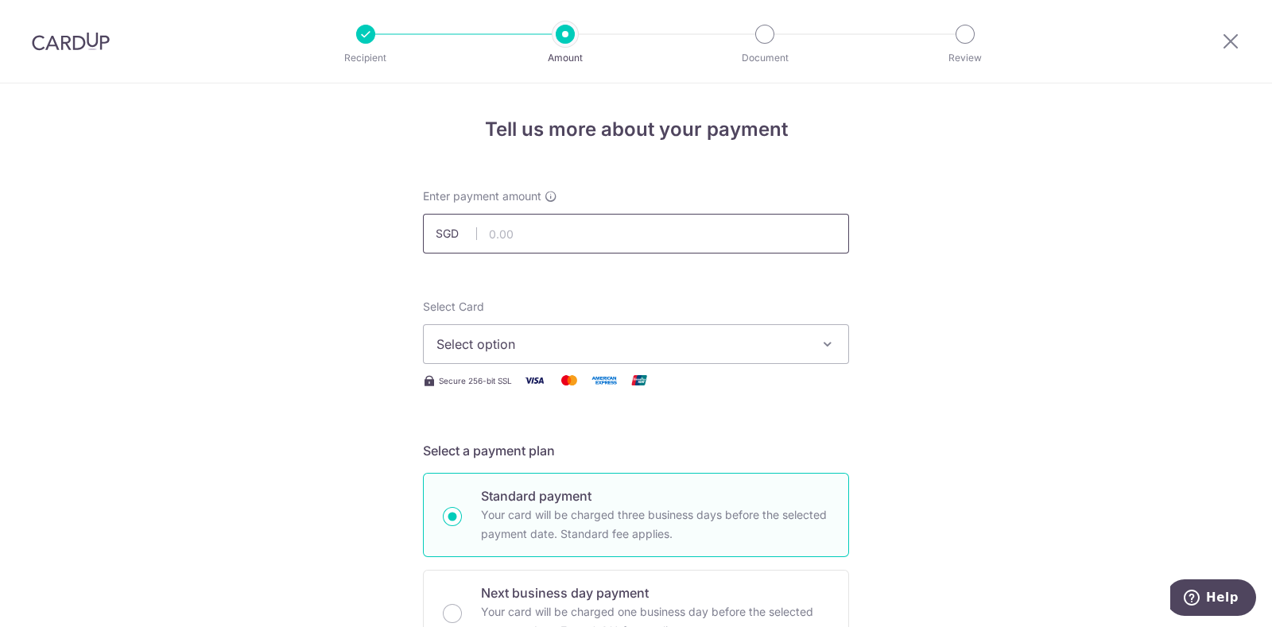
drag, startPoint x: 541, startPoint y: 238, endPoint x: 644, endPoint y: 102, distance: 170.8
click at [541, 237] on input "text" at bounding box center [636, 234] width 426 height 40
type input "1"
type input "916.90"
click at [823, 351] on button "Select option" at bounding box center [636, 344] width 426 height 40
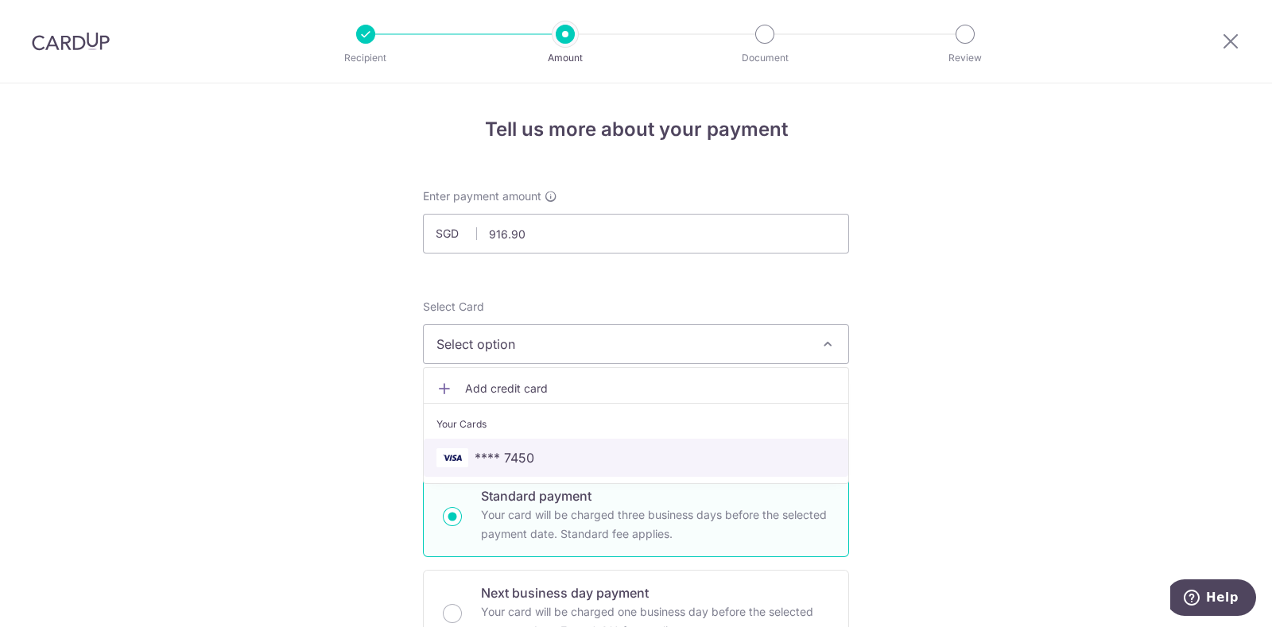
click at [624, 455] on span "**** 7450" at bounding box center [636, 457] width 399 height 19
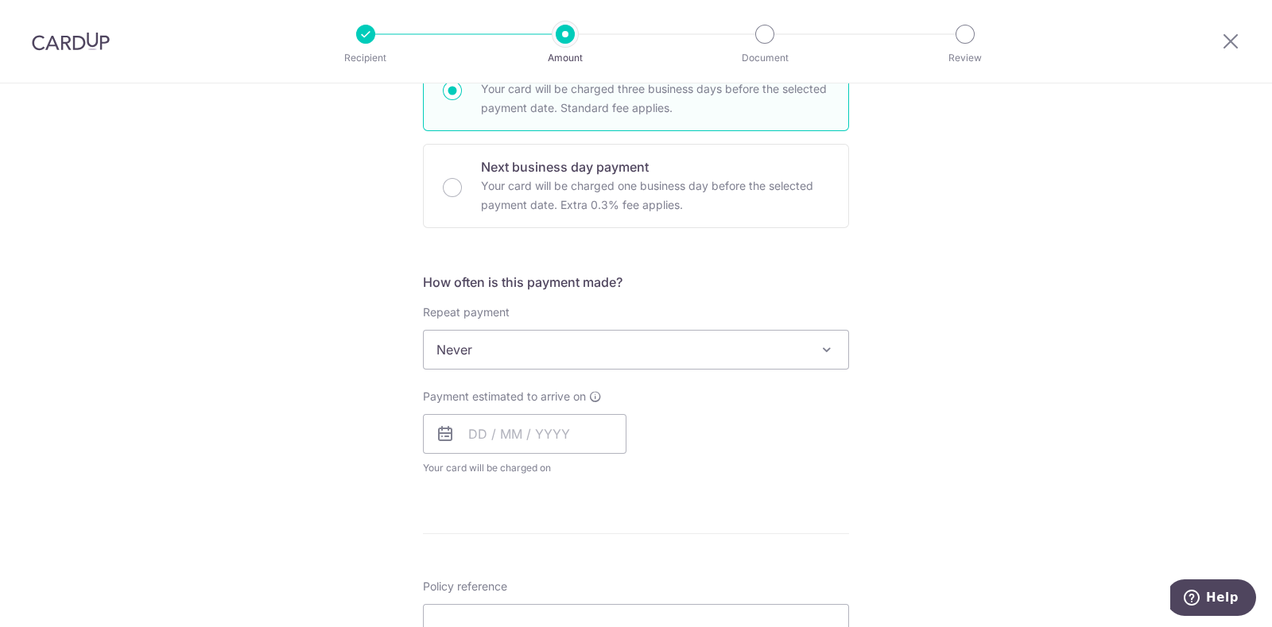
scroll to position [497, 0]
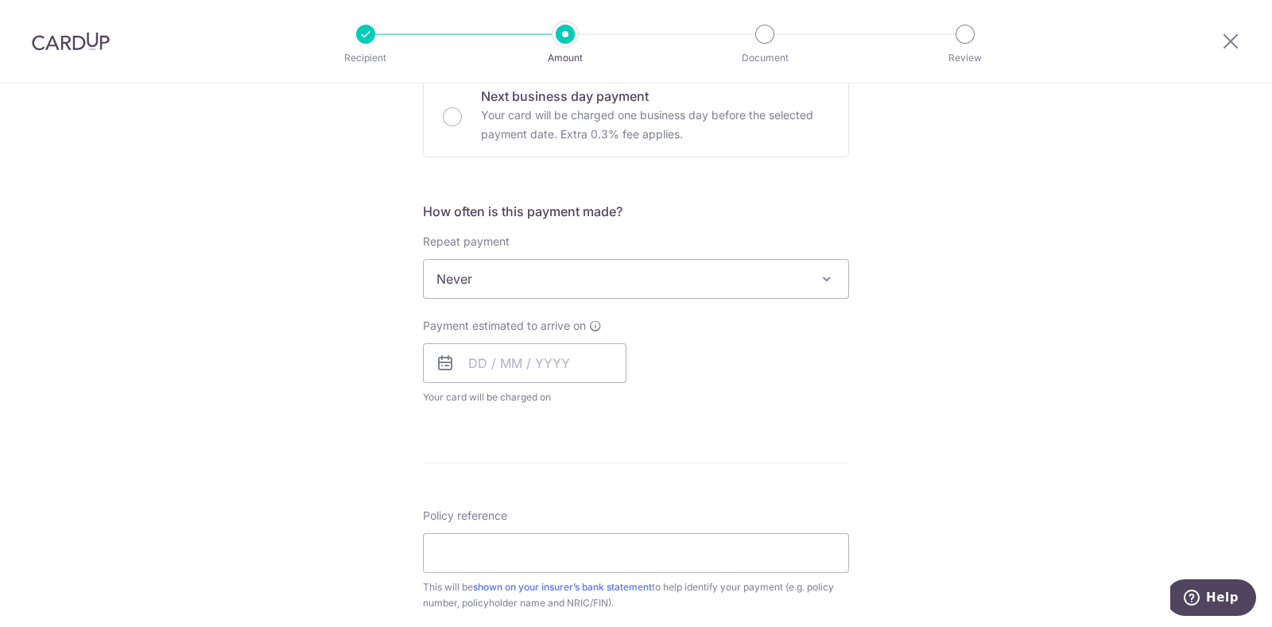
click at [820, 282] on span at bounding box center [826, 279] width 19 height 19
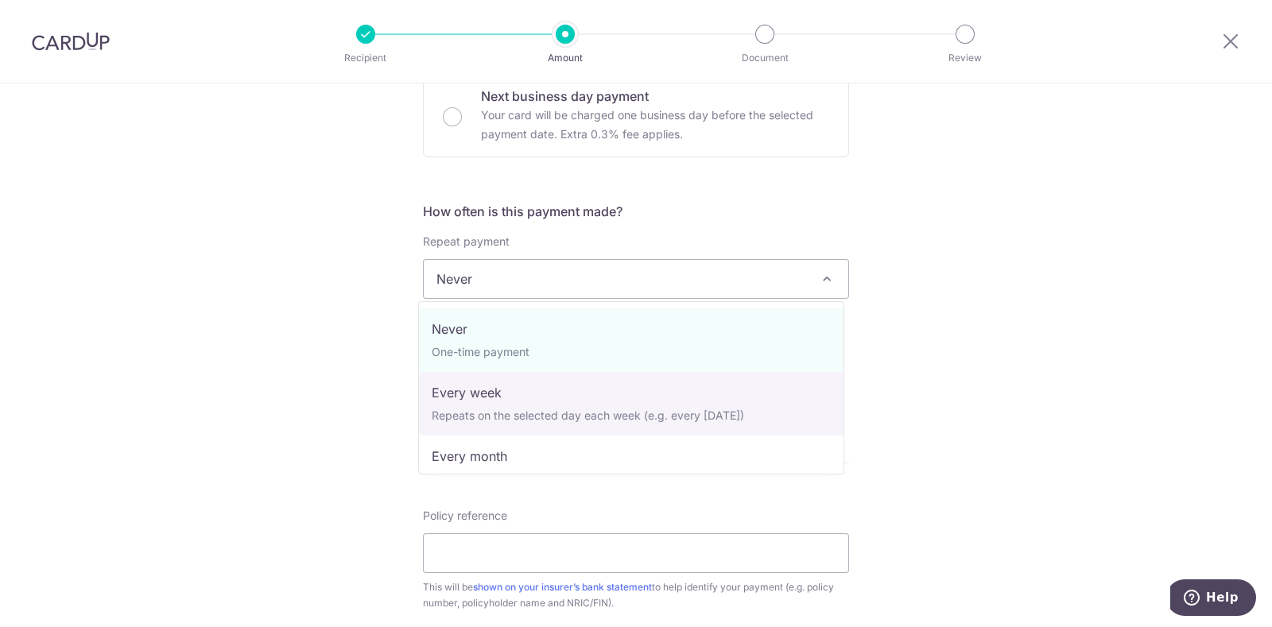
select select "2"
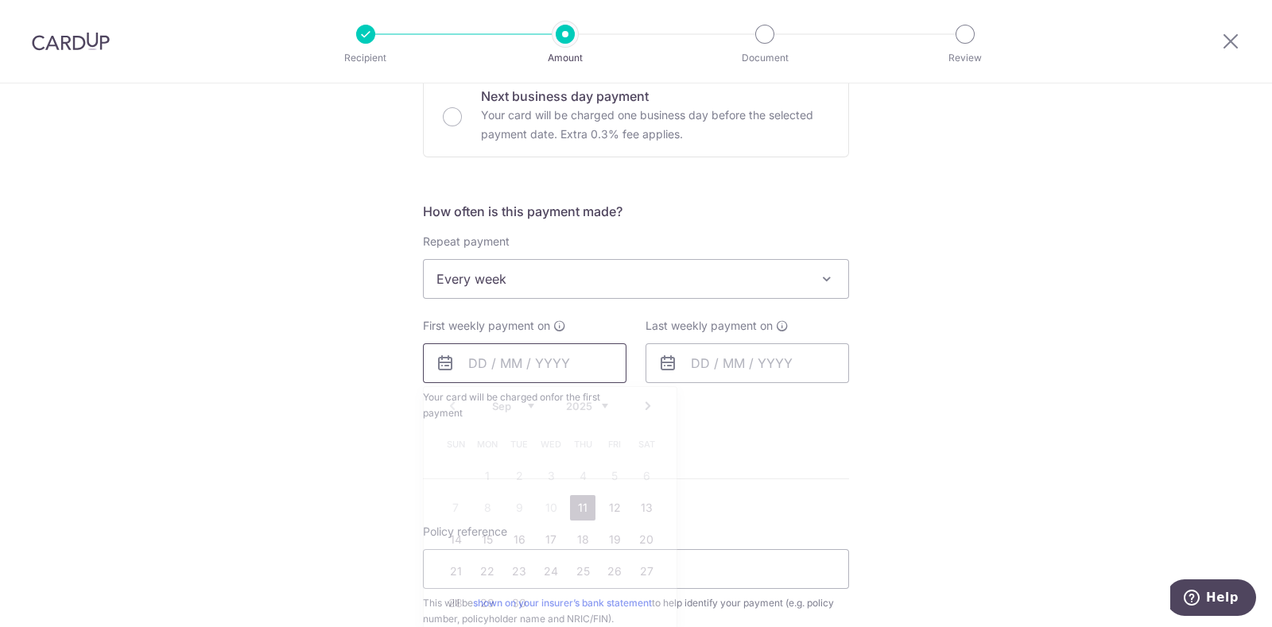
click at [480, 361] on input "text" at bounding box center [525, 364] width 204 height 40
click at [574, 502] on link "11" at bounding box center [582, 507] width 25 height 25
type input "11/09/2025"
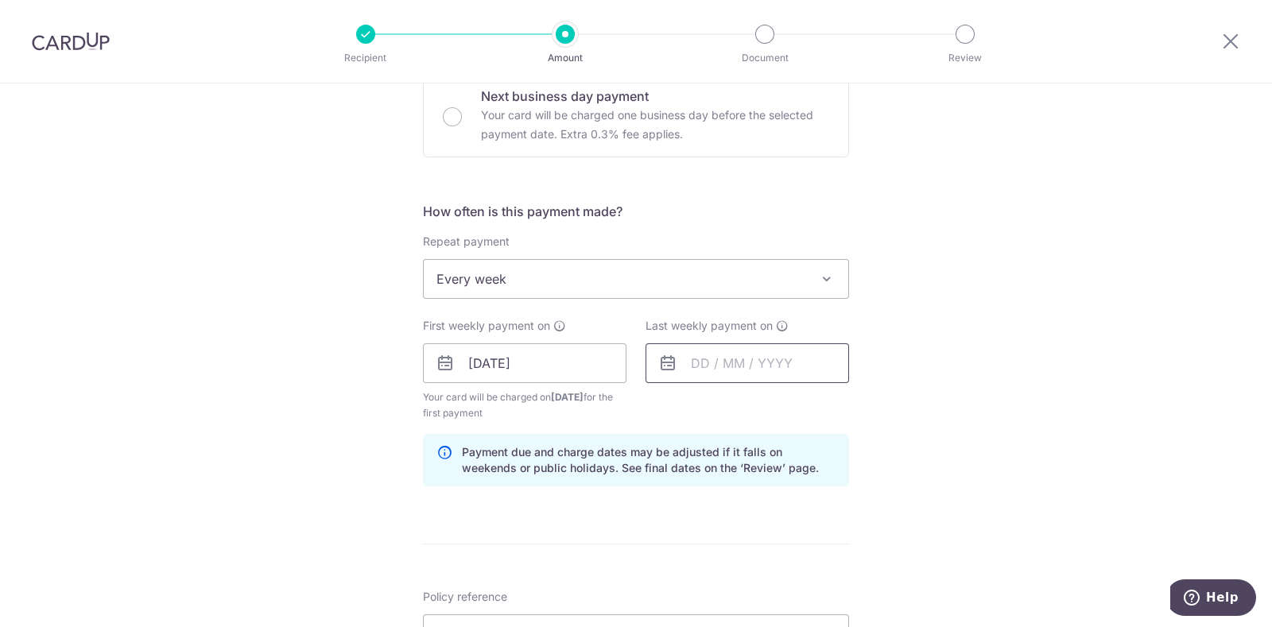
click at [786, 359] on input "text" at bounding box center [748, 364] width 204 height 40
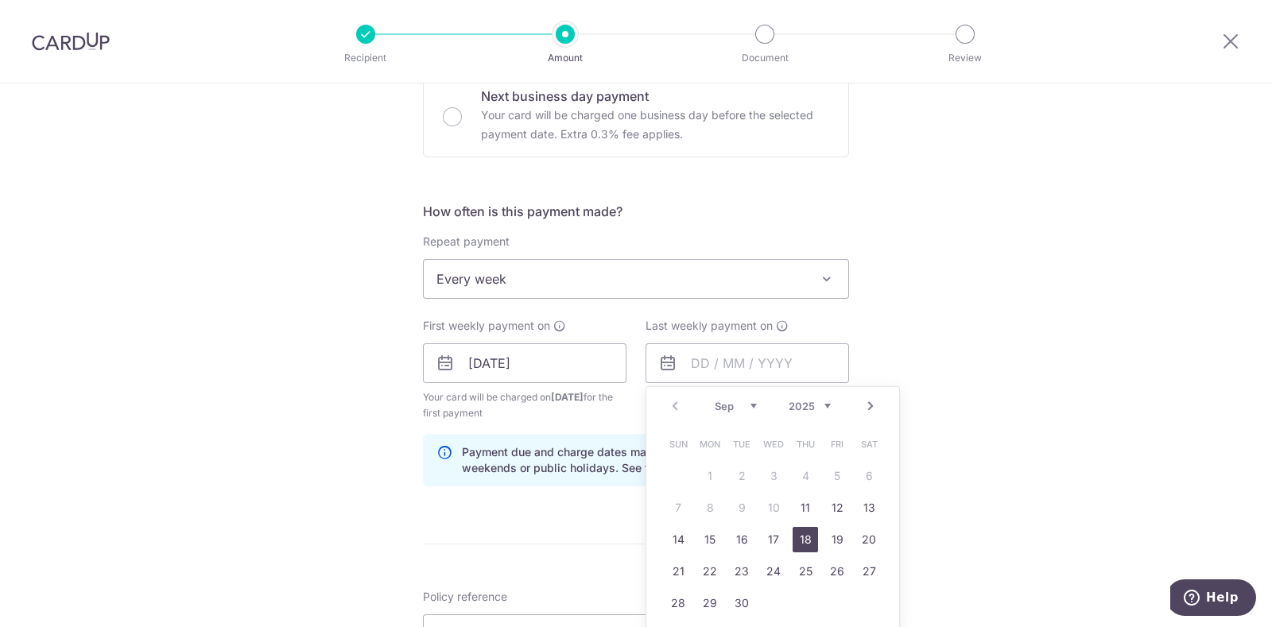
click at [796, 538] on link "18" at bounding box center [805, 539] width 25 height 25
type input "18/09/2025"
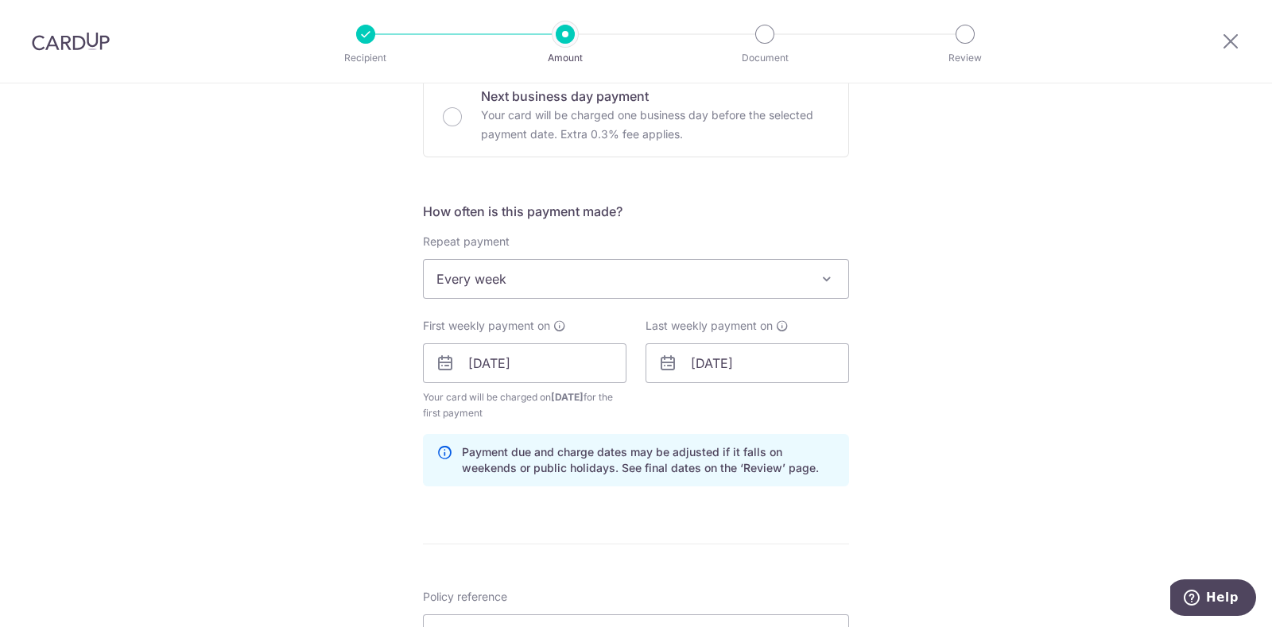
click at [378, 429] on div "Tell us more about your payment Enter payment amount SGD 916.90 916.90 Select C…" at bounding box center [636, 346] width 1272 height 1520
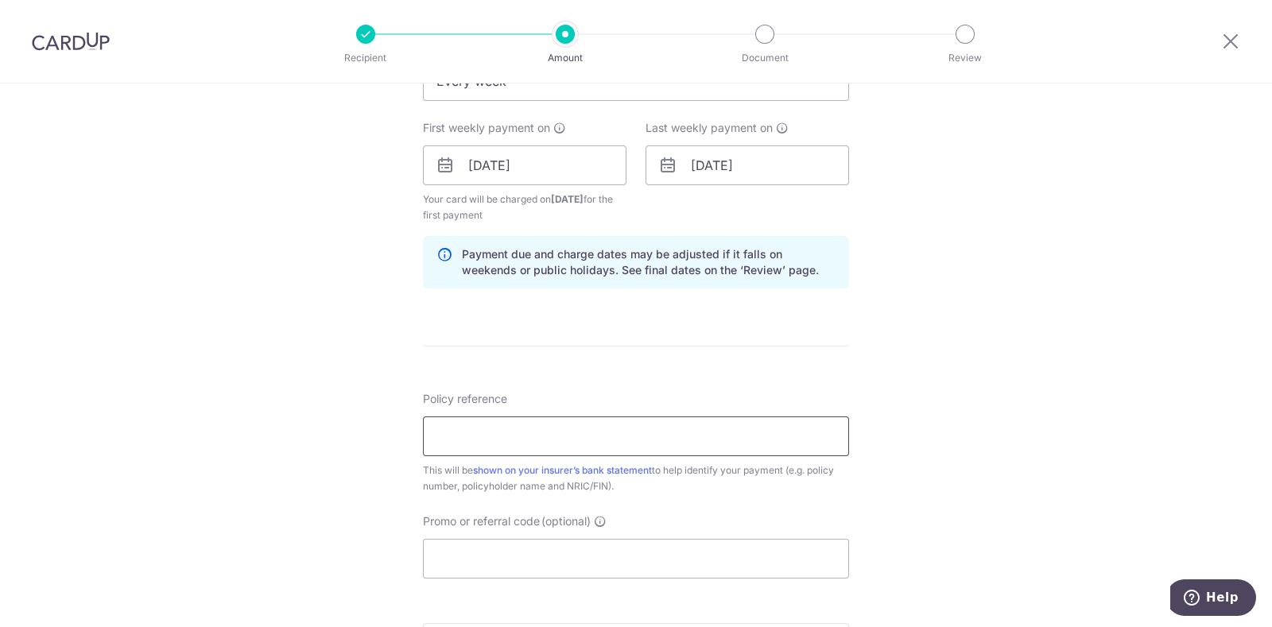
click at [447, 423] on input "Policy reference" at bounding box center [636, 437] width 426 height 40
click at [564, 432] on input "Policy reference" at bounding box center [636, 437] width 426 height 40
paste input "302-8174120"
click at [461, 431] on input "302-8174120" at bounding box center [636, 437] width 426 height 40
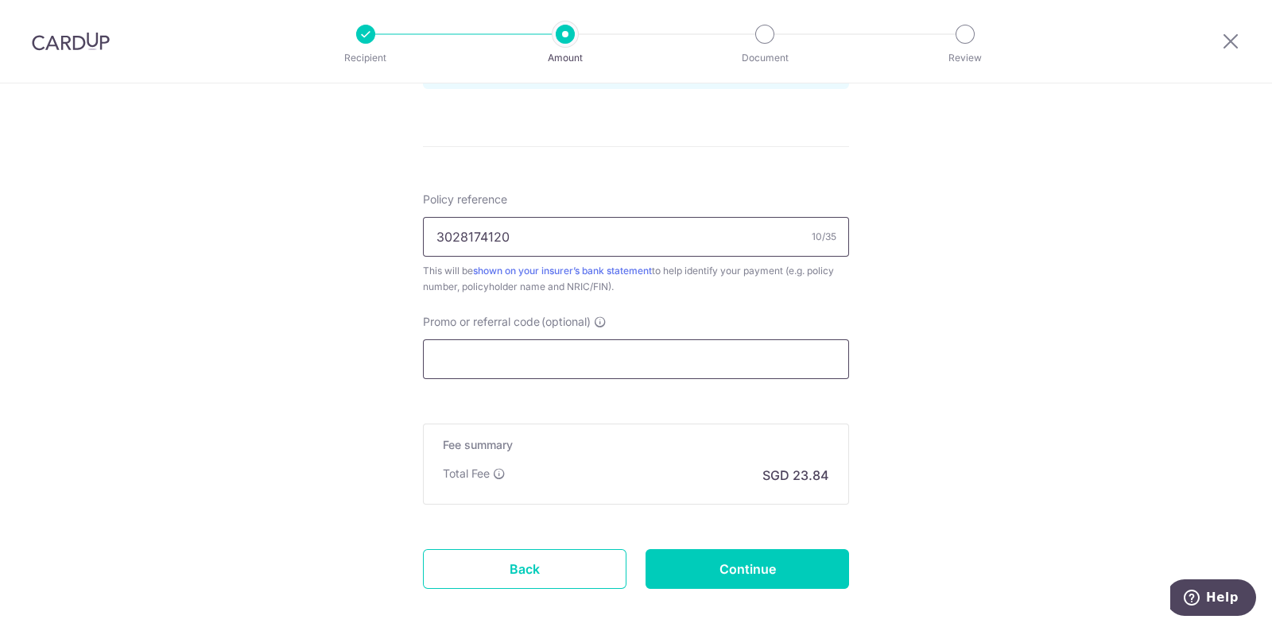
type input "3028174120"
click at [539, 355] on input "Promo or referral code (optional)" at bounding box center [636, 360] width 426 height 40
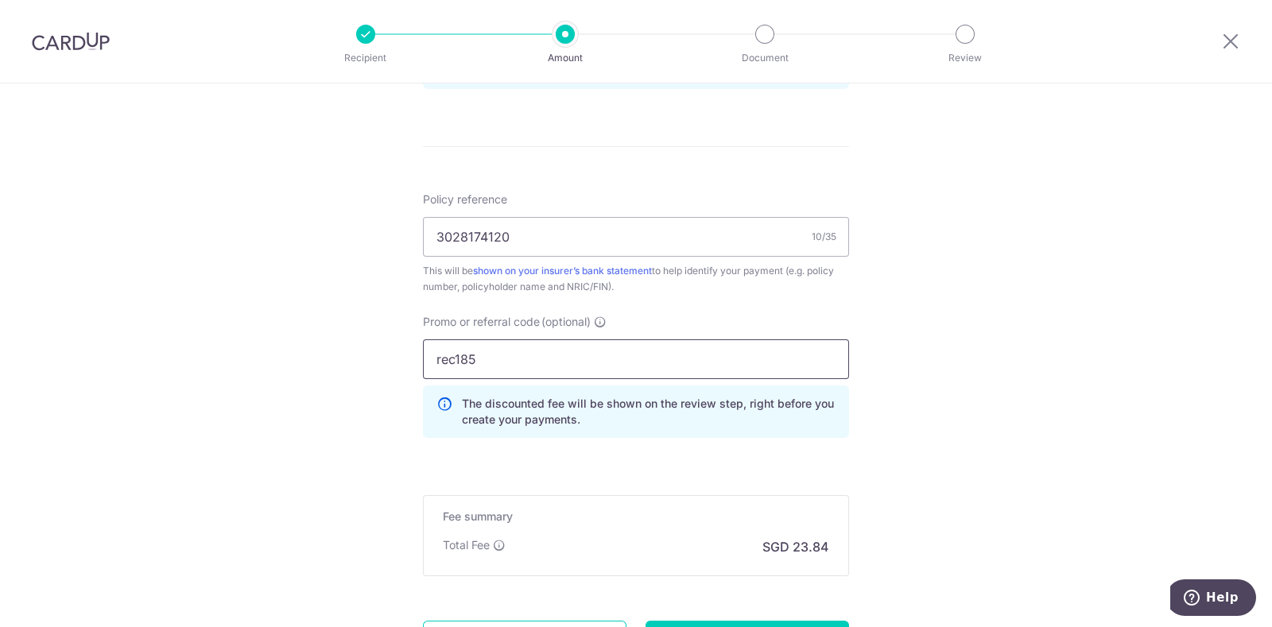
type input "rec185"
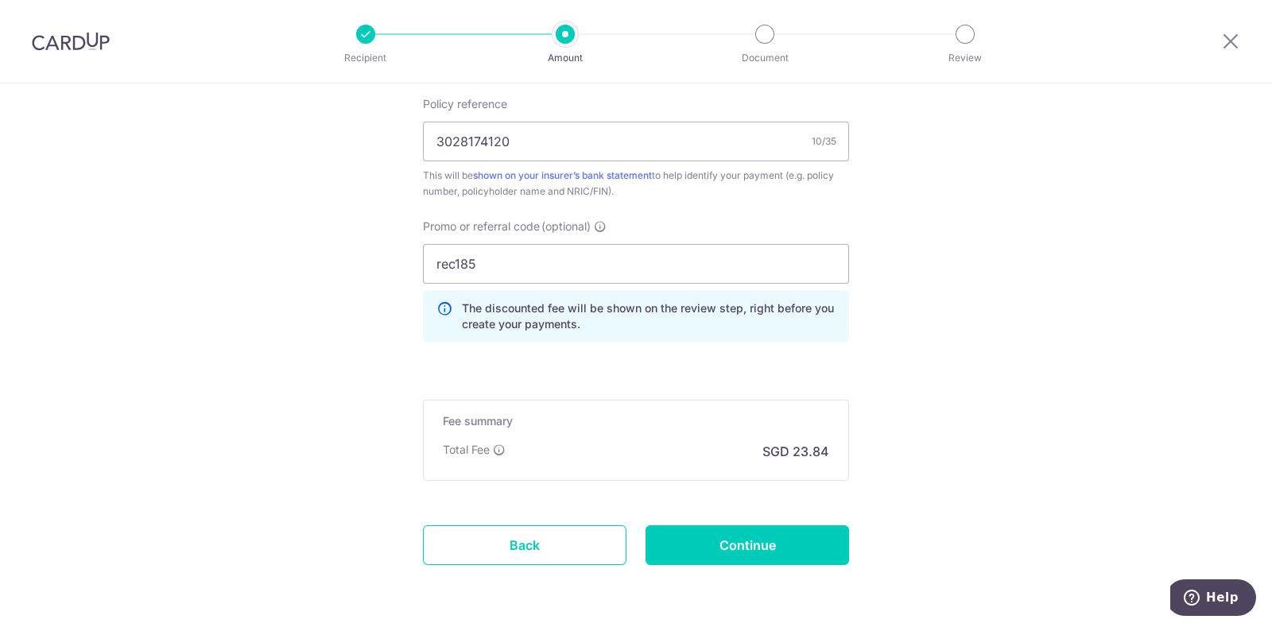
scroll to position [1045, 0]
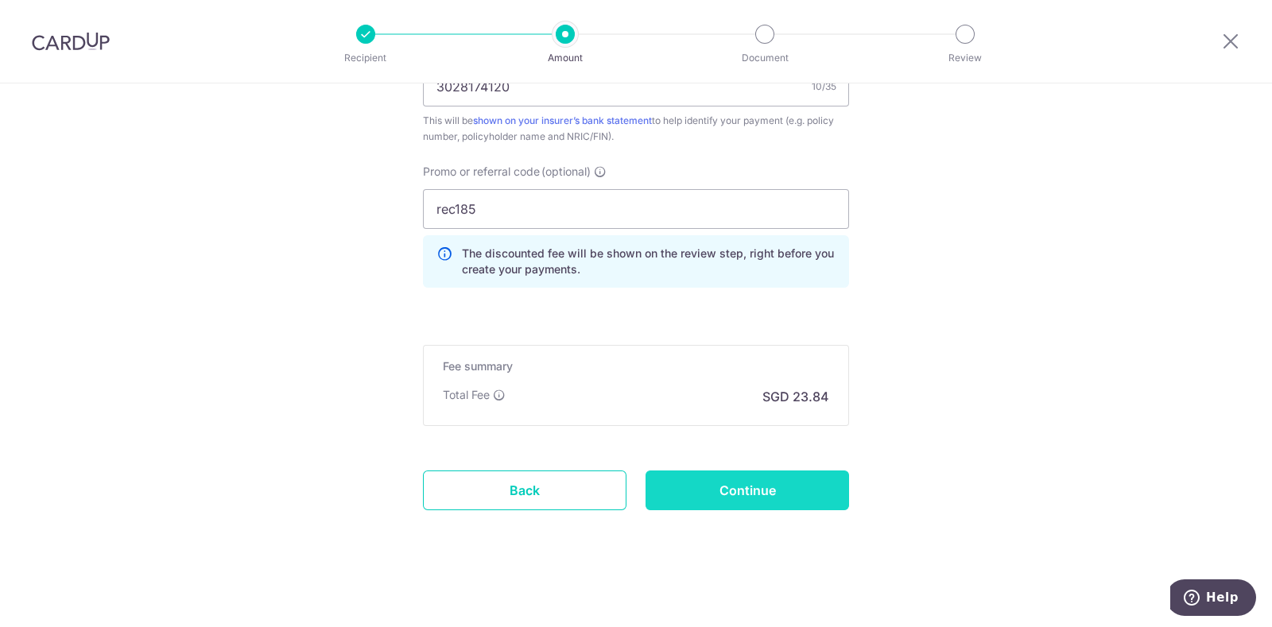
click at [722, 487] on input "Continue" at bounding box center [748, 491] width 204 height 40
type input "Create Schedule"
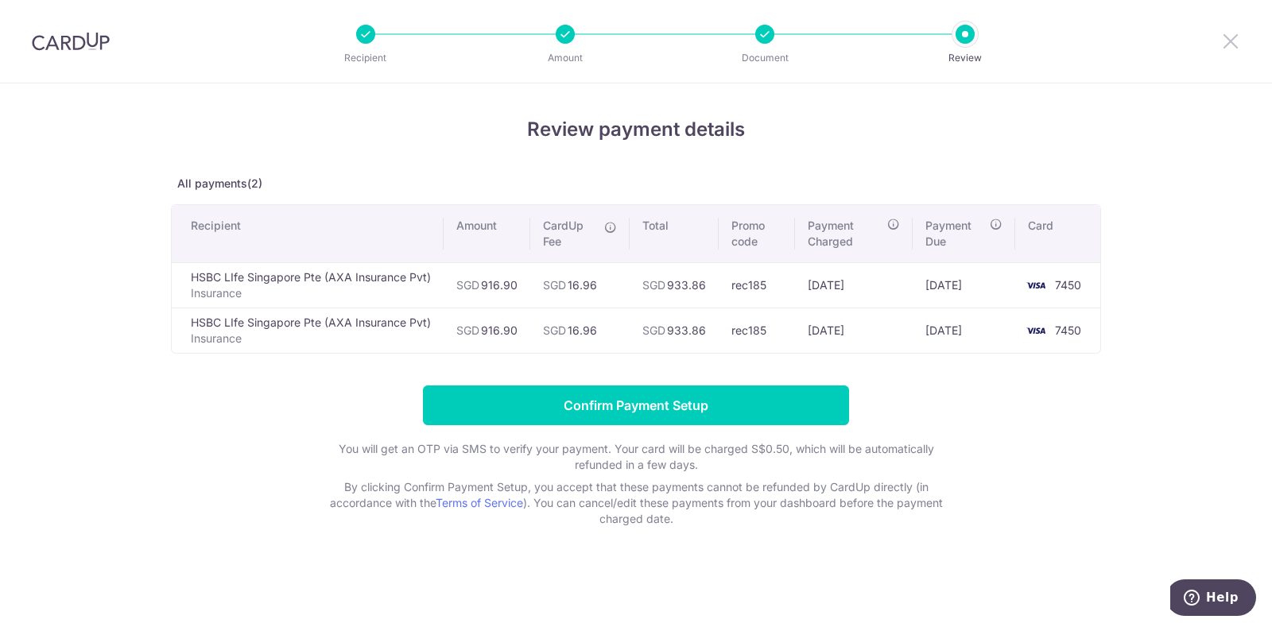
click at [1237, 41] on icon at bounding box center [1230, 41] width 19 height 20
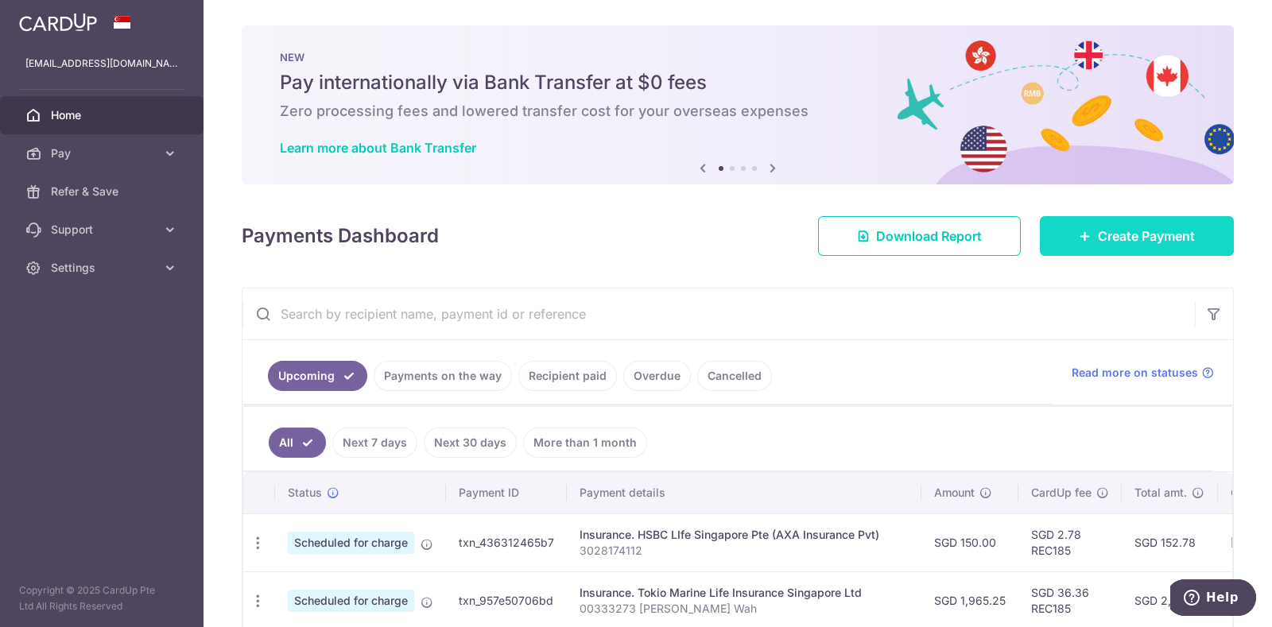
click at [1098, 243] on span "Create Payment" at bounding box center [1146, 236] width 97 height 19
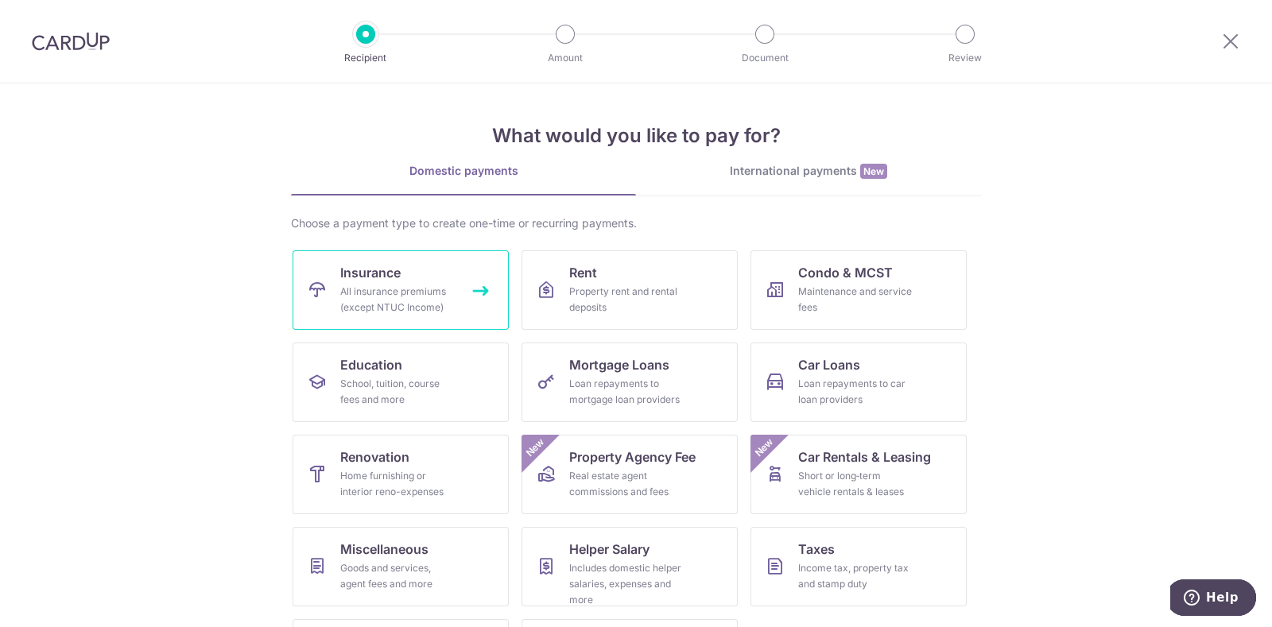
click at [378, 288] on div "All insurance premiums (except NTUC Income)" at bounding box center [397, 300] width 115 height 32
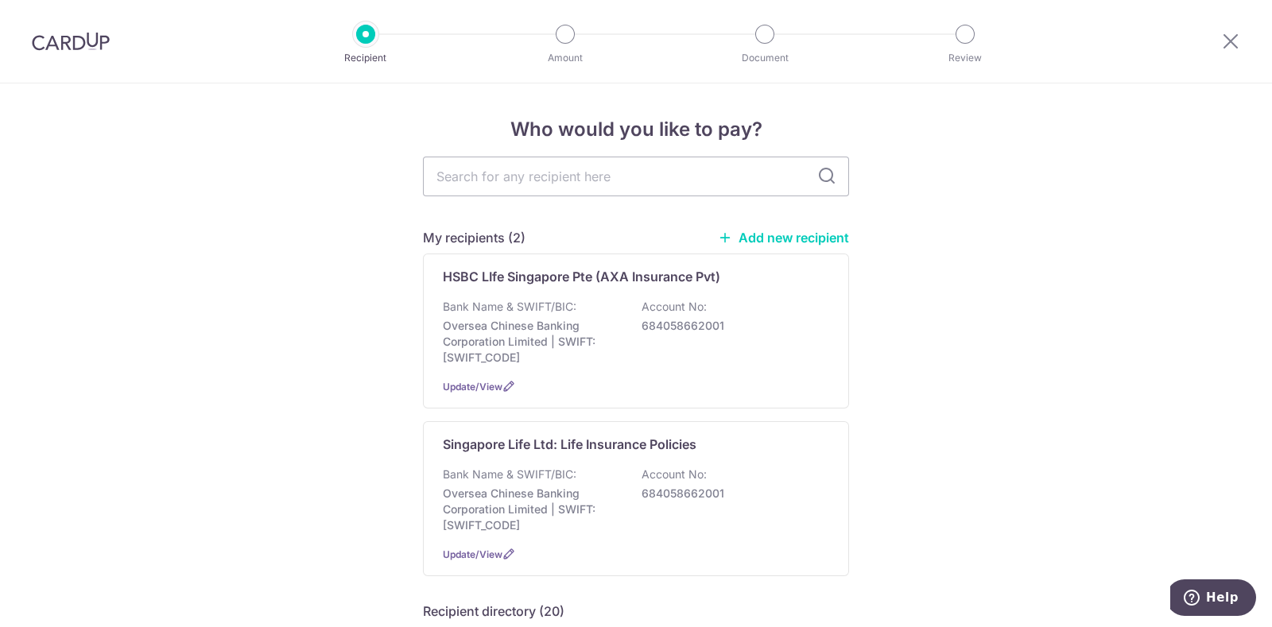
click at [550, 270] on p "HSBC LIfe Singapore Pte (AXA Insurance Pvt)" at bounding box center [582, 276] width 278 height 19
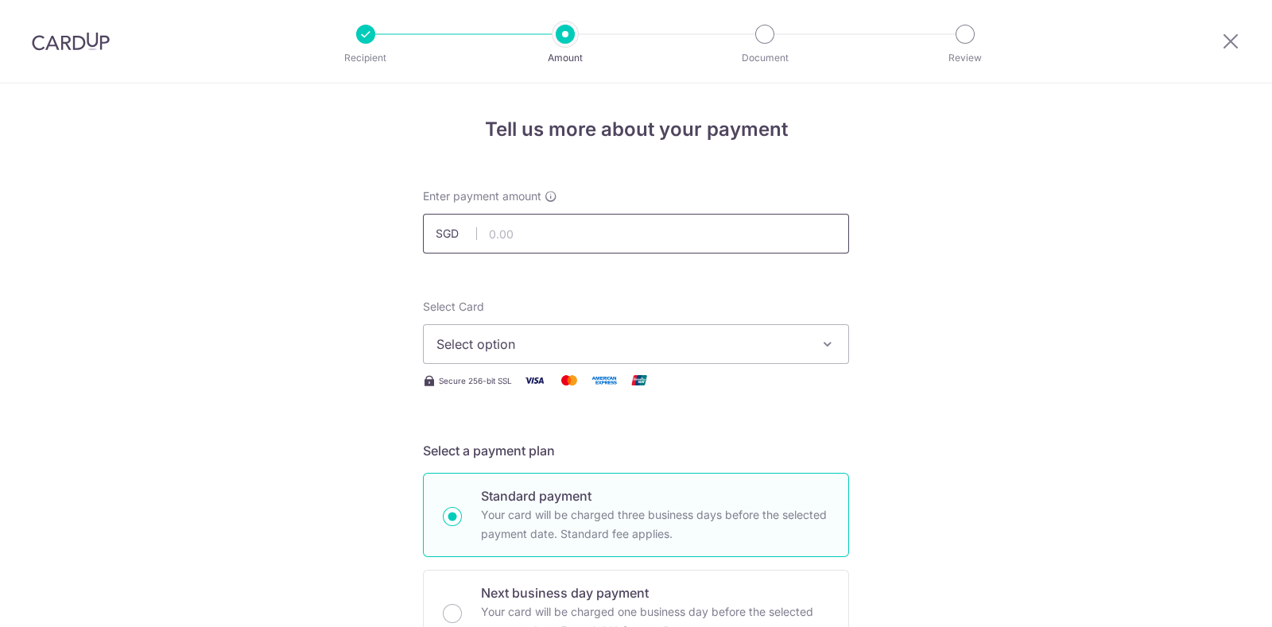
drag, startPoint x: 0, startPoint y: 0, endPoint x: 564, endPoint y: 238, distance: 611.9
click at [564, 238] on input "text" at bounding box center [636, 234] width 426 height 40
click at [530, 237] on input "text" at bounding box center [636, 234] width 426 height 40
type input "916.90"
click at [481, 351] on span "Select option" at bounding box center [622, 344] width 371 height 19
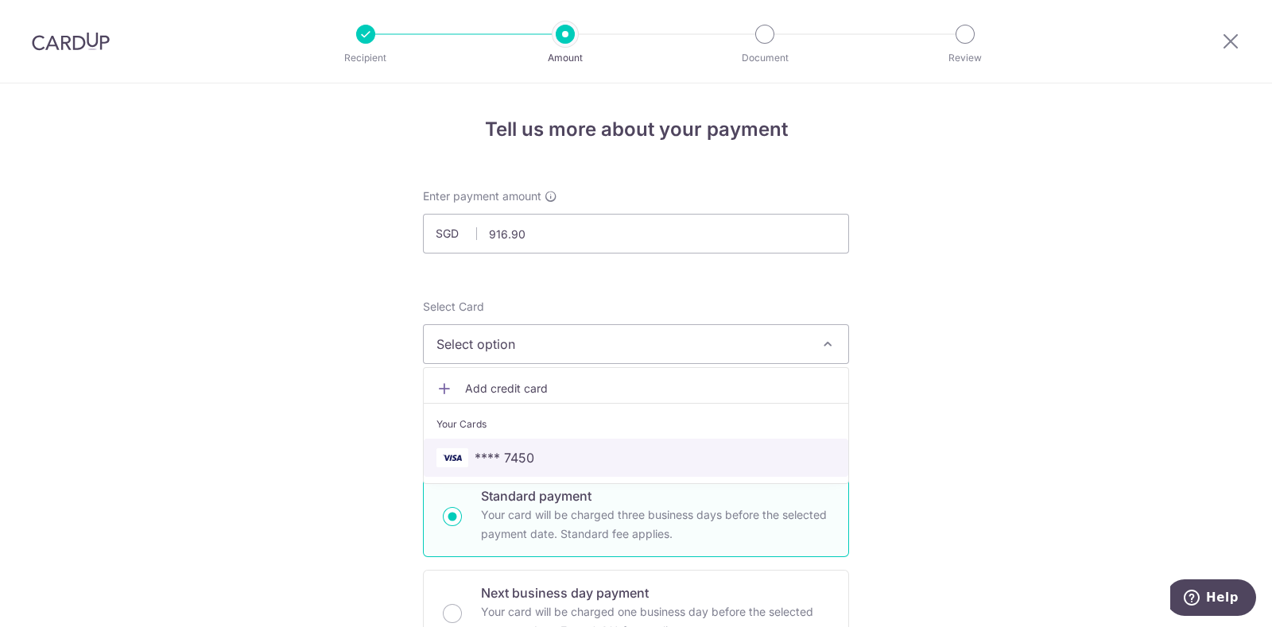
click at [486, 459] on span "**** 7450" at bounding box center [505, 457] width 60 height 19
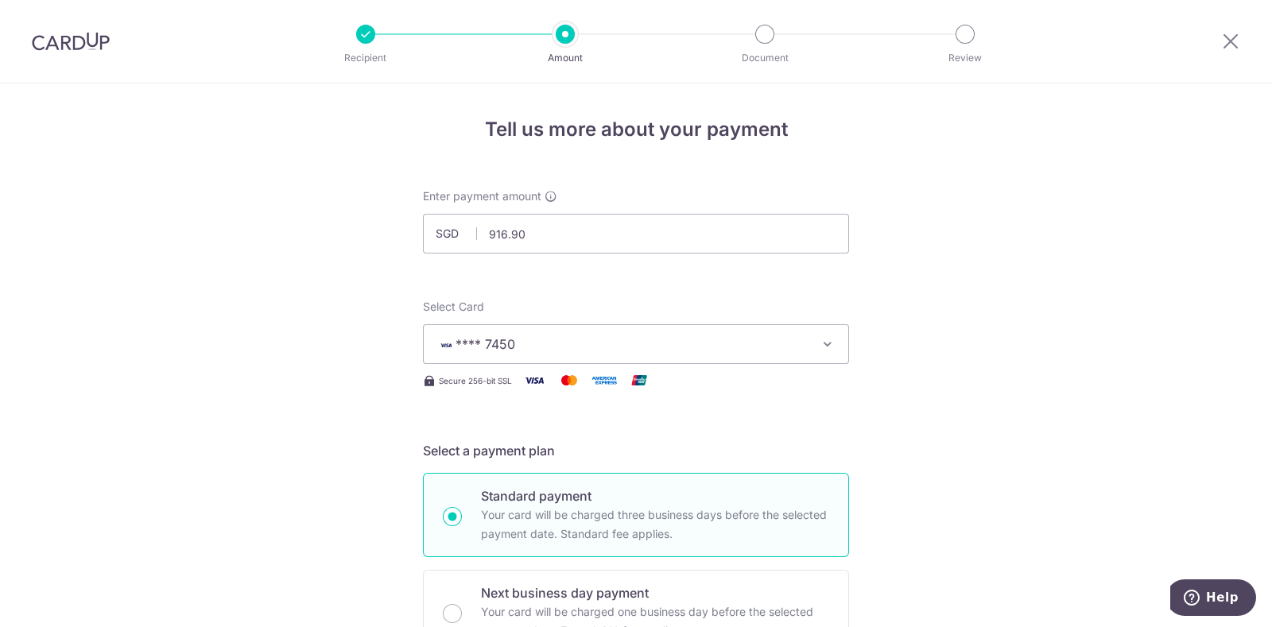
scroll to position [298, 0]
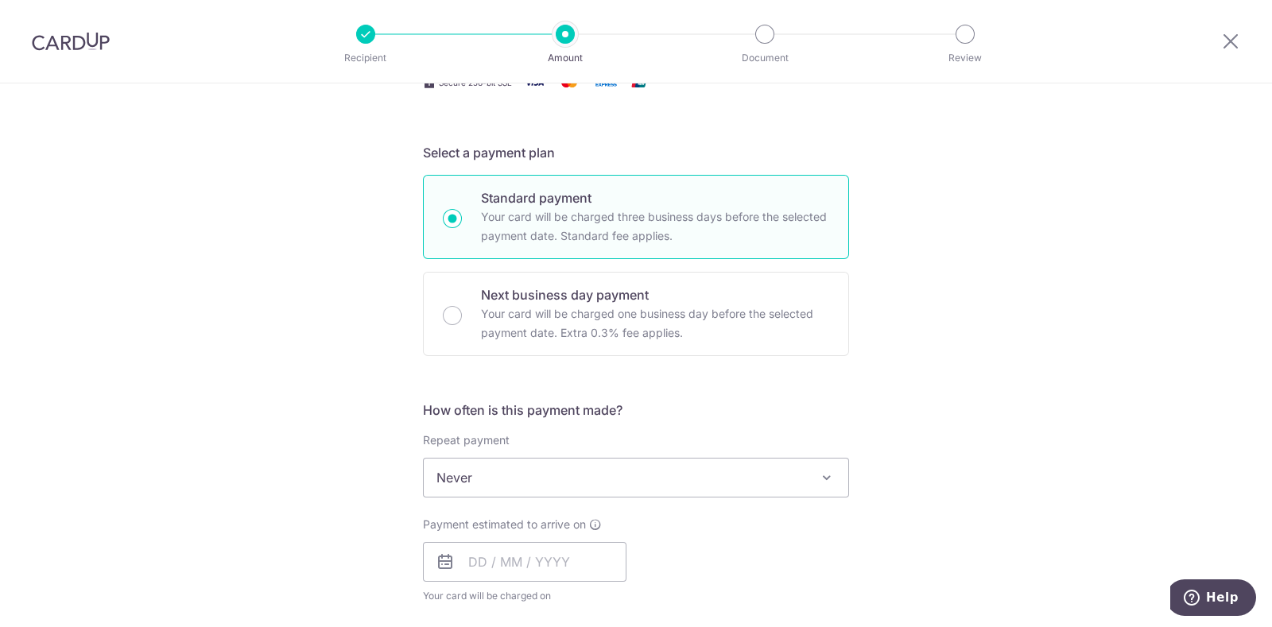
click at [671, 484] on span "Never" at bounding box center [636, 478] width 425 height 38
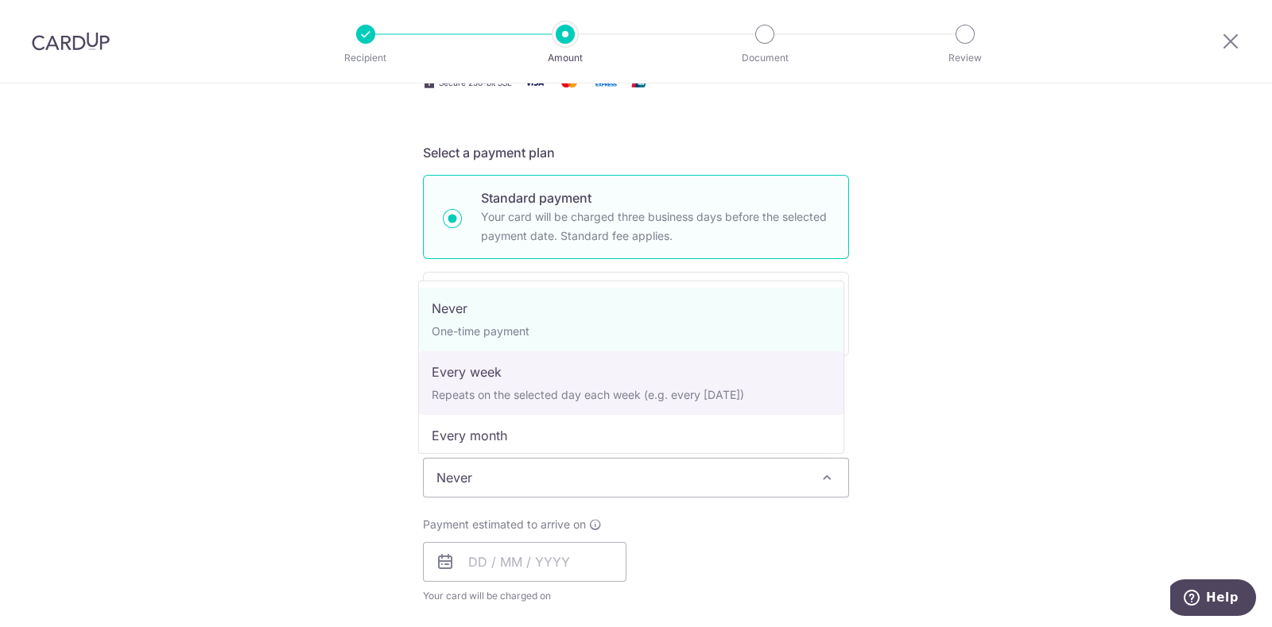
select select "2"
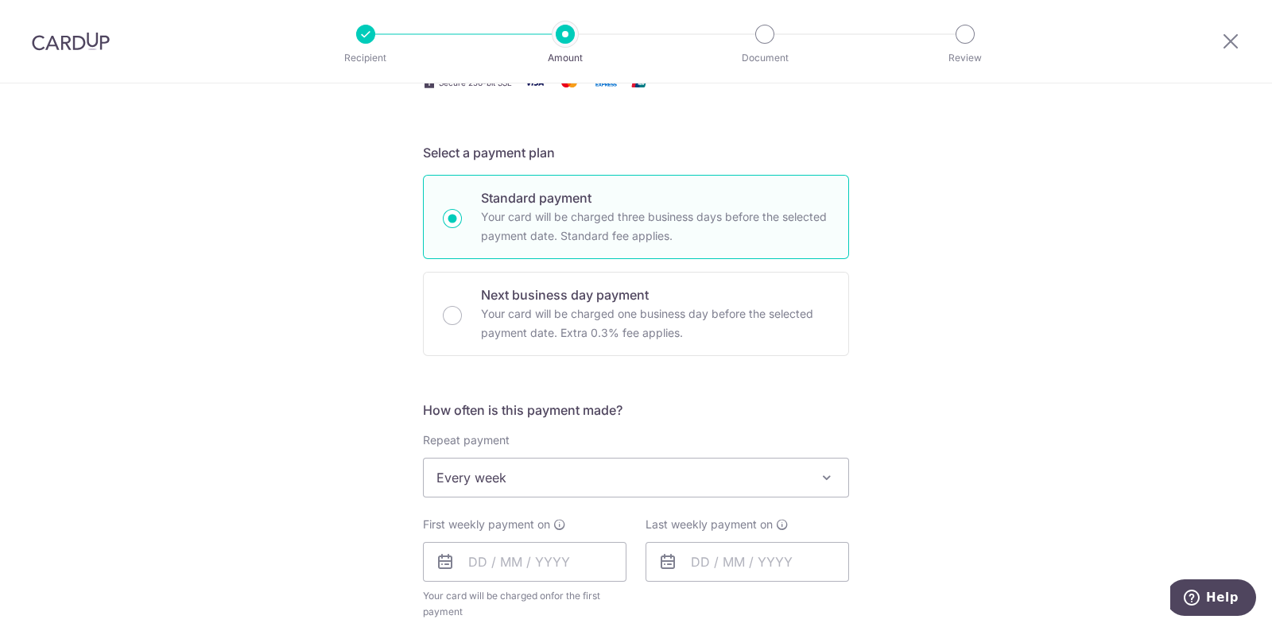
scroll to position [497, 0]
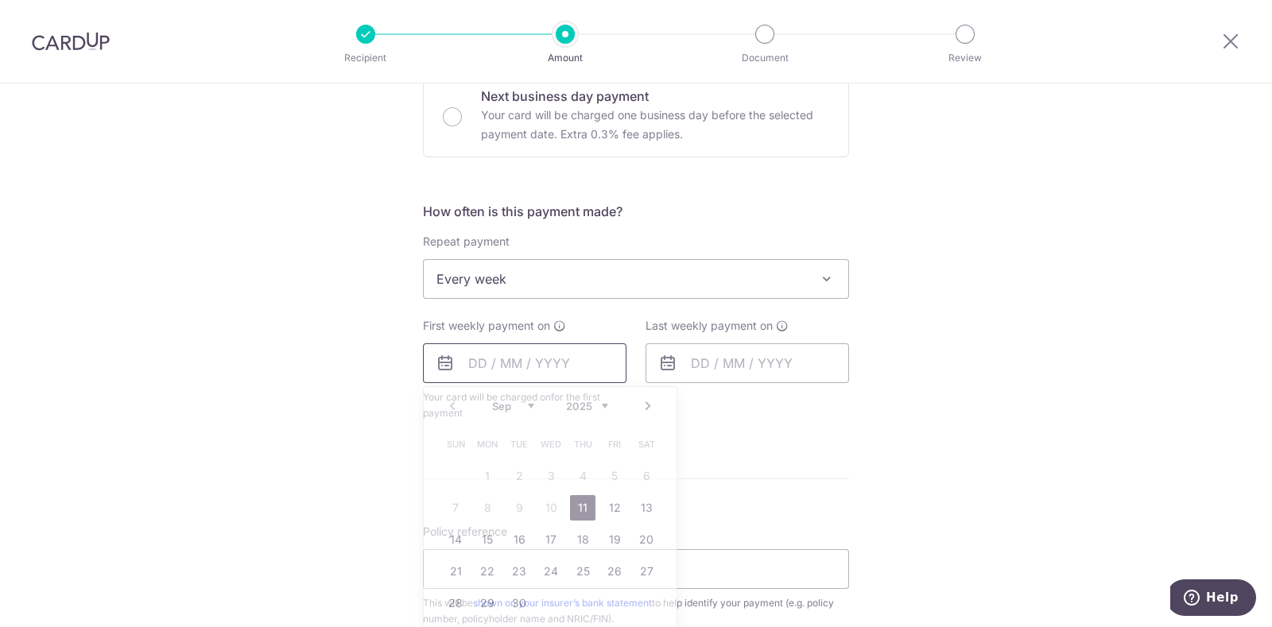
click at [513, 375] on input "text" at bounding box center [525, 364] width 204 height 40
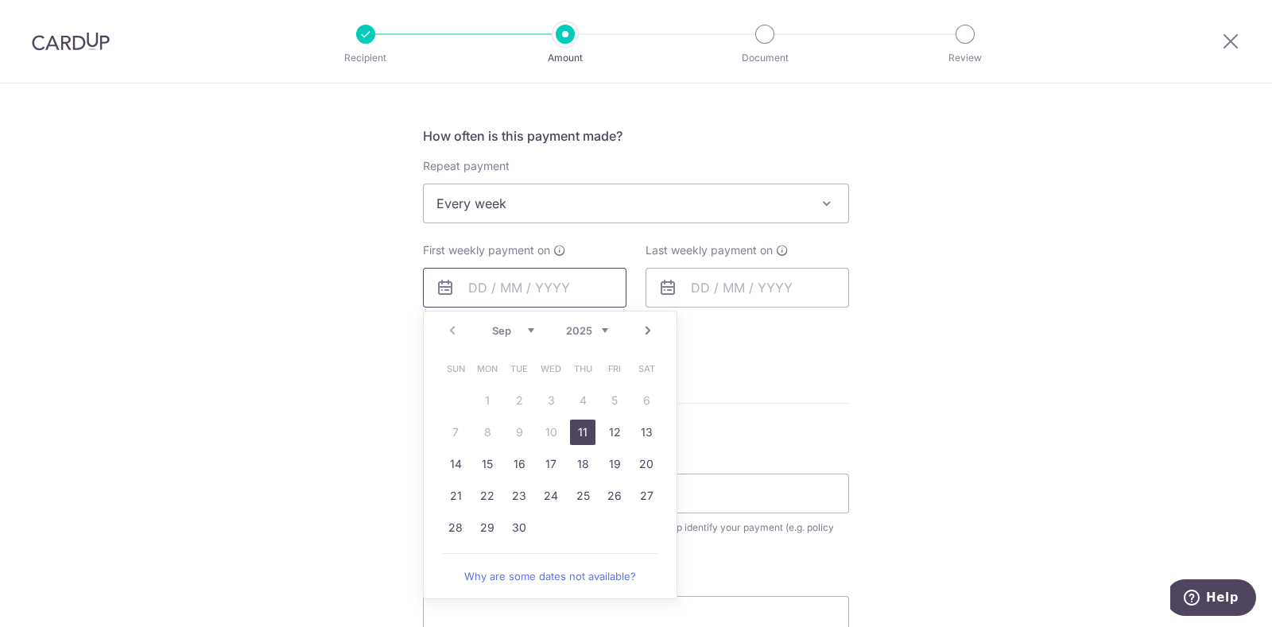
scroll to position [596, 0]
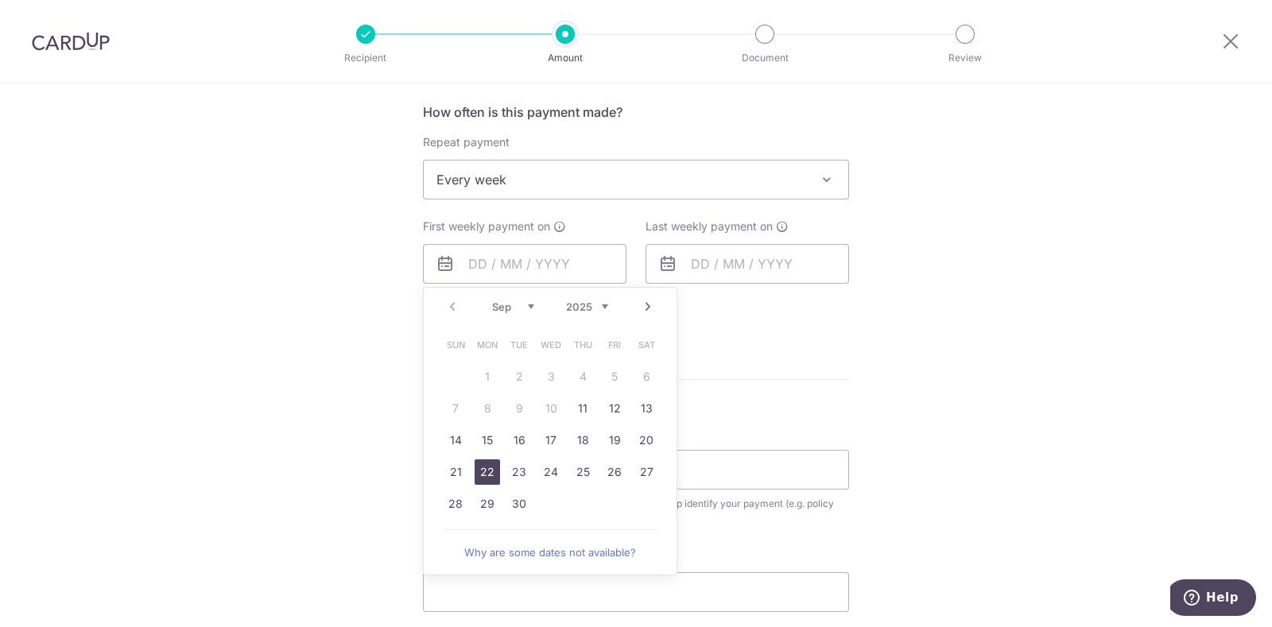
click at [483, 475] on link "22" at bounding box center [487, 472] width 25 height 25
type input "[DATE]"
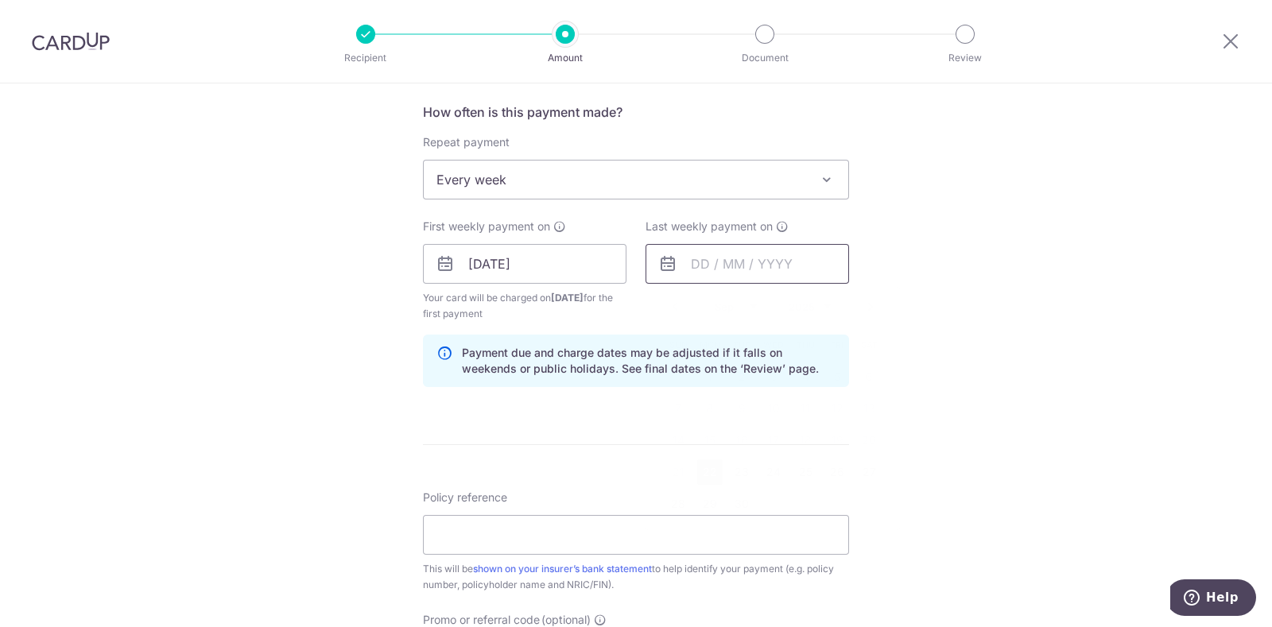
click at [705, 265] on input "text" at bounding box center [748, 264] width 204 height 40
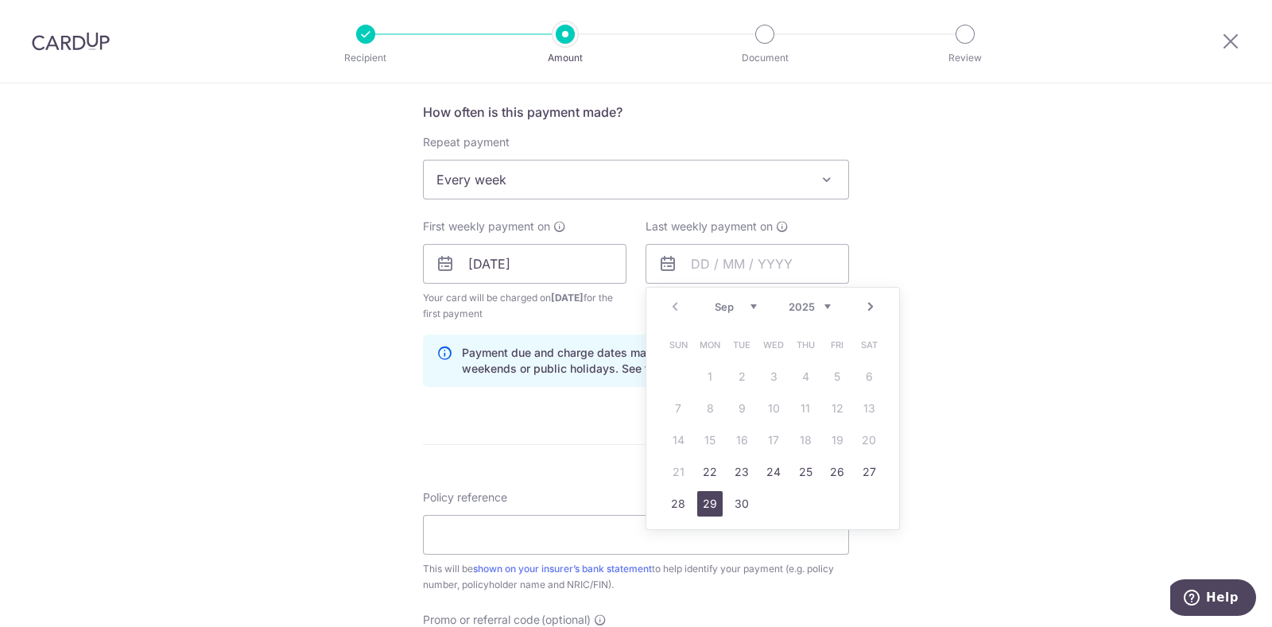
click at [698, 499] on link "29" at bounding box center [709, 503] width 25 height 25
type input "[DATE]"
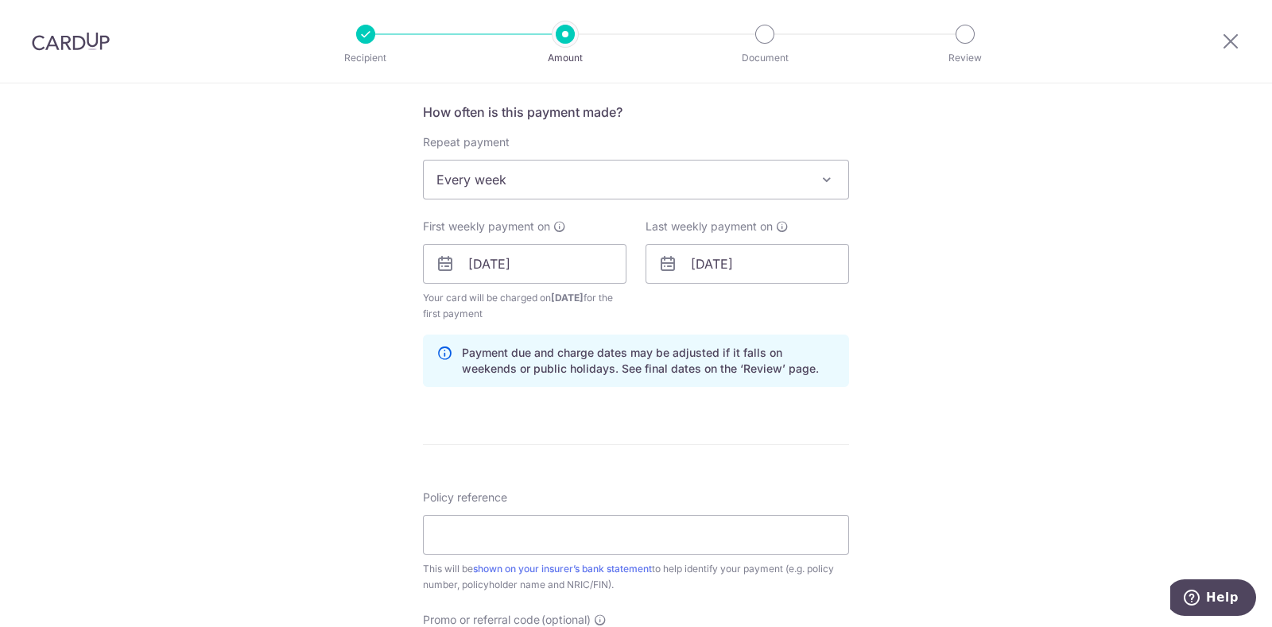
click at [388, 387] on div "Tell us more about your payment Enter payment amount SGD 916.90 916.90 Select C…" at bounding box center [636, 247] width 1272 height 1520
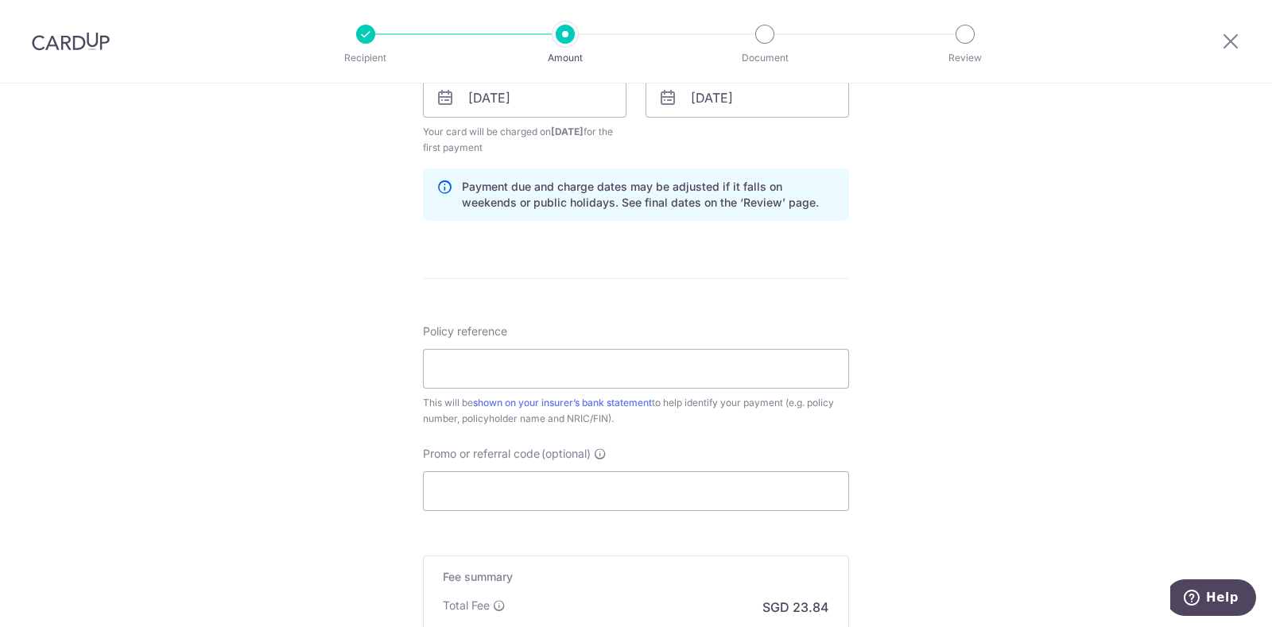
scroll to position [794, 0]
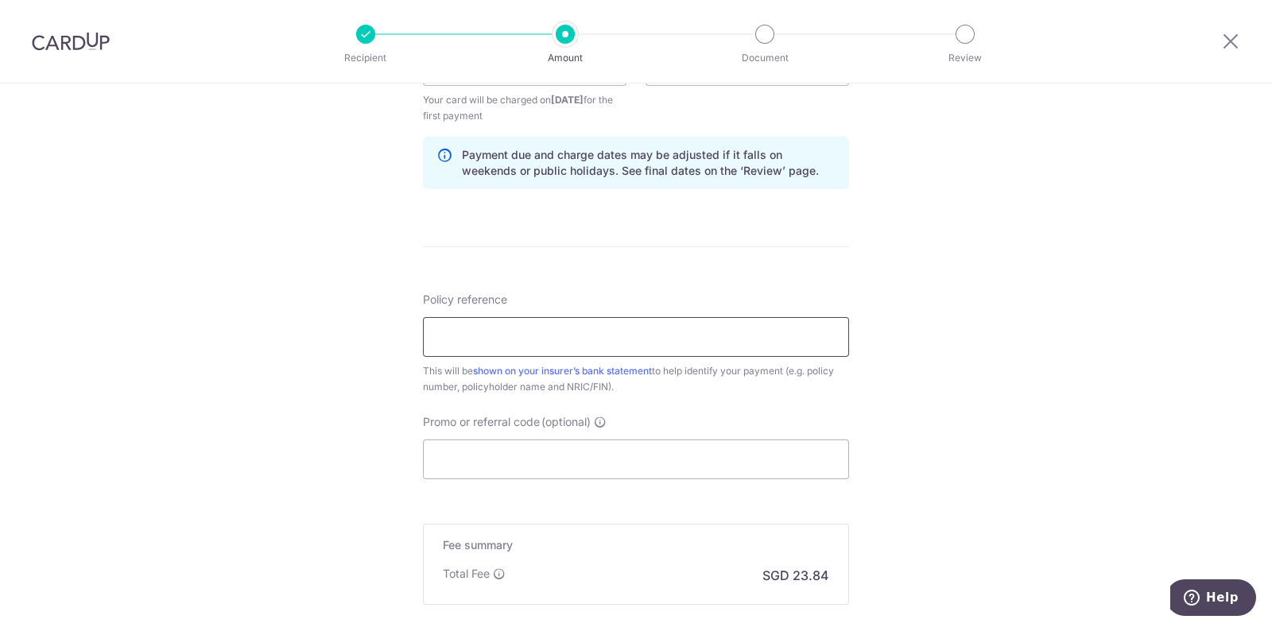
click at [488, 336] on input "Policy reference" at bounding box center [636, 337] width 426 height 40
paste input "302-8174120"
click at [457, 333] on input "302-8174120" at bounding box center [636, 337] width 426 height 40
type input "3028174120"
click at [480, 449] on input "Promo or referral code (optional)" at bounding box center [636, 460] width 426 height 40
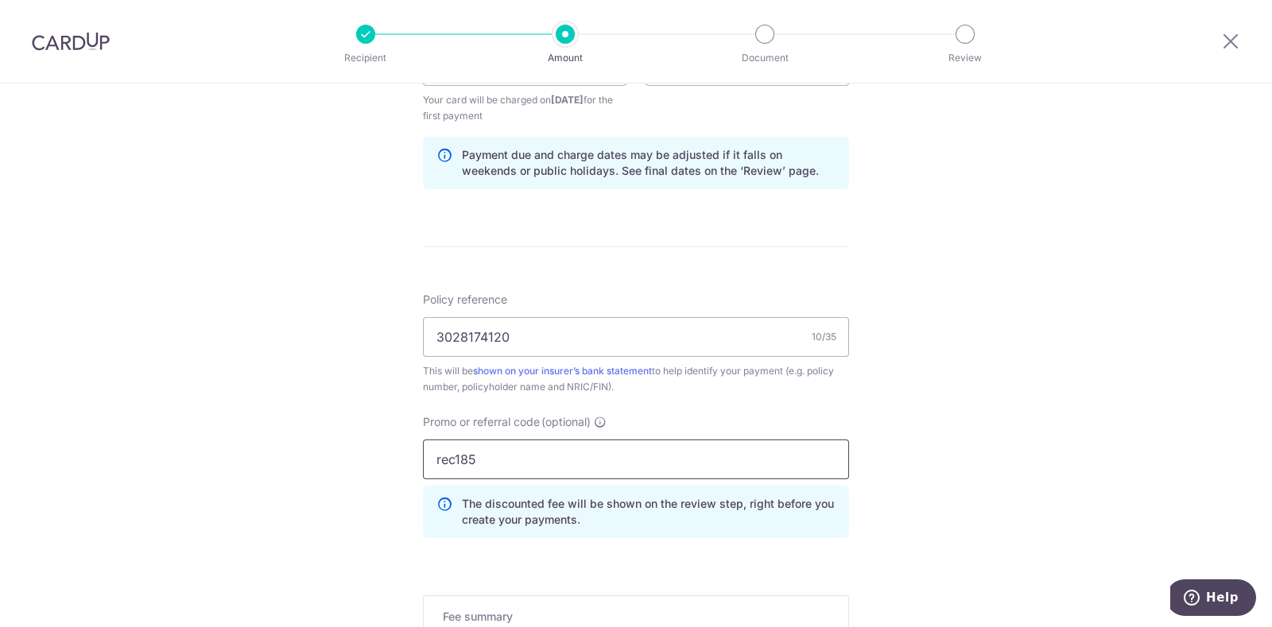
type input "rec185"
click at [383, 423] on div "Tell us more about your payment Enter payment amount SGD 916.90 916.90 Select C…" at bounding box center [636, 84] width 1272 height 1591
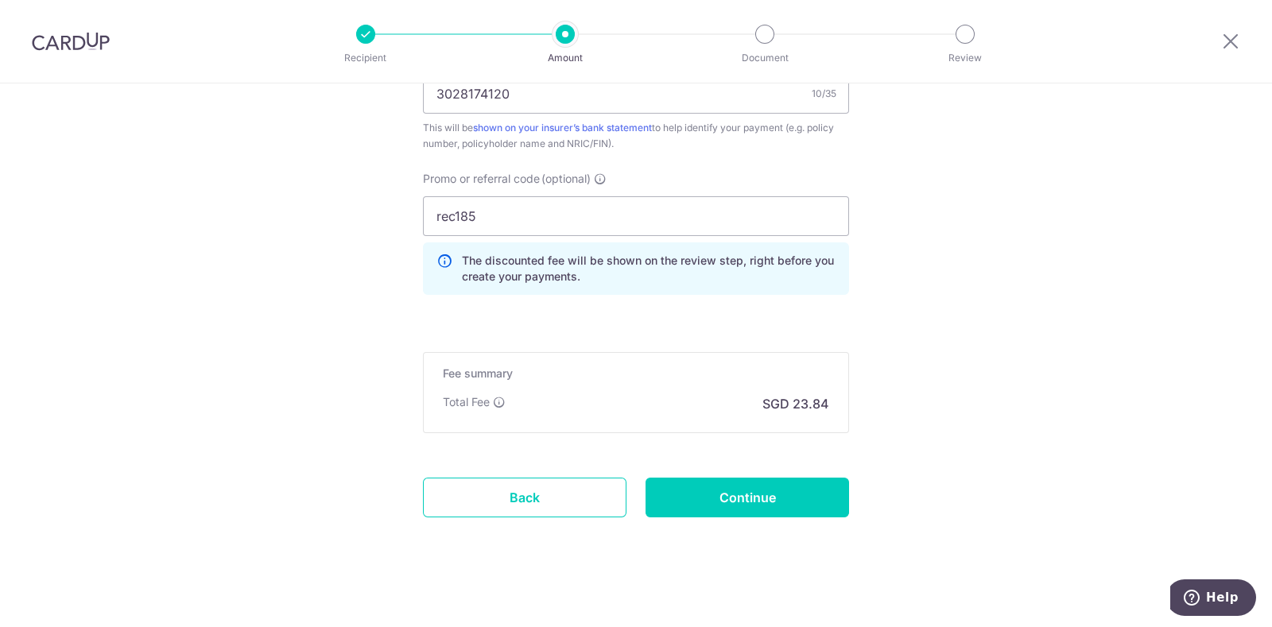
scroll to position [1045, 0]
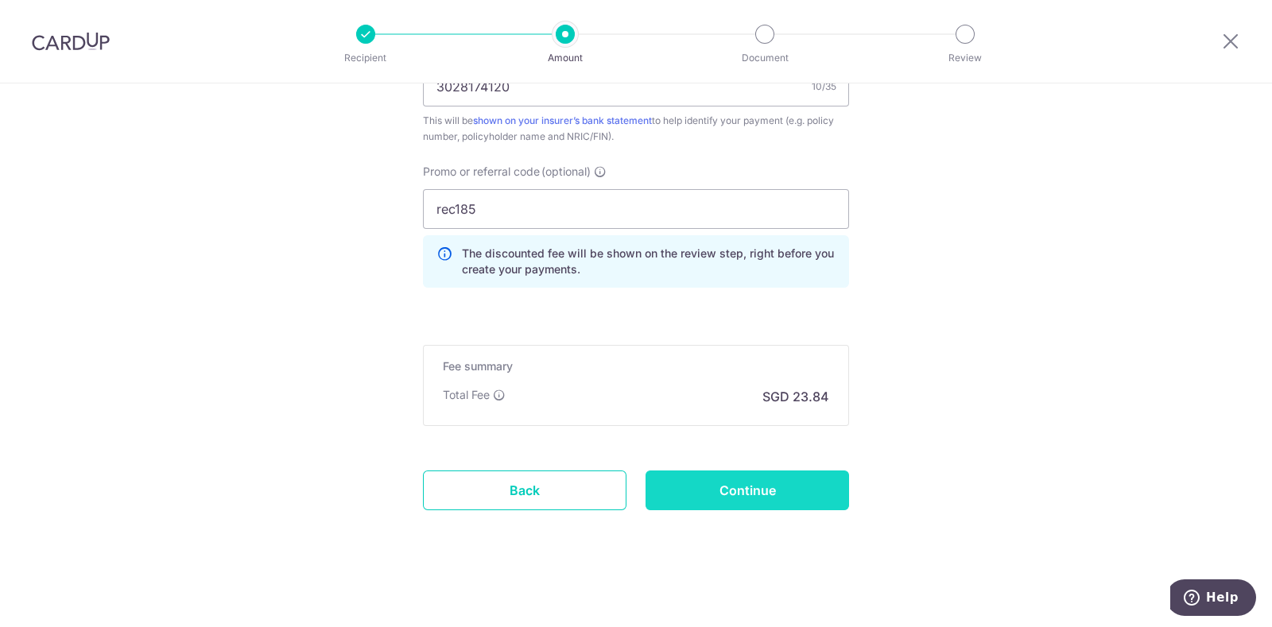
click at [712, 485] on input "Continue" at bounding box center [748, 491] width 204 height 40
type input "Create Schedule"
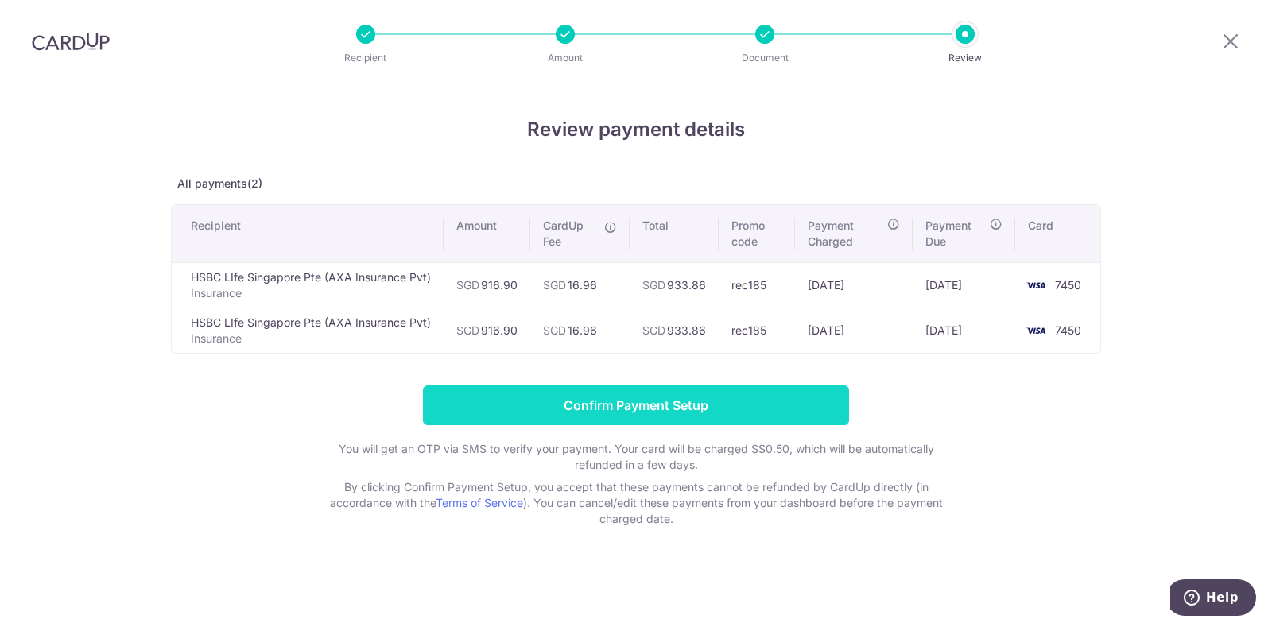
click at [693, 405] on input "Confirm Payment Setup" at bounding box center [636, 406] width 426 height 40
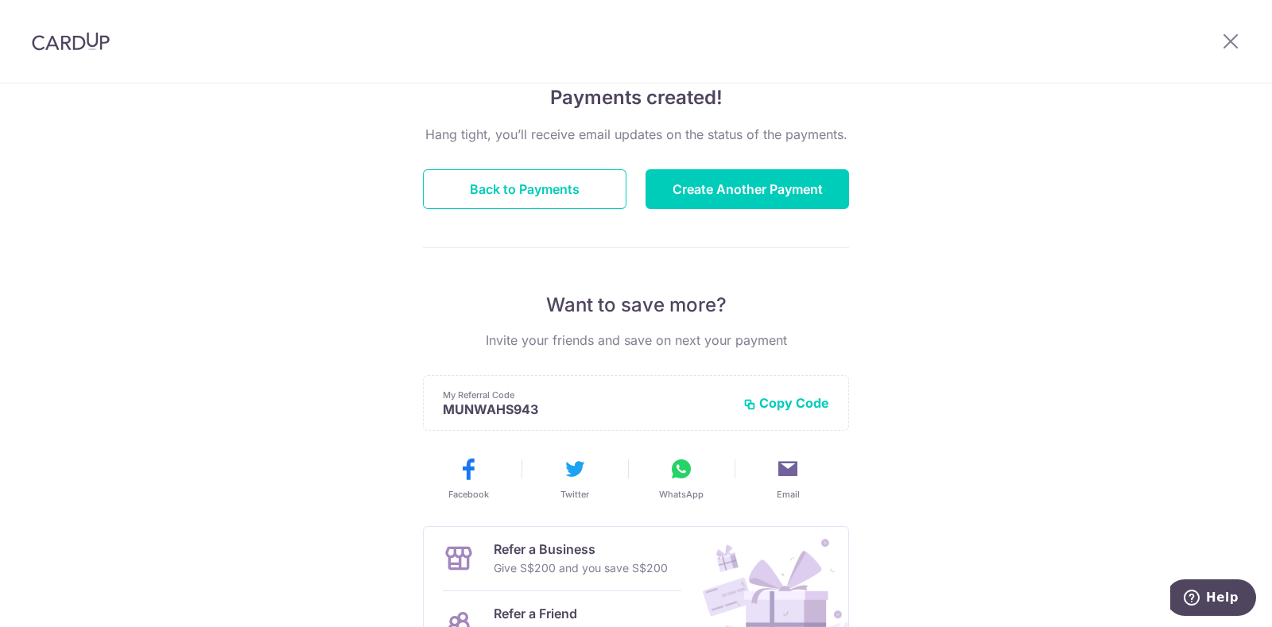
scroll to position [198, 0]
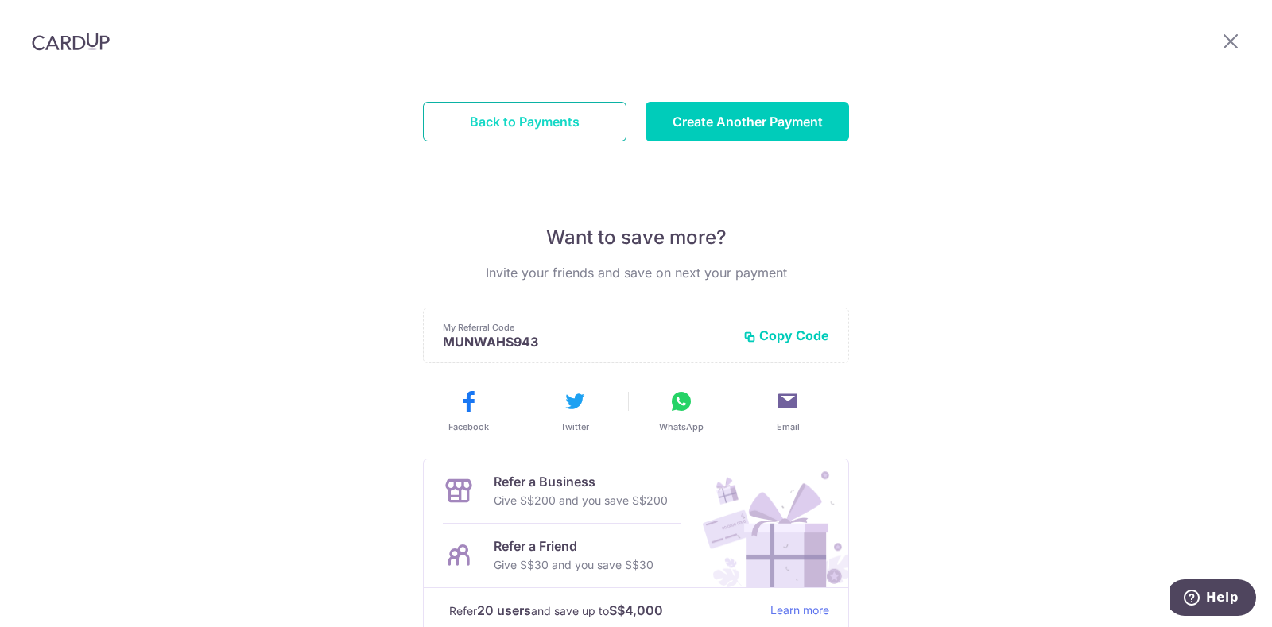
click at [448, 125] on button "Back to Payments" at bounding box center [525, 122] width 204 height 40
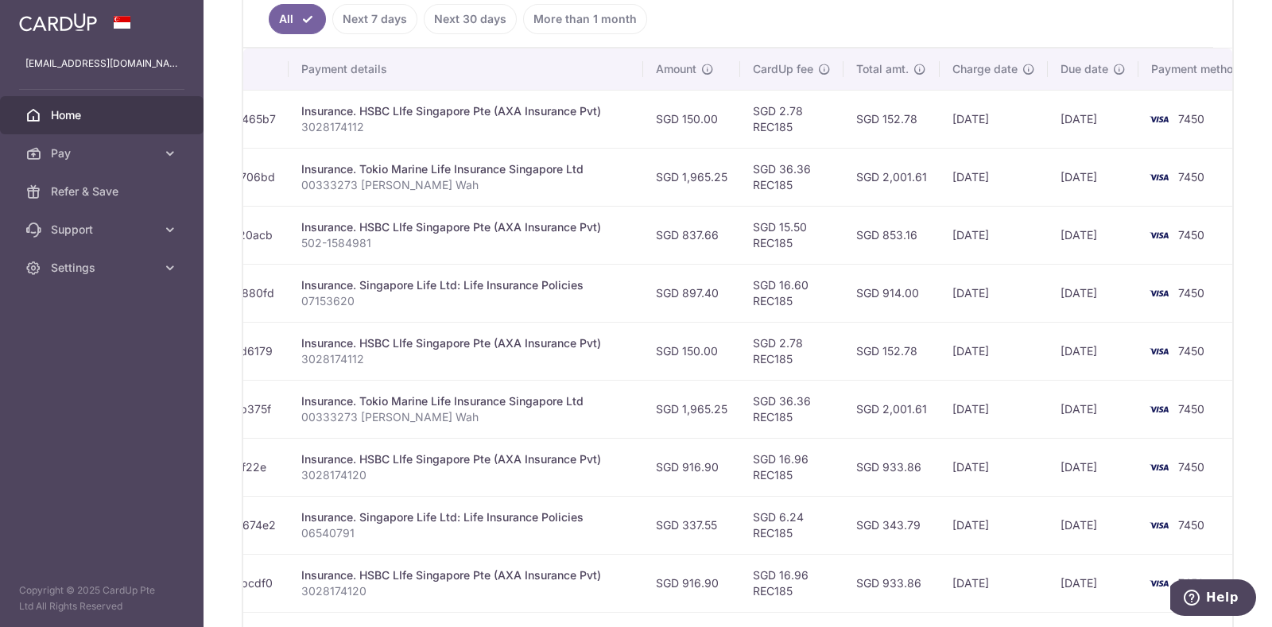
scroll to position [397, 0]
